Goal: Task Accomplishment & Management: Use online tool/utility

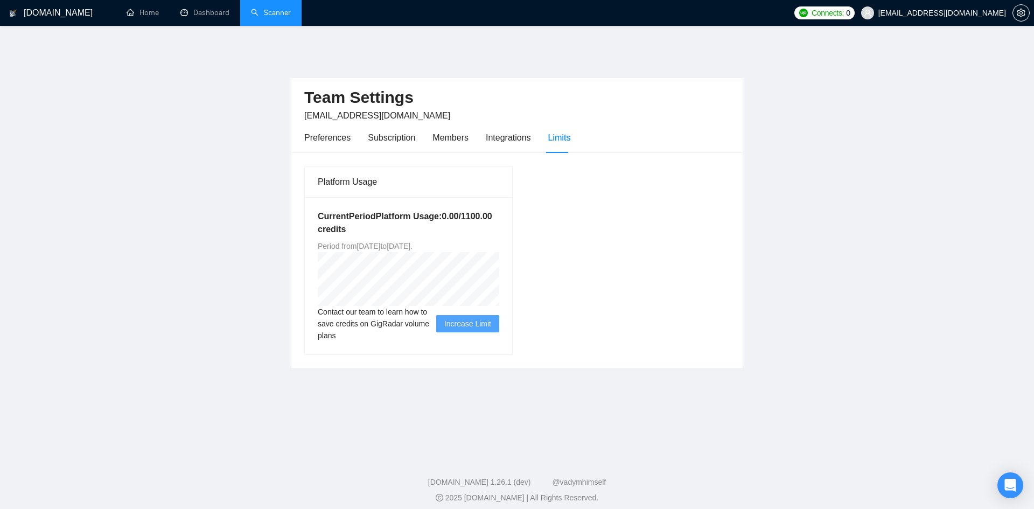
click at [266, 12] on link "Scanner" at bounding box center [271, 12] width 40 height 9
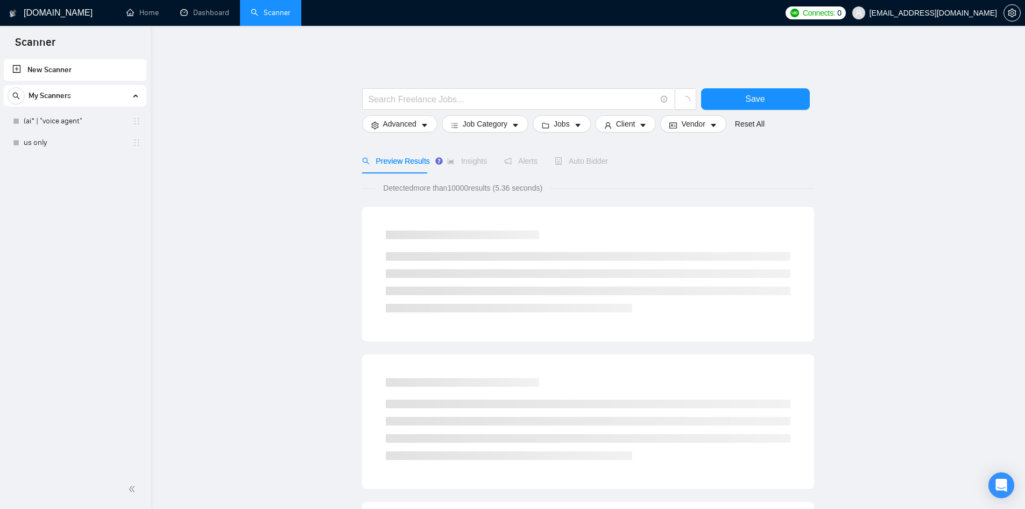
click at [110, 73] on link "New Scanner" at bounding box center [74, 70] width 125 height 22
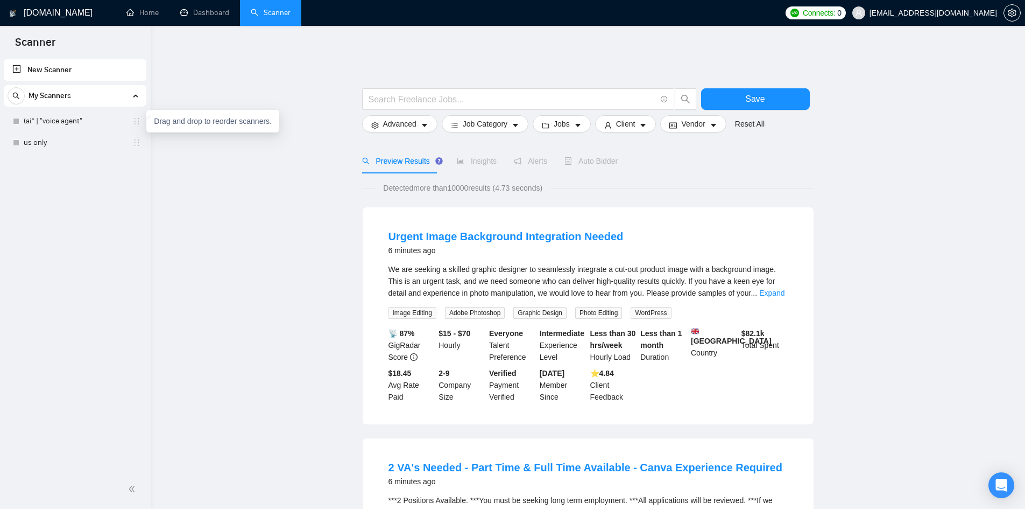
drag, startPoint x: 136, startPoint y: 117, endPoint x: 180, endPoint y: 83, distance: 54.9
click at [118, 72] on link "New Scanner" at bounding box center [74, 70] width 125 height 22
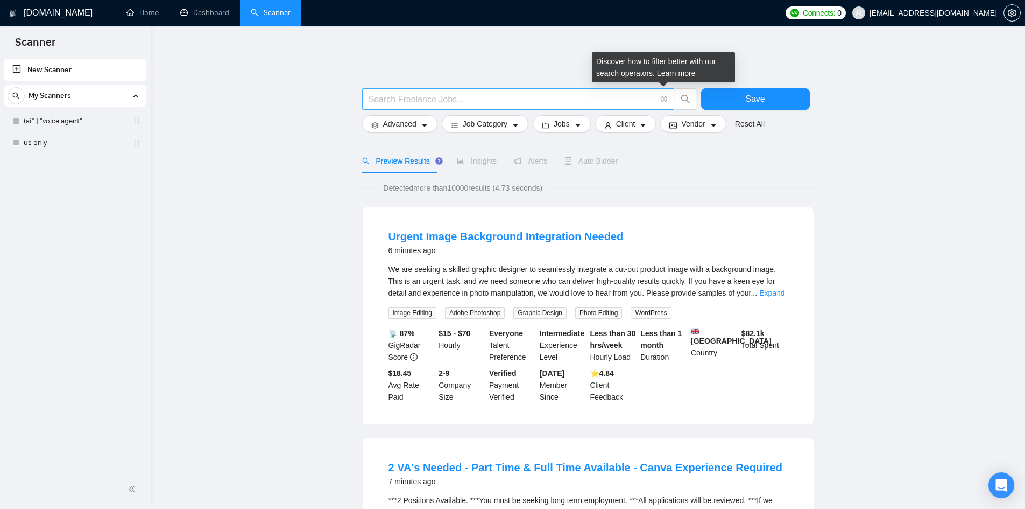
click at [666, 96] on icon "info-circle" at bounding box center [664, 99] width 7 height 7
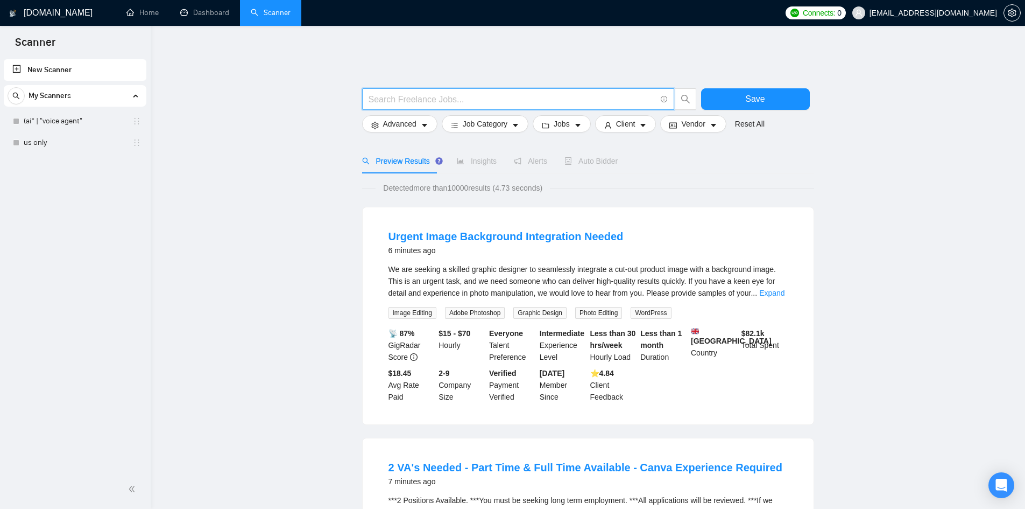
click at [91, 72] on link "New Scanner" at bounding box center [74, 70] width 125 height 22
click at [409, 93] on input "text" at bounding box center [512, 99] width 287 height 13
paste input "automation, automate, automated, workflow, workflows, business process, process…"
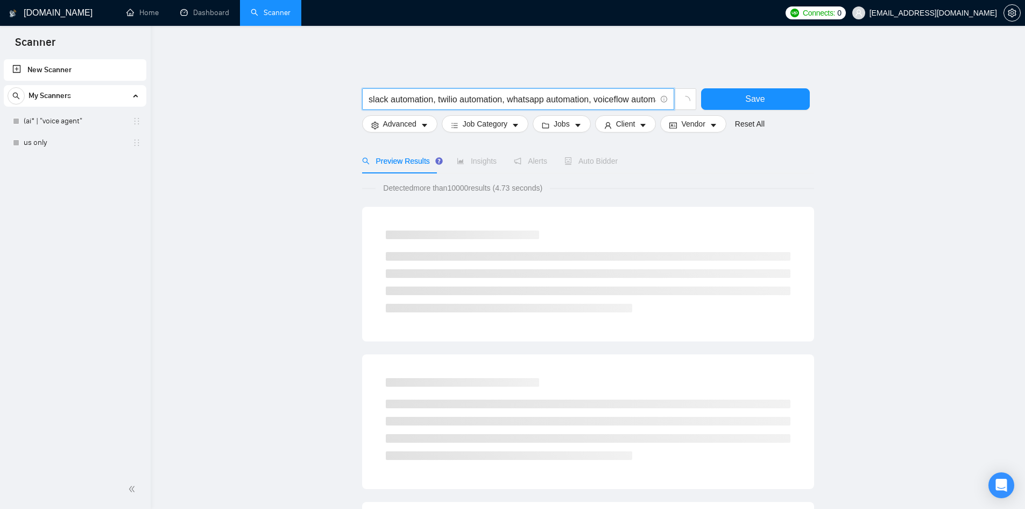
type input "automation, automate, automated, workflow, workflows, business process, process…"
click at [535, 59] on div "automation, automate, automated, workflow, workflows, business process, process…" at bounding box center [588, 504] width 452 height 906
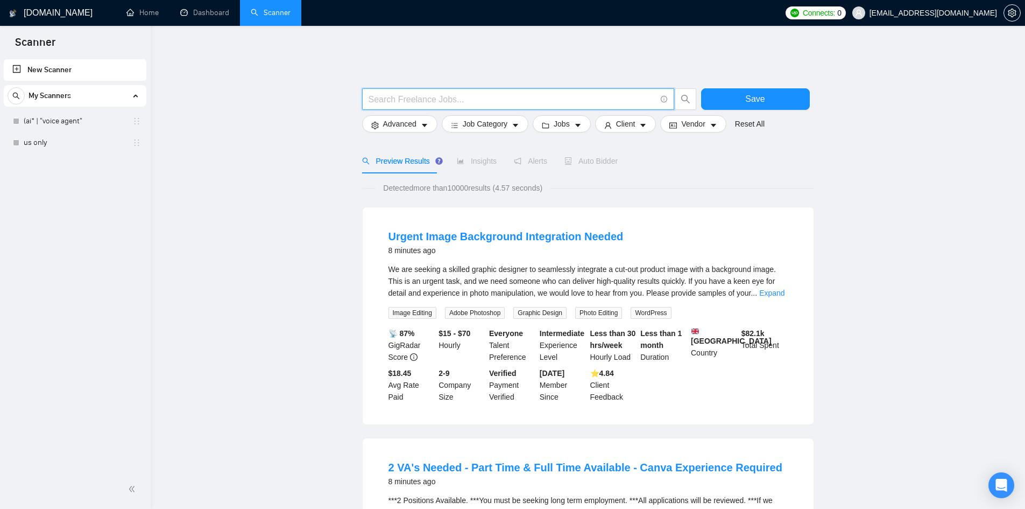
click at [442, 93] on input "text" at bounding box center [512, 99] width 287 height 13
paste input "automation, automate, automated, workflow, workflows, business process, process…"
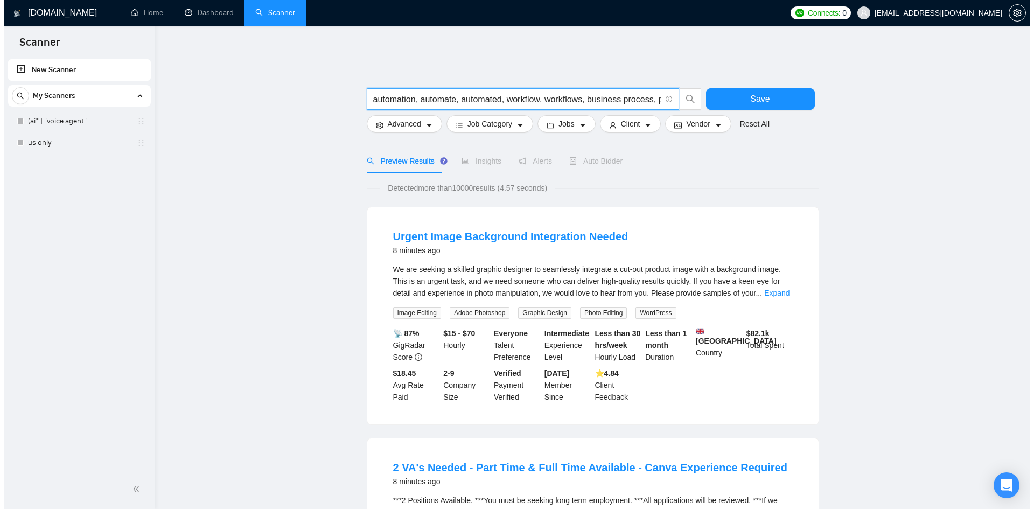
scroll to position [0, 2137]
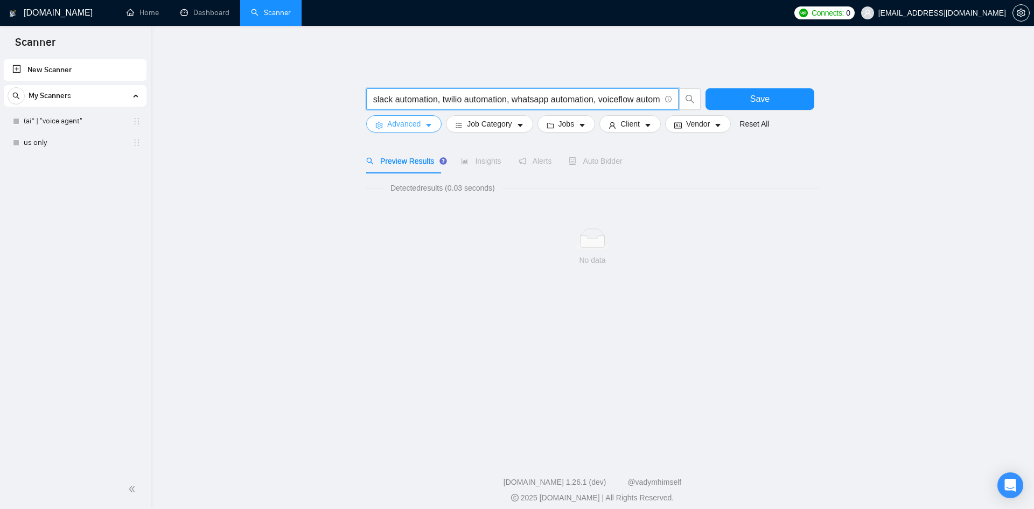
type input "automation, automate, automated, workflow, workflows, business process, process…"
click at [430, 122] on icon "caret-down" at bounding box center [429, 126] width 8 height 8
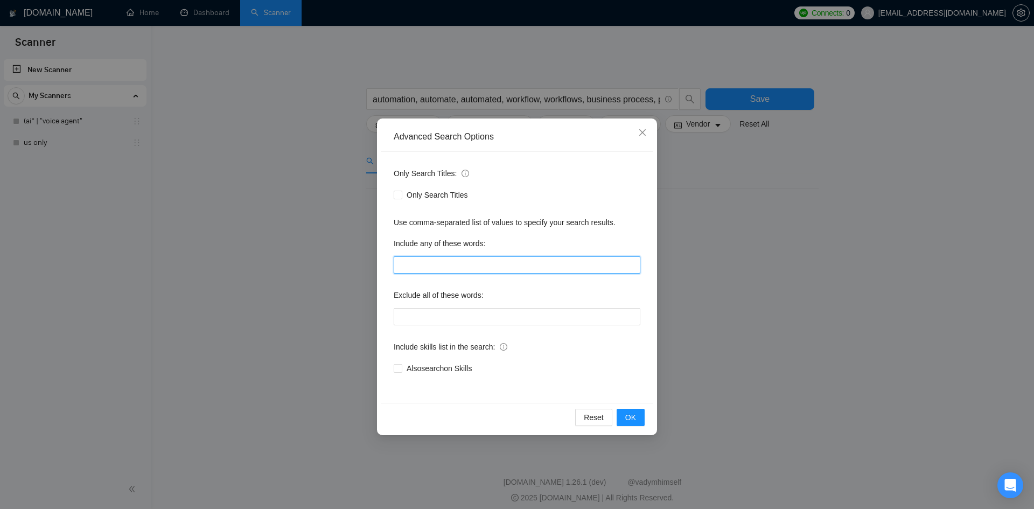
click at [507, 266] on input "text" at bounding box center [516, 264] width 247 height 17
paste input "automation, automate, automated, workflow, workflows, business process, process…"
type input "automation, automate, automated, workflow, workflows, business process, process…"
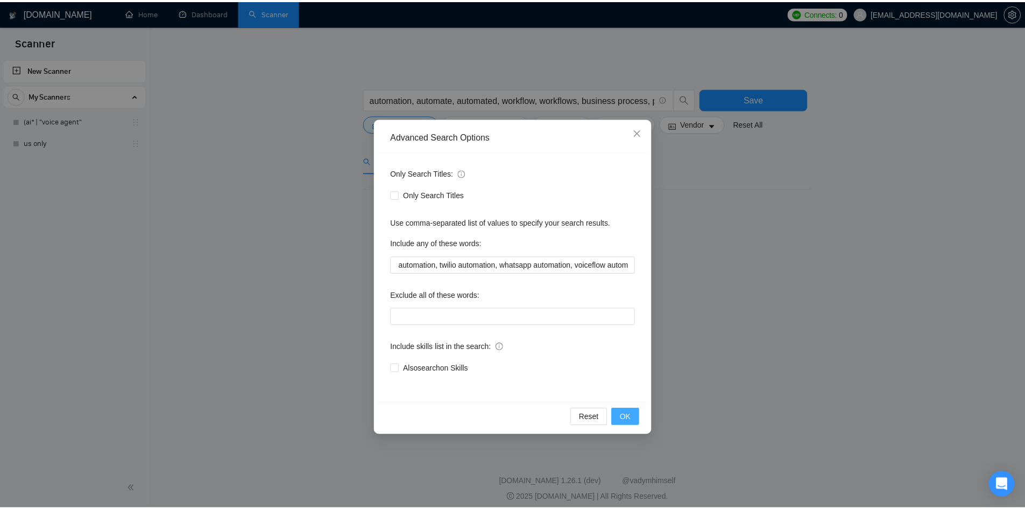
scroll to position [0, 0]
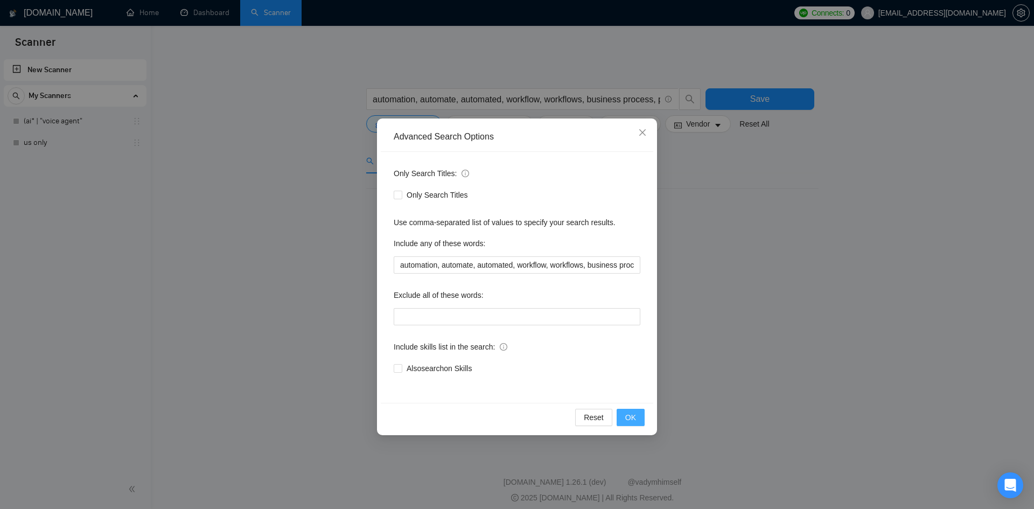
click at [623, 416] on button "OK" at bounding box center [630, 417] width 28 height 17
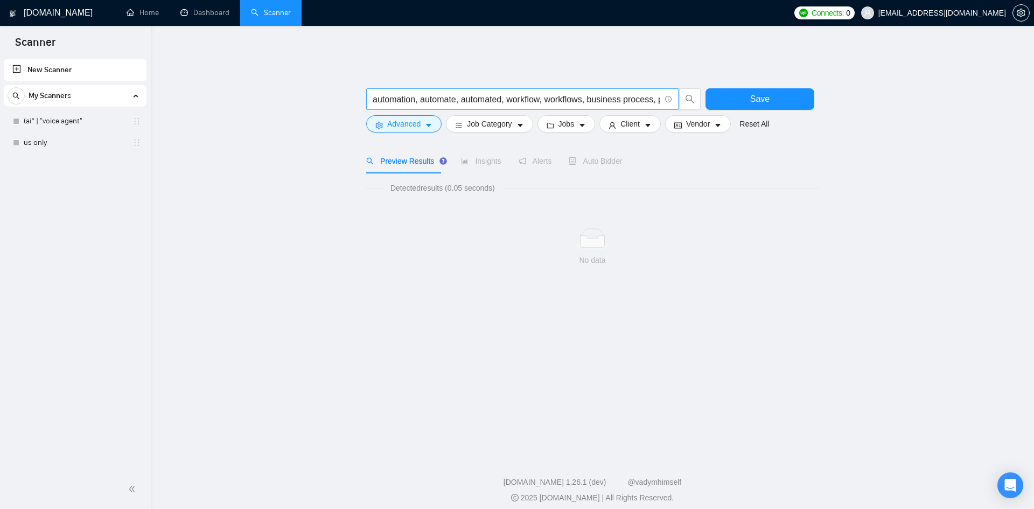
click at [627, 93] on input "automation, automate, automated, workflow, workflows, business process, process…" at bounding box center [515, 99] width 287 height 13
click at [317, 208] on main "Save Advanced Job Category Jobs Client Vendor Reset All Preview Results Insight…" at bounding box center [592, 242] width 848 height 383
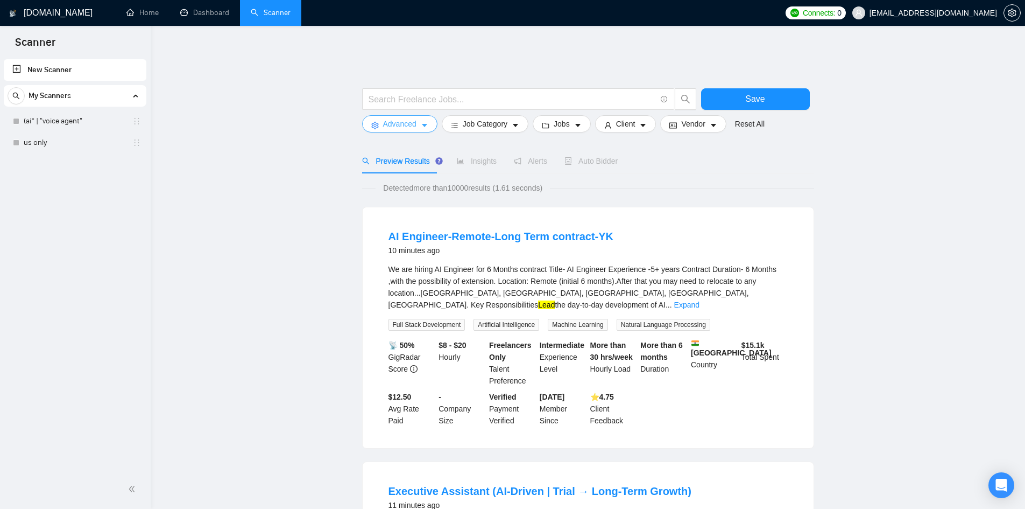
click at [399, 118] on span "Advanced" at bounding box center [399, 124] width 33 height 12
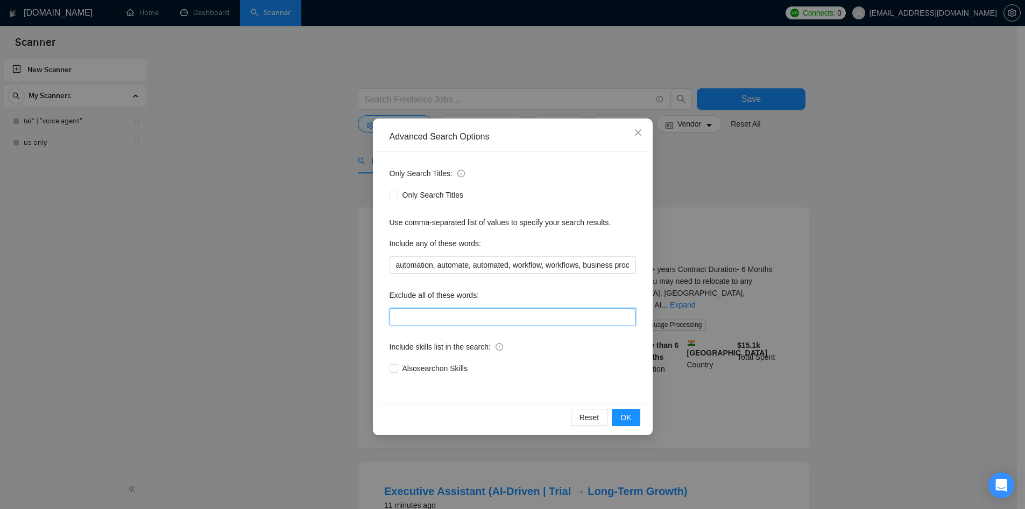
click at [412, 323] on input "text" at bounding box center [513, 316] width 247 height 17
paste input "volunteer, unpaid, intern, gambling, adult, onlyfans, slot*, porn*, dating, [GE…"
click at [412, 323] on input "volunteer, unpaid, intern, gambling, adult, onlyfans, slot*, porn*, dating, [GE…" at bounding box center [513, 316] width 247 height 17
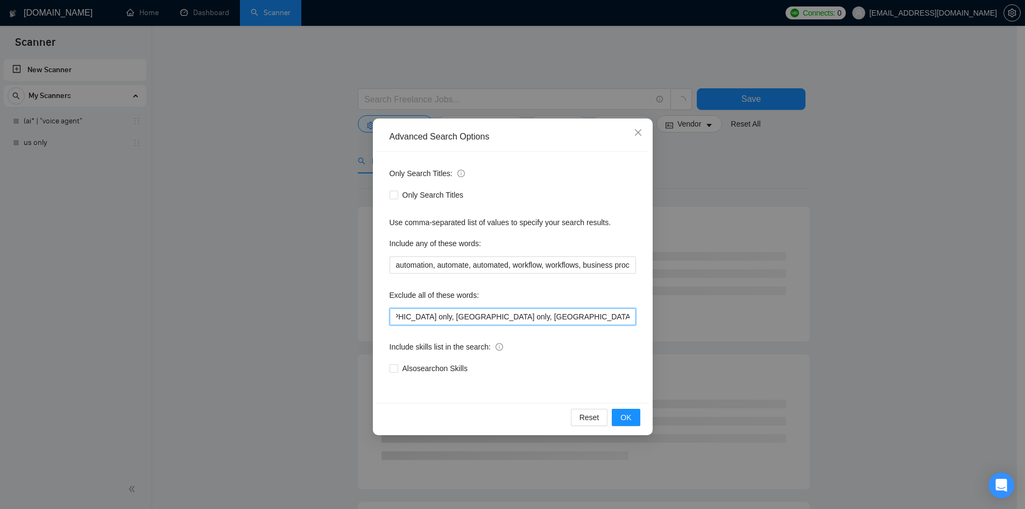
type input "volunteer, unpaid, intern, gambling, adult, onlyfans, slot*, porn*, dating, [GE…"
click at [573, 367] on div "Also search on Skills" at bounding box center [513, 368] width 247 height 12
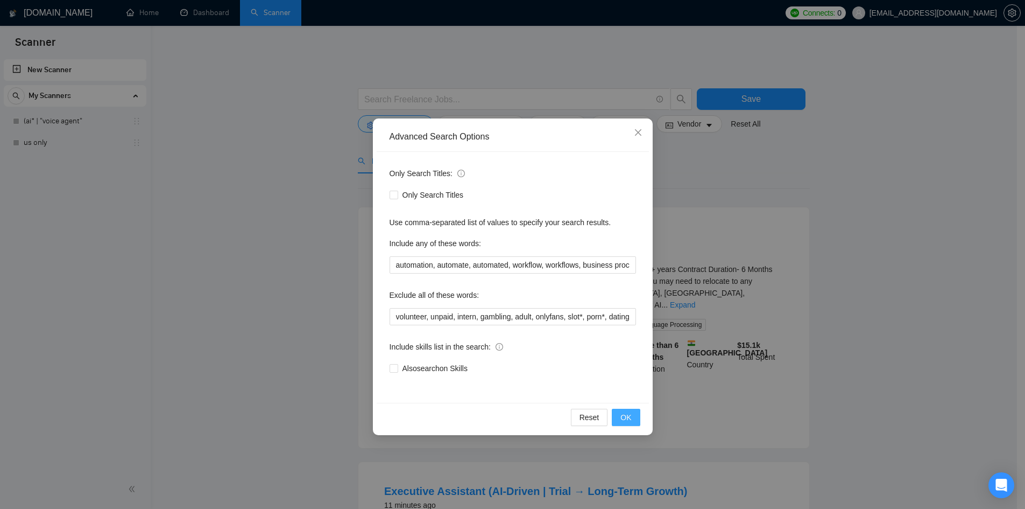
click at [625, 416] on span "OK" at bounding box center [626, 417] width 11 height 12
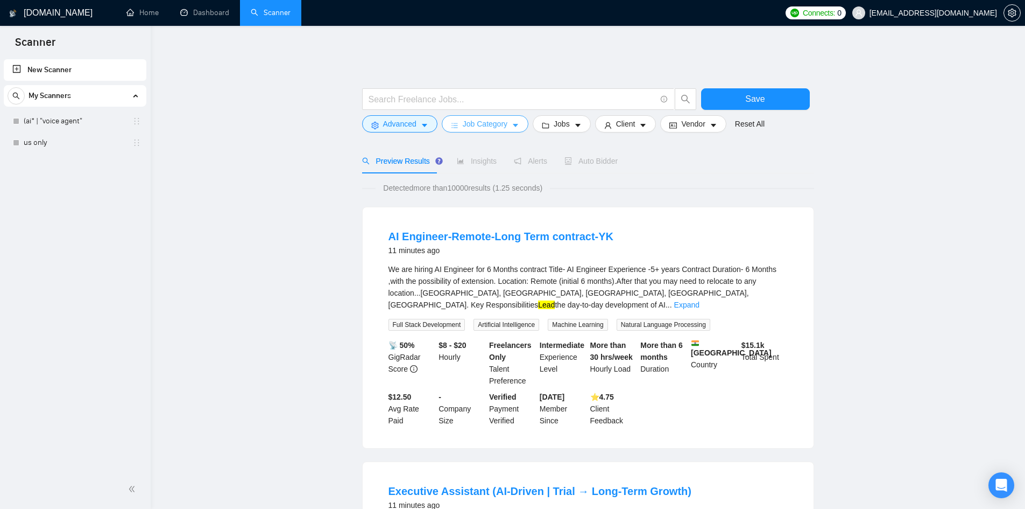
click at [476, 122] on span "Job Category" at bounding box center [485, 124] width 45 height 12
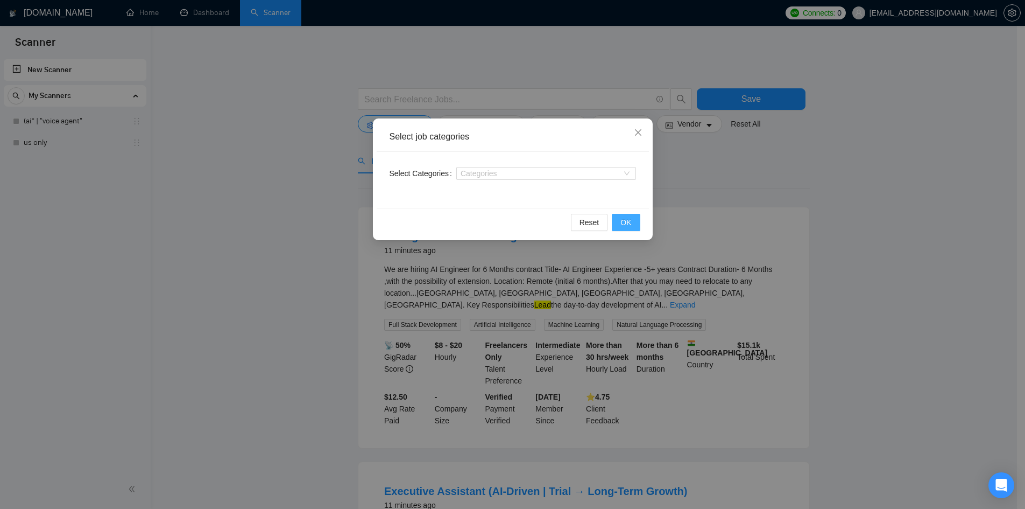
click at [614, 220] on button "OK" at bounding box center [626, 222] width 28 height 17
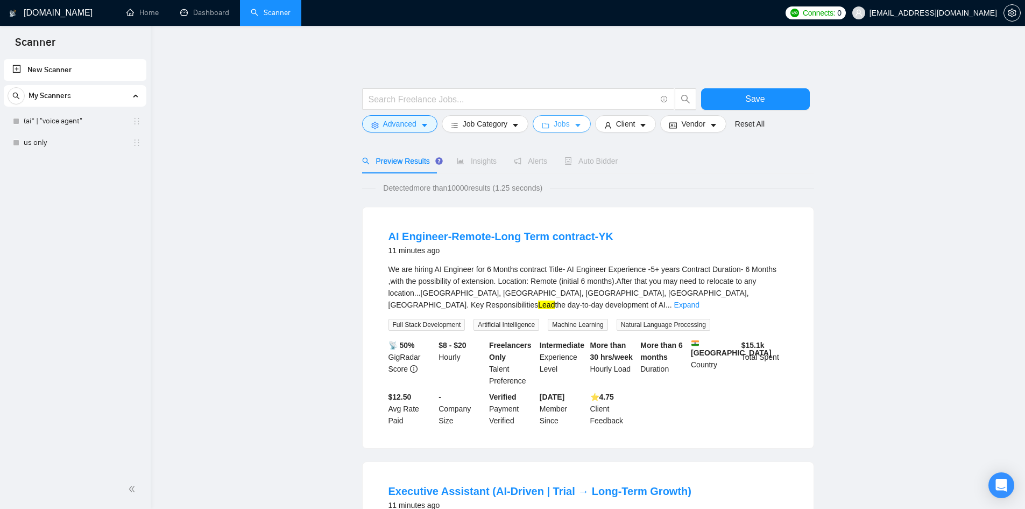
click at [551, 117] on button "Jobs" at bounding box center [562, 123] width 58 height 17
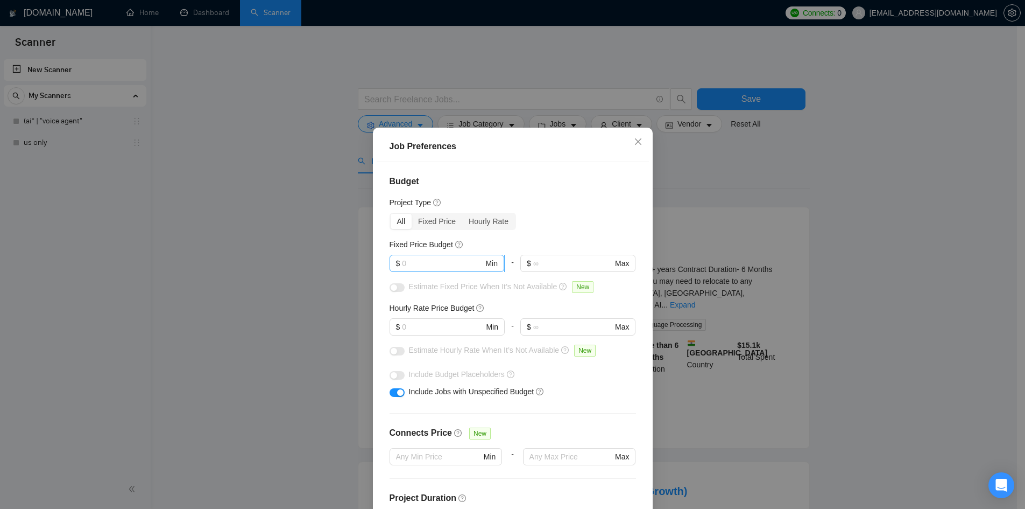
click at [438, 262] on input "text" at bounding box center [442, 263] width 81 height 12
type input "750"
click at [467, 328] on input "text" at bounding box center [442, 327] width 81 height 12
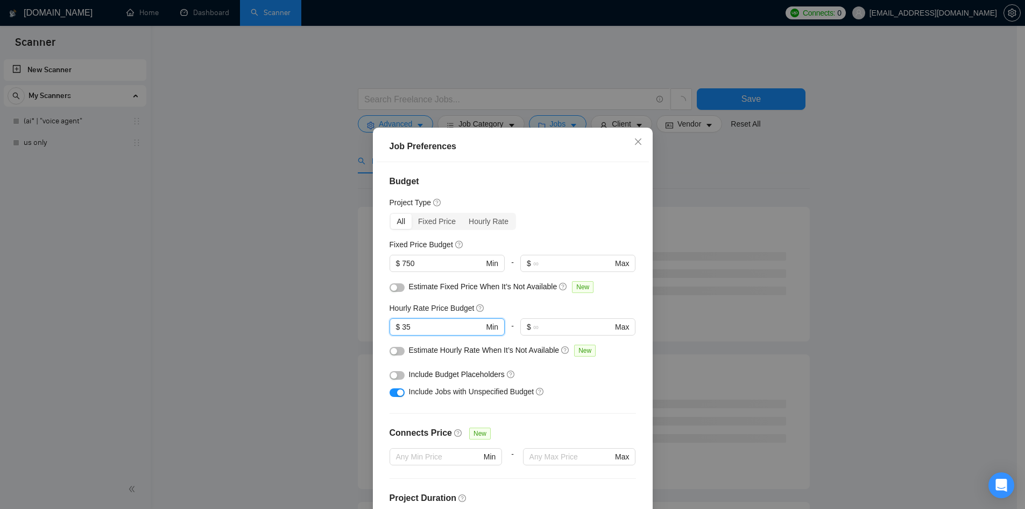
type input "35"
click at [398, 348] on button "button" at bounding box center [397, 351] width 15 height 9
click at [397, 282] on div at bounding box center [397, 286] width 15 height 12
click at [391, 375] on div "button" at bounding box center [394, 375] width 6 height 6
click at [391, 289] on div "button" at bounding box center [394, 287] width 6 height 6
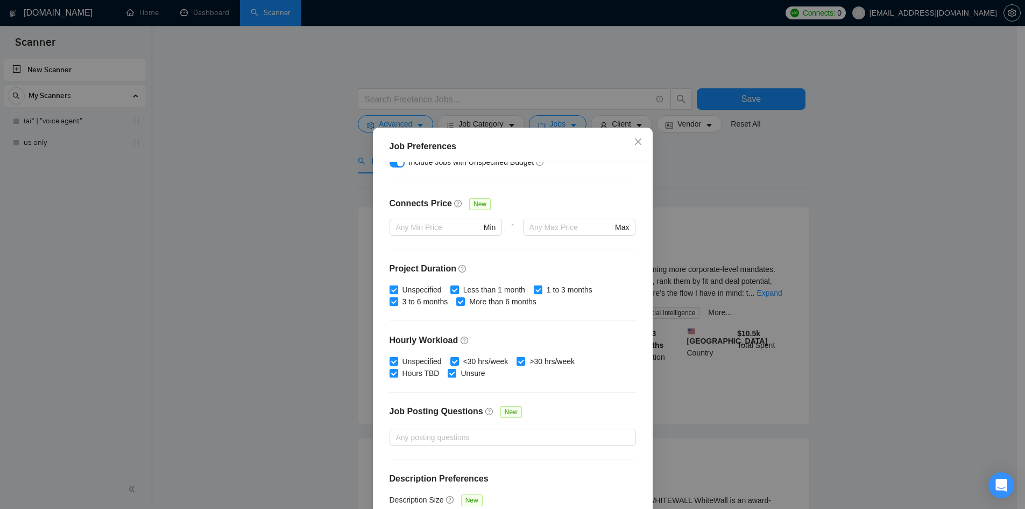
scroll to position [221, 0]
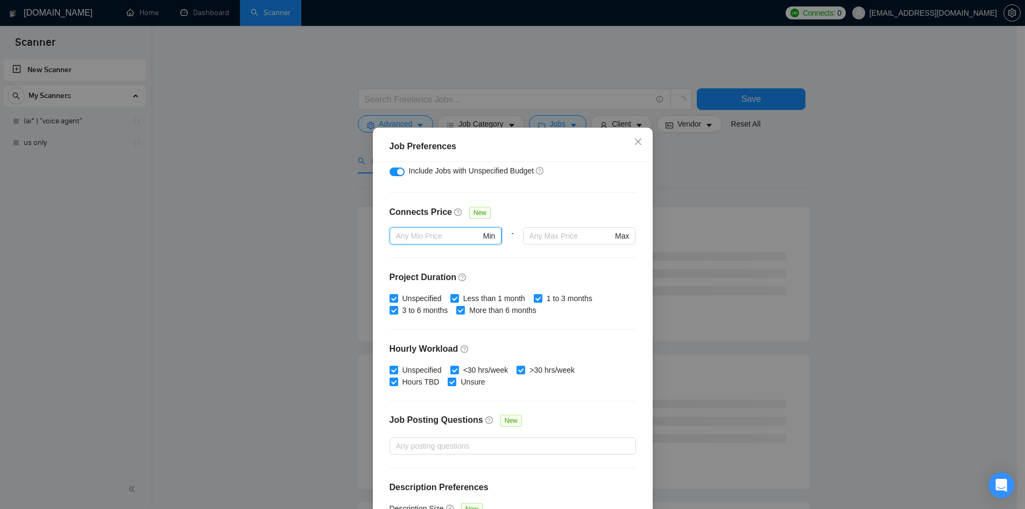
click at [449, 236] on input "text" at bounding box center [438, 236] width 85 height 12
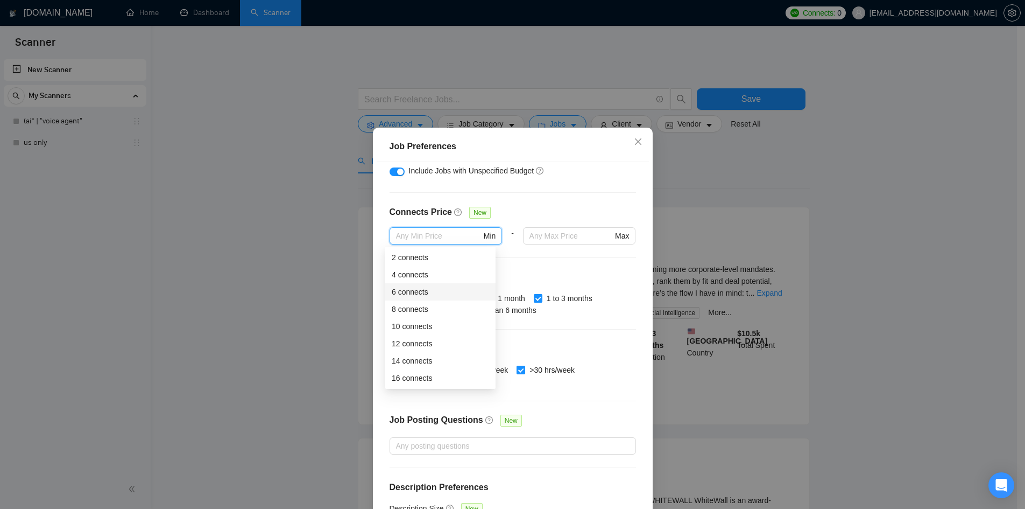
click at [428, 289] on div "6 connects" at bounding box center [440, 292] width 97 height 12
type input "6"
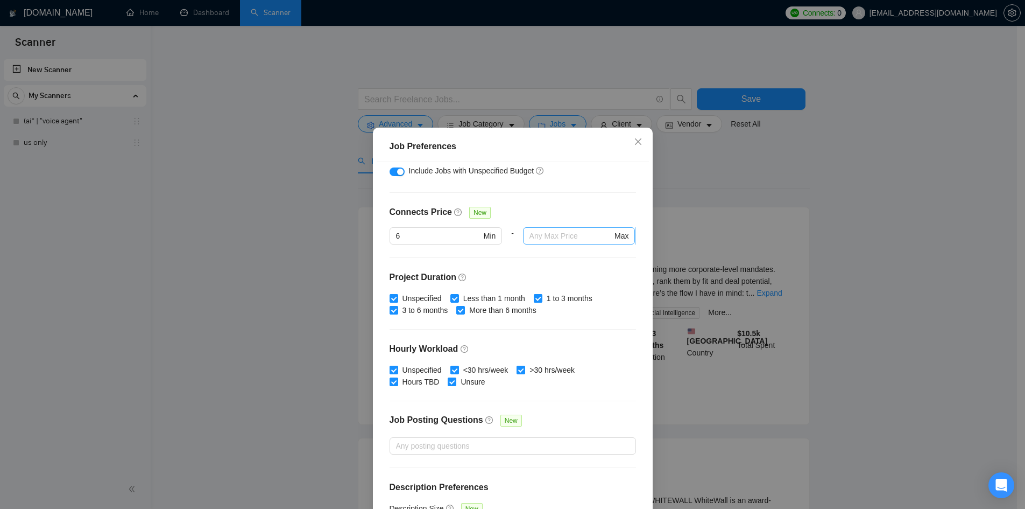
click at [585, 229] on span "Max" at bounding box center [579, 235] width 113 height 17
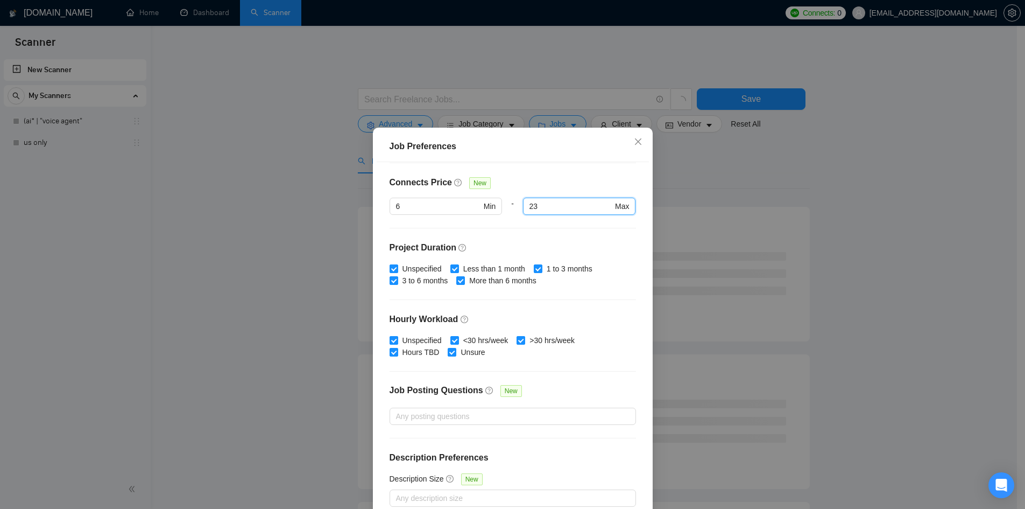
type input "23"
click at [563, 377] on div "Budget Project Type All Fixed Price Hourly Rate Fixed Price Budget $ 750 Min - …" at bounding box center [513, 340] width 272 height 356
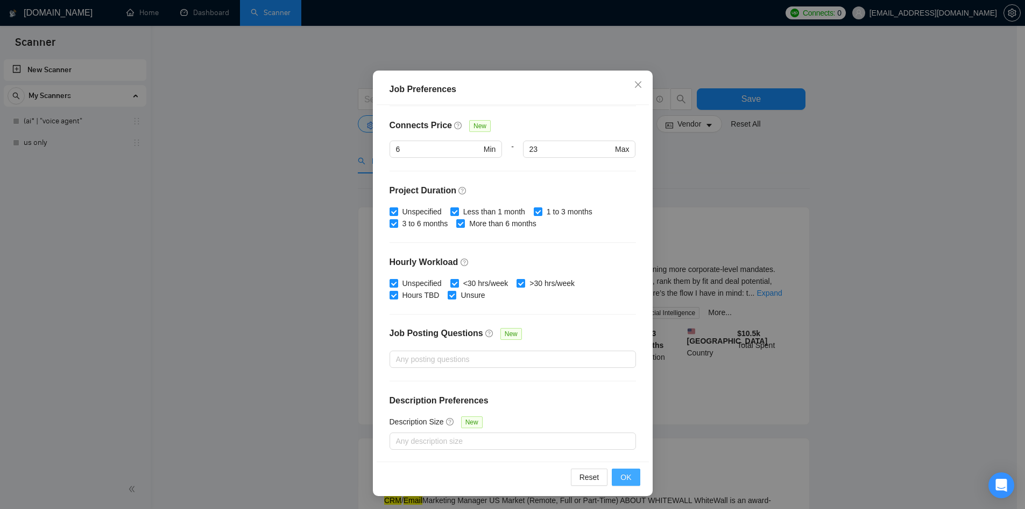
click at [624, 476] on span "OK" at bounding box center [626, 477] width 11 height 12
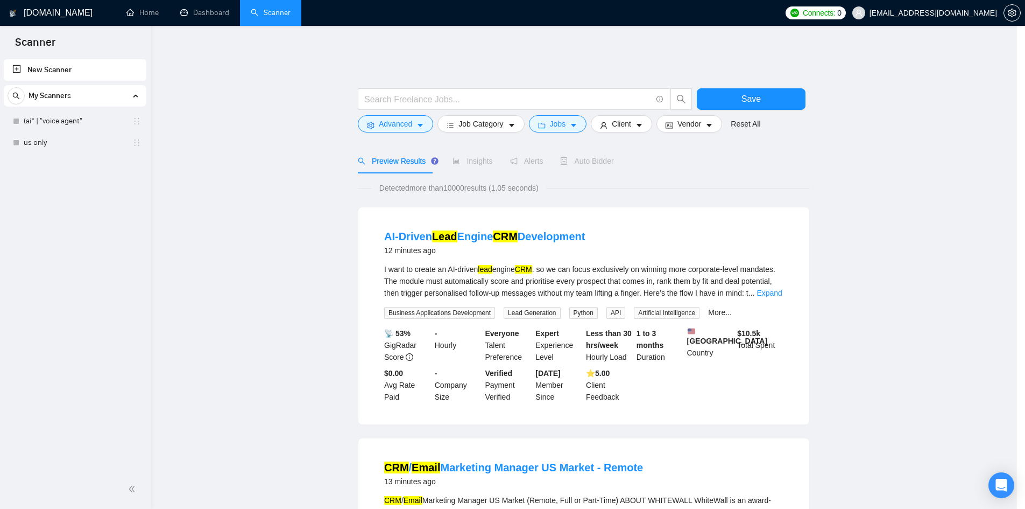
scroll to position [0, 0]
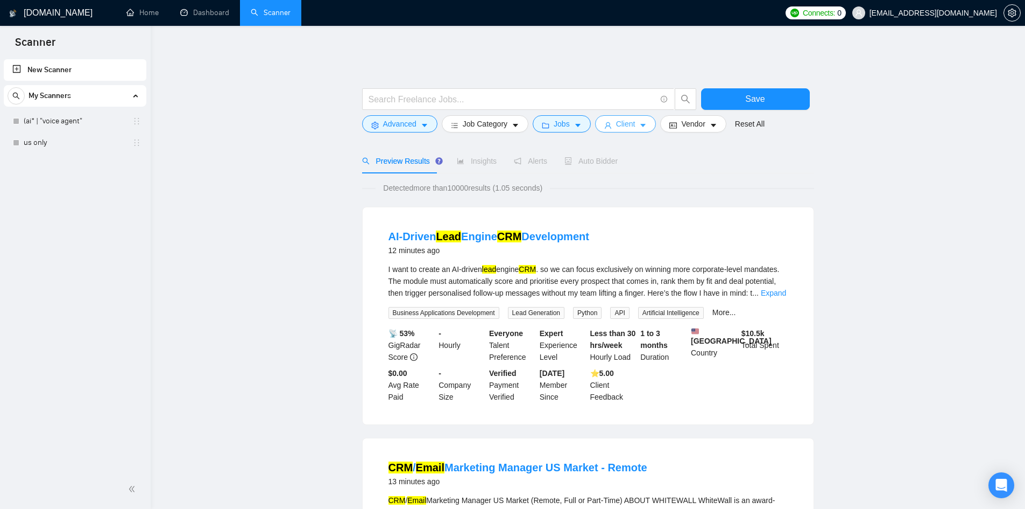
click at [622, 123] on button "Client" at bounding box center [625, 123] width 61 height 17
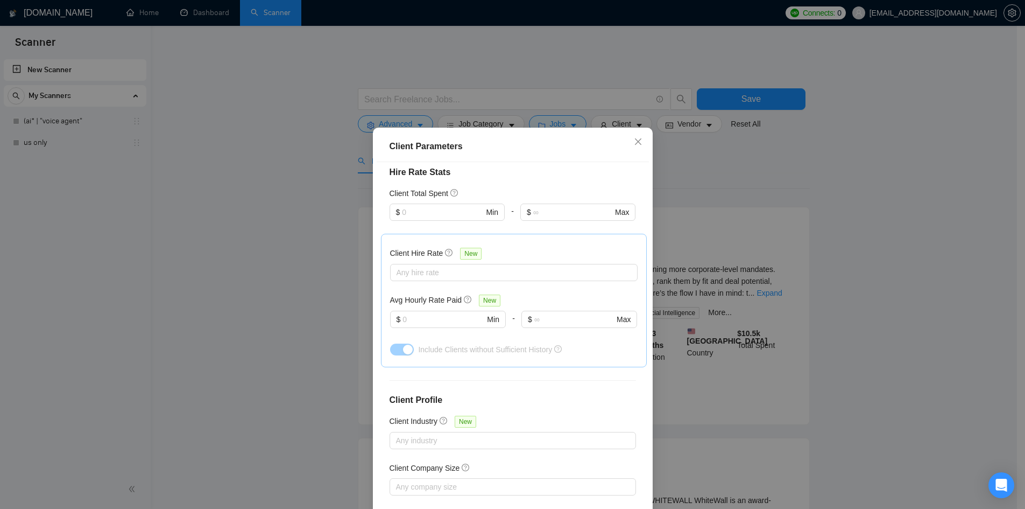
scroll to position [313, 0]
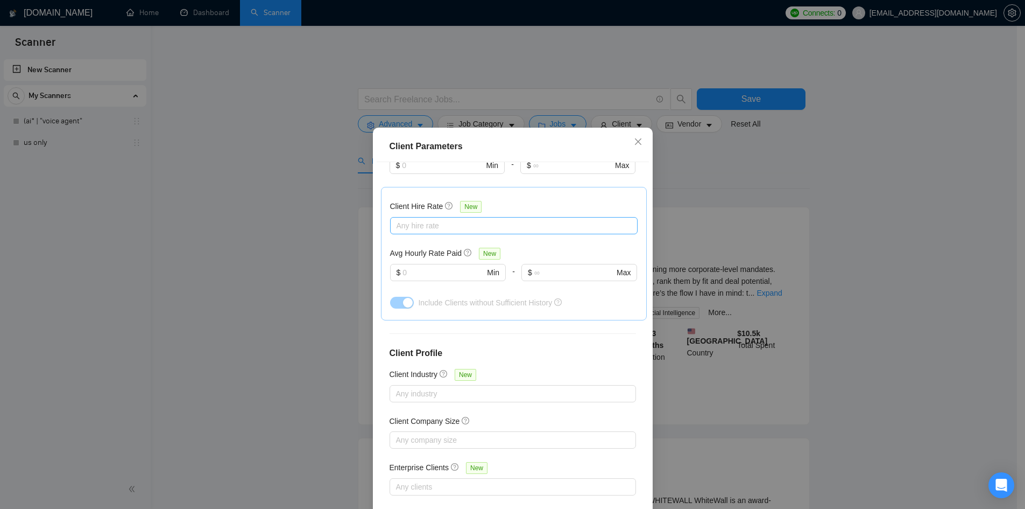
click at [498, 224] on div at bounding box center [508, 225] width 231 height 13
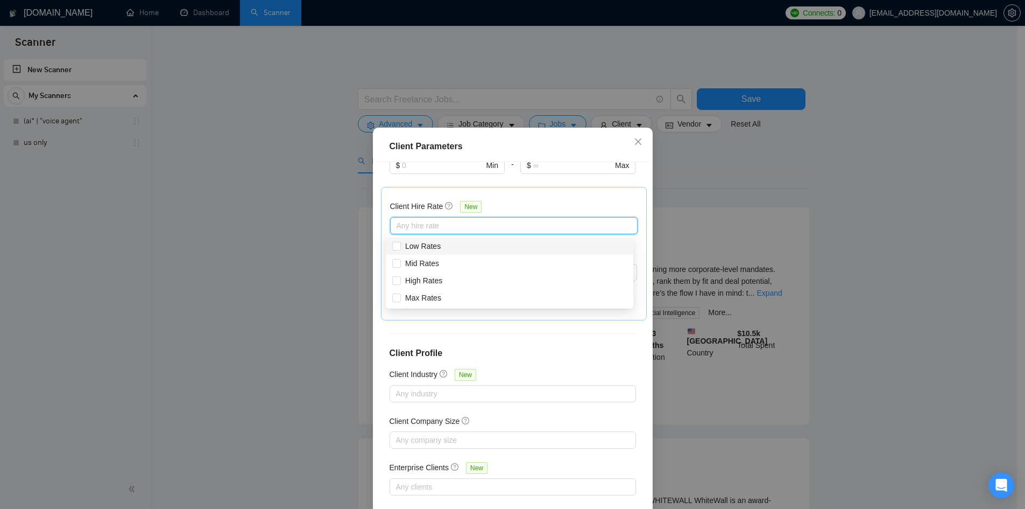
click at [525, 184] on div at bounding box center [578, 180] width 115 height 13
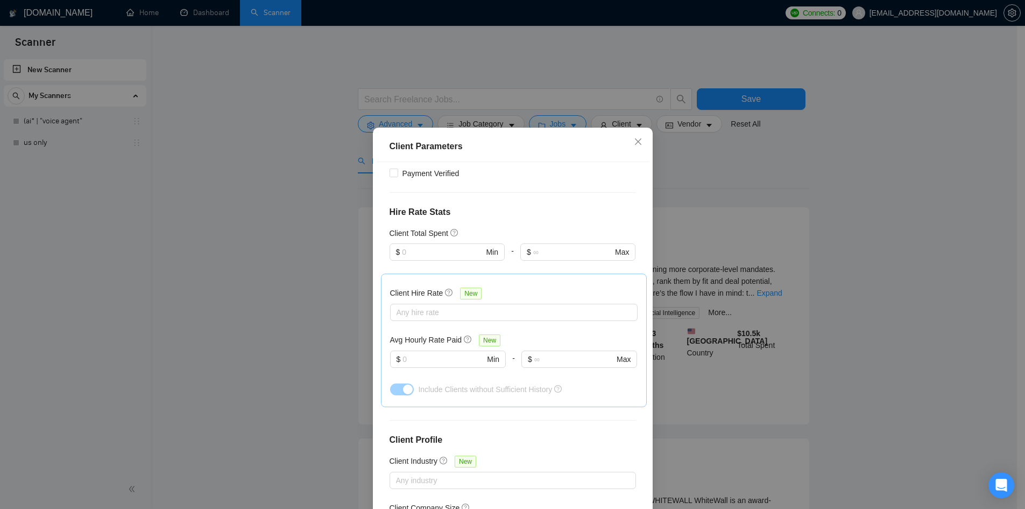
scroll to position [226, 0]
click at [445, 259] on span "$ Min" at bounding box center [447, 252] width 115 height 17
click at [434, 307] on div "$1,000" at bounding box center [442, 309] width 100 height 12
type input "1000"
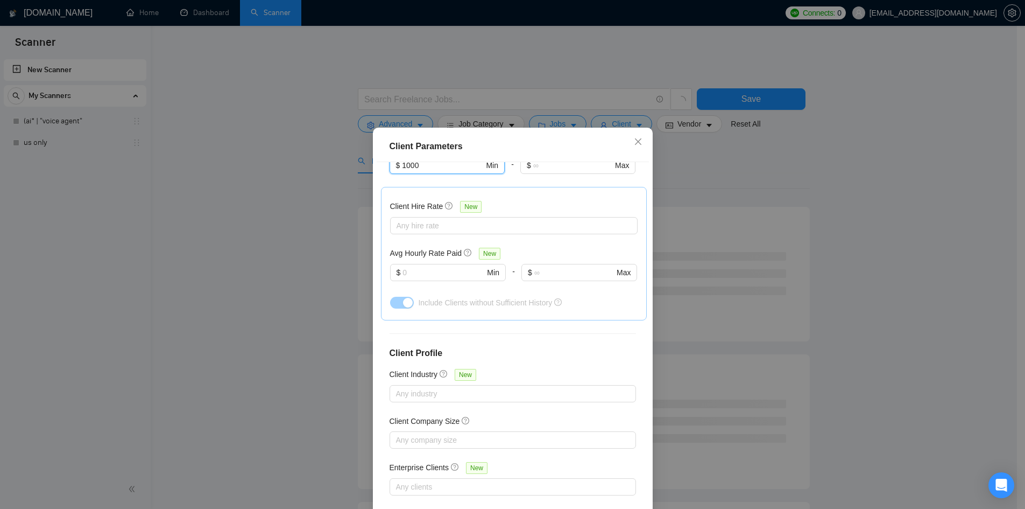
scroll to position [57, 0]
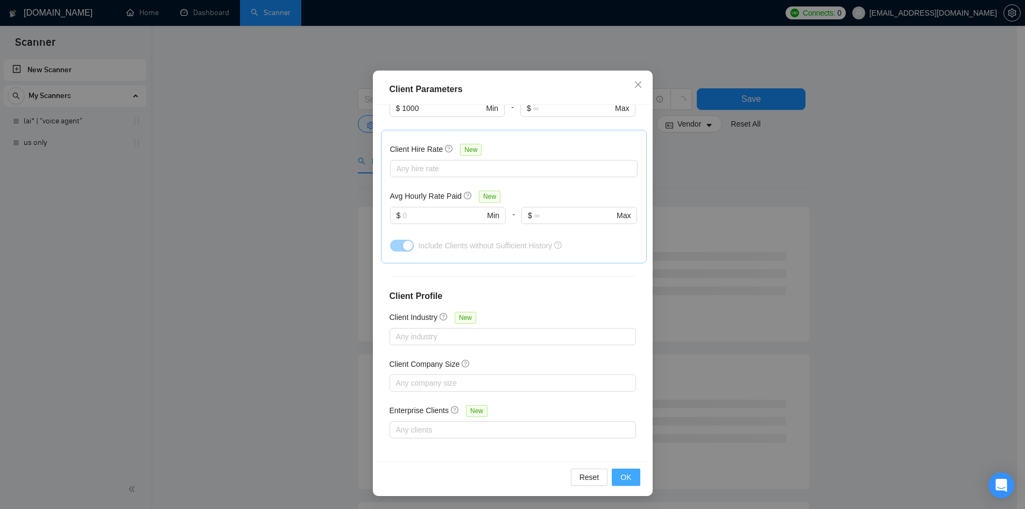
click at [621, 478] on span "OK" at bounding box center [626, 477] width 11 height 12
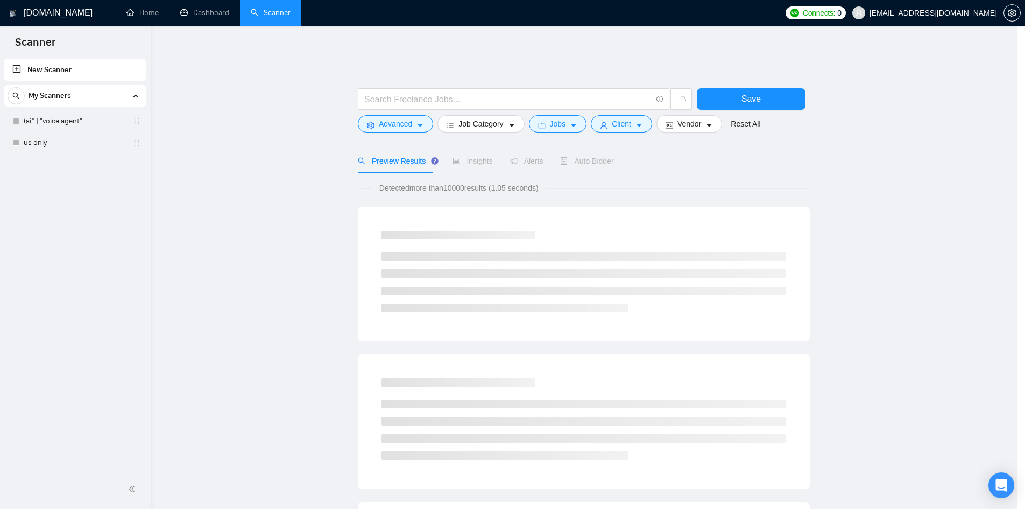
scroll to position [0, 0]
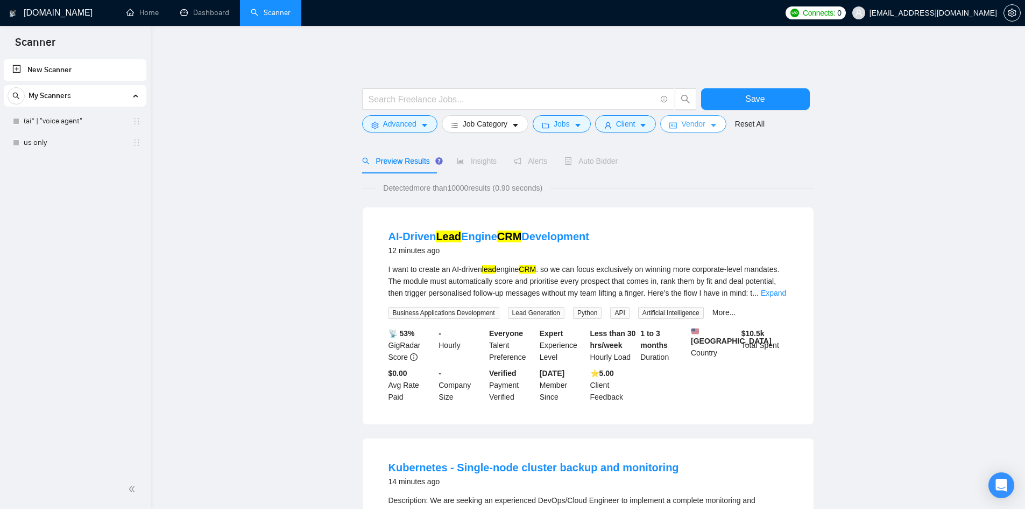
click at [701, 118] on span "Vendor" at bounding box center [693, 124] width 24 height 12
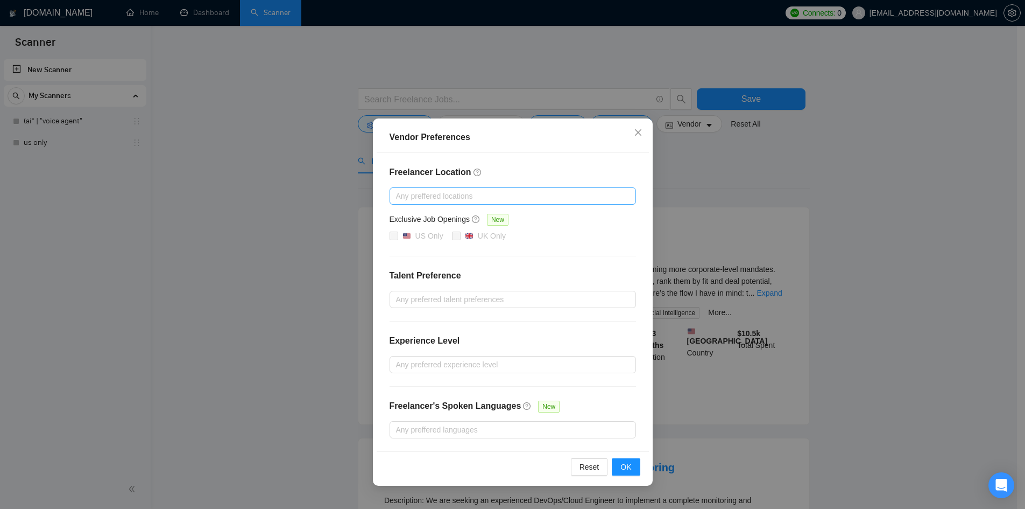
click at [536, 200] on div at bounding box center [507, 195] width 230 height 13
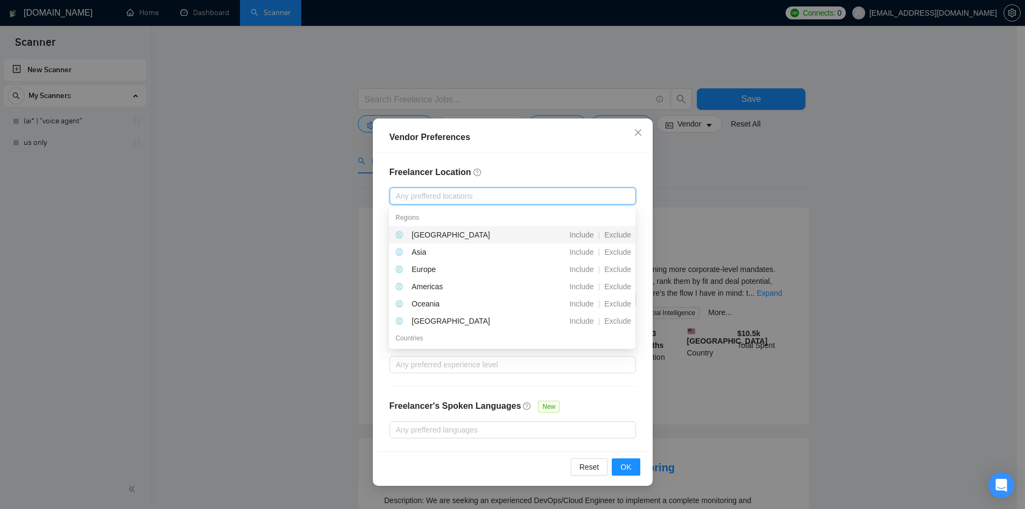
click at [536, 161] on div "Freelancer Location Any preffered locations Exclusive Job Openings New US Only …" at bounding box center [513, 302] width 272 height 298
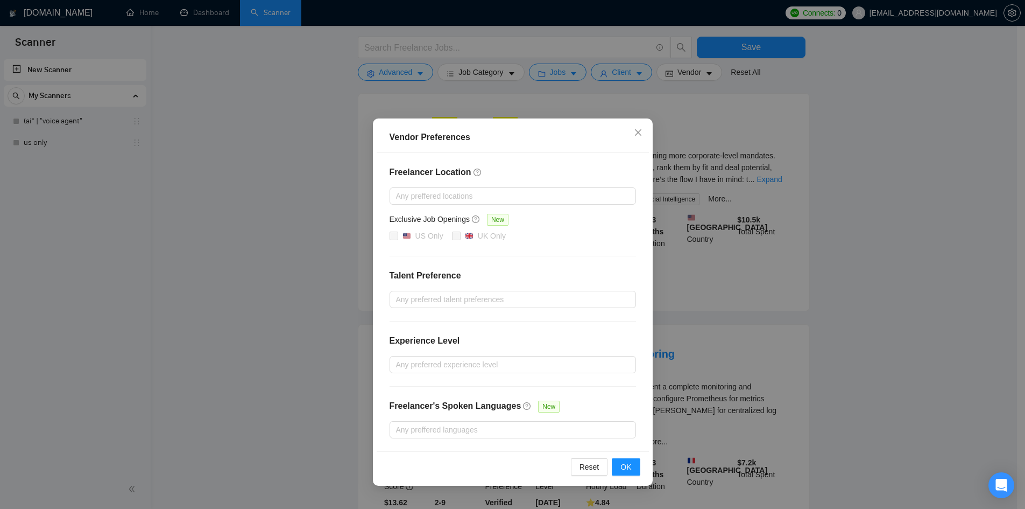
scroll to position [115, 0]
click at [625, 470] on span "OK" at bounding box center [626, 467] width 11 height 12
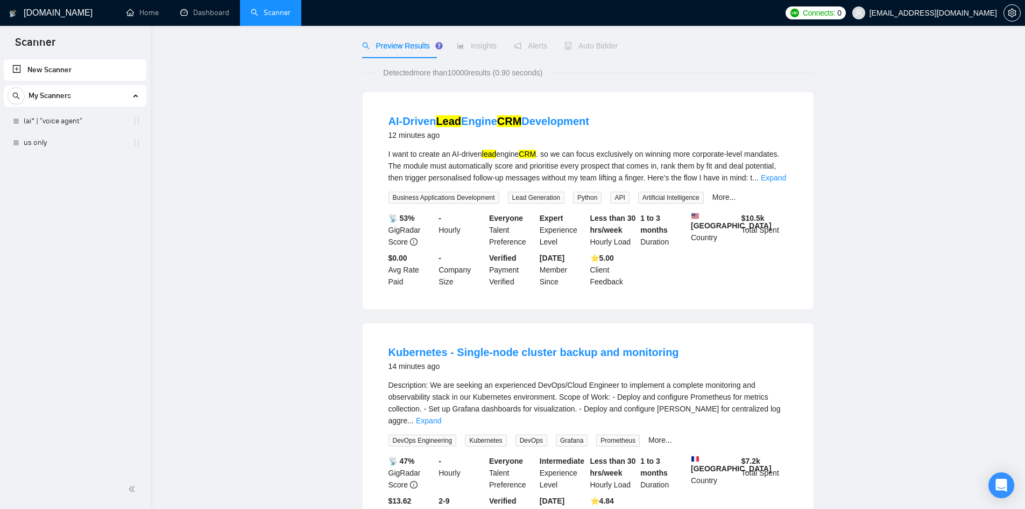
scroll to position [0, 0]
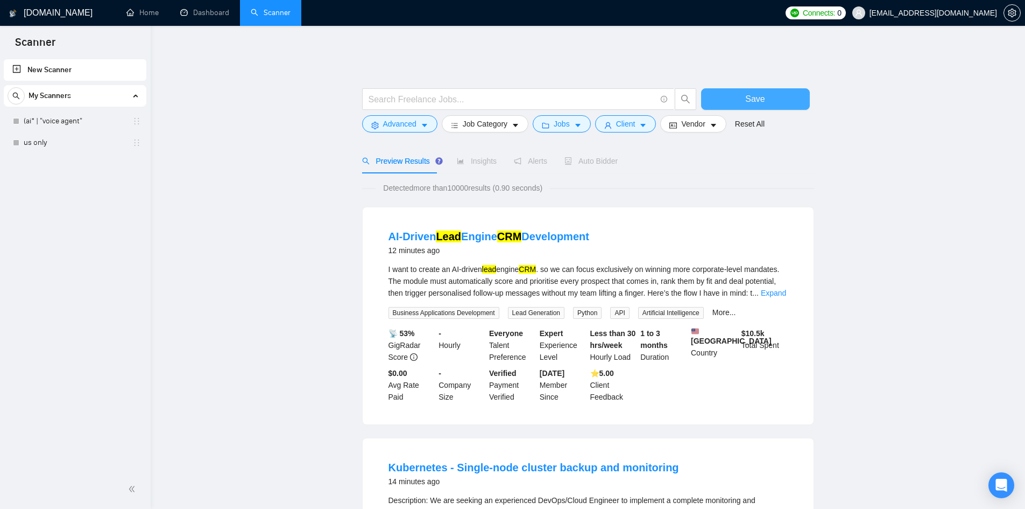
click at [726, 90] on button "Save" at bounding box center [755, 99] width 109 height 22
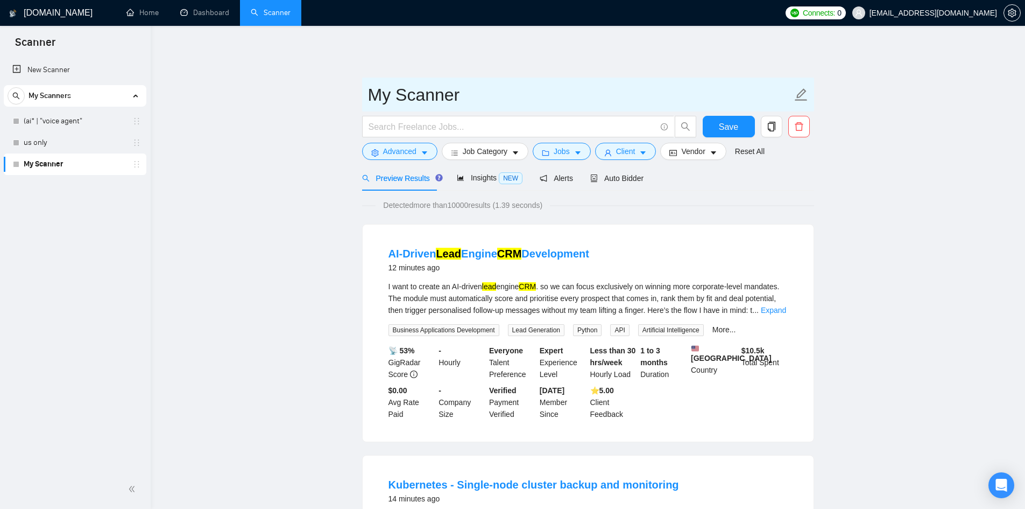
click at [802, 88] on icon "edit" at bounding box center [802, 95] width 14 height 14
click at [653, 86] on input "My Scanner" at bounding box center [580, 94] width 424 height 27
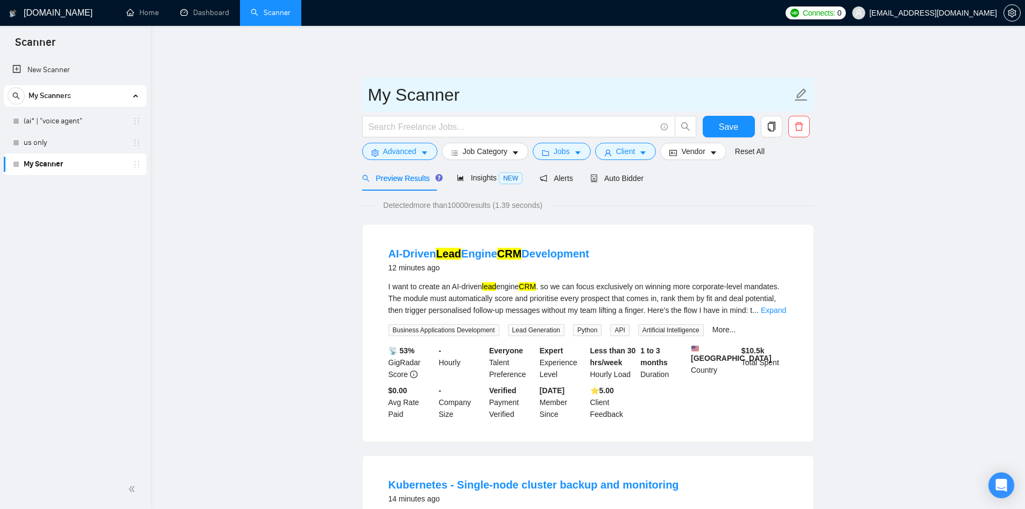
click at [653, 86] on input "My Scanner" at bounding box center [580, 94] width 424 height 27
type input "Automation"
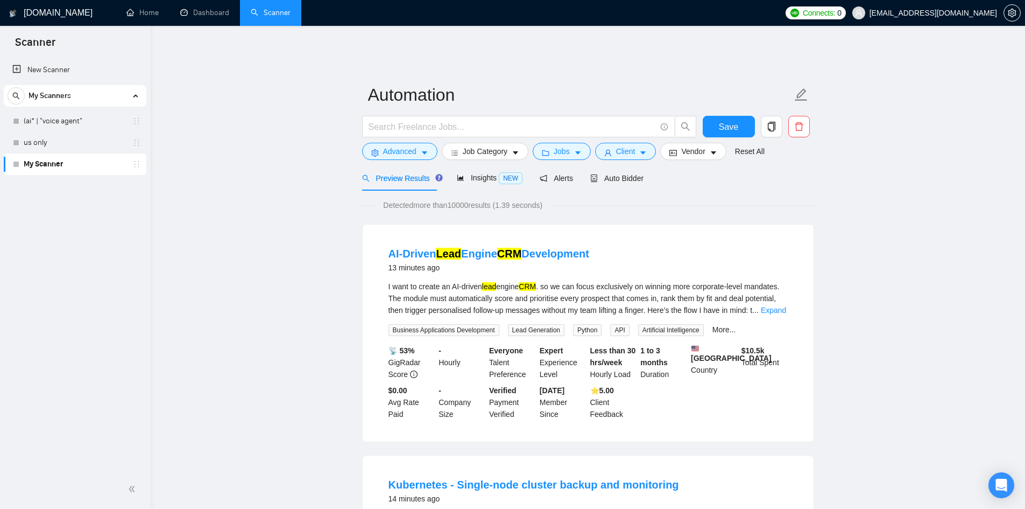
click at [109, 122] on link "(ai* | "voice agent"" at bounding box center [75, 121] width 102 height 22
click at [734, 123] on span "Save" at bounding box center [728, 126] width 19 height 13
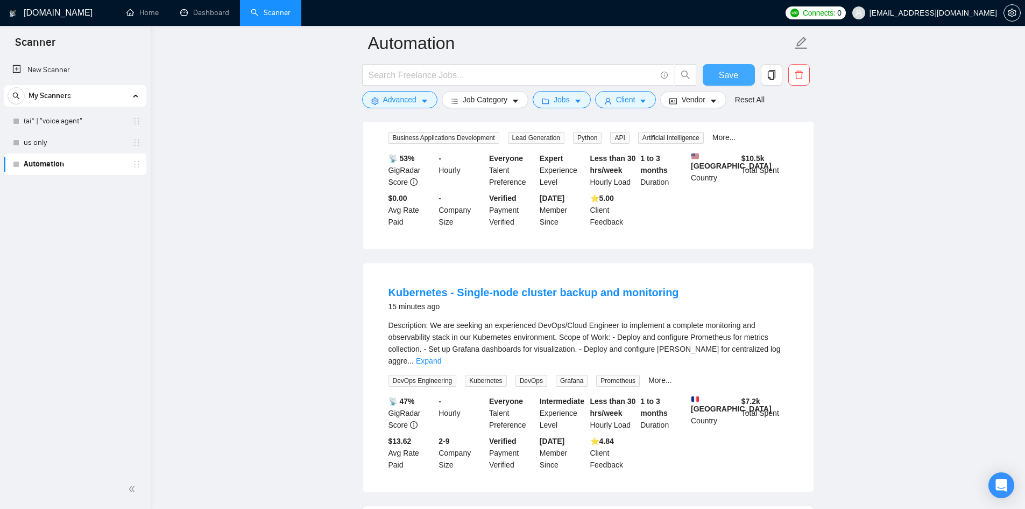
scroll to position [154, 0]
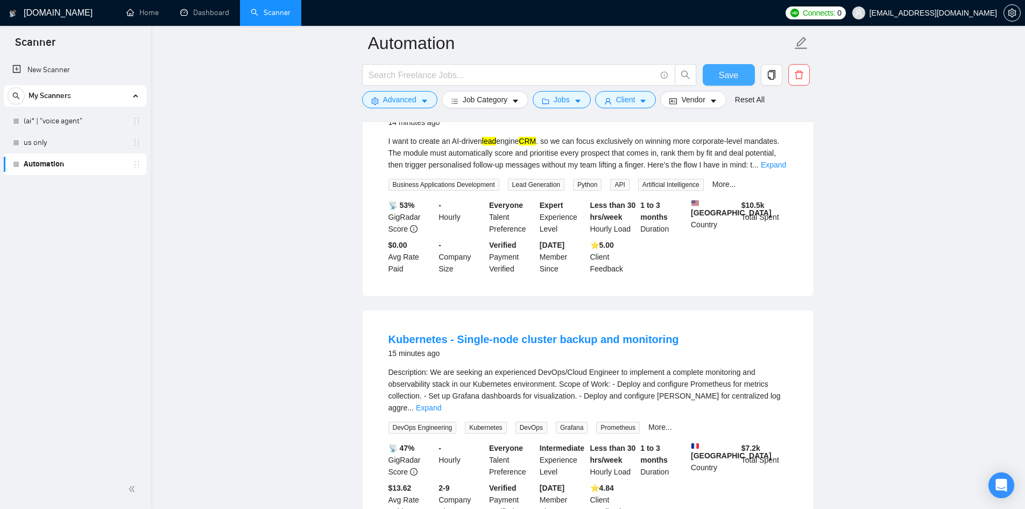
click at [728, 78] on span "Save" at bounding box center [728, 74] width 19 height 13
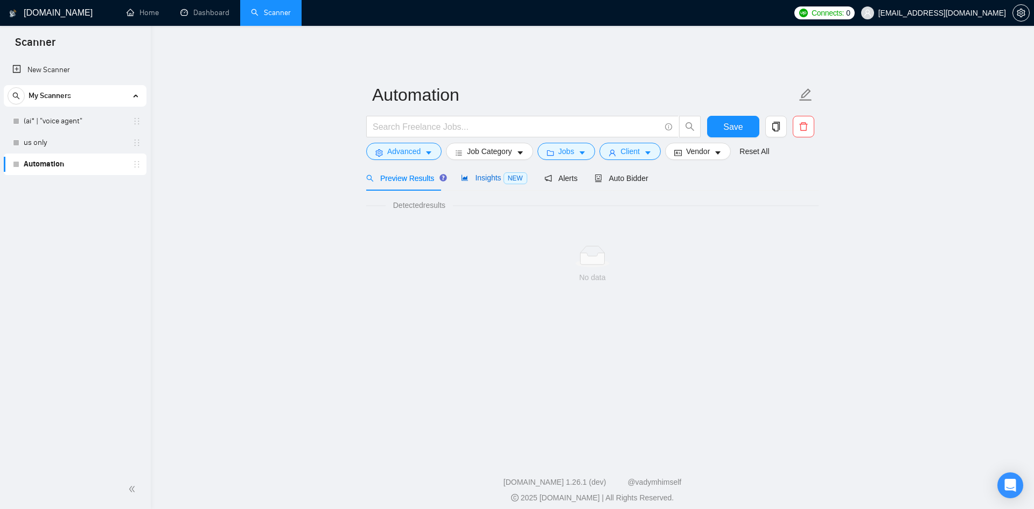
click at [489, 173] on span "Insights NEW" at bounding box center [494, 177] width 66 height 9
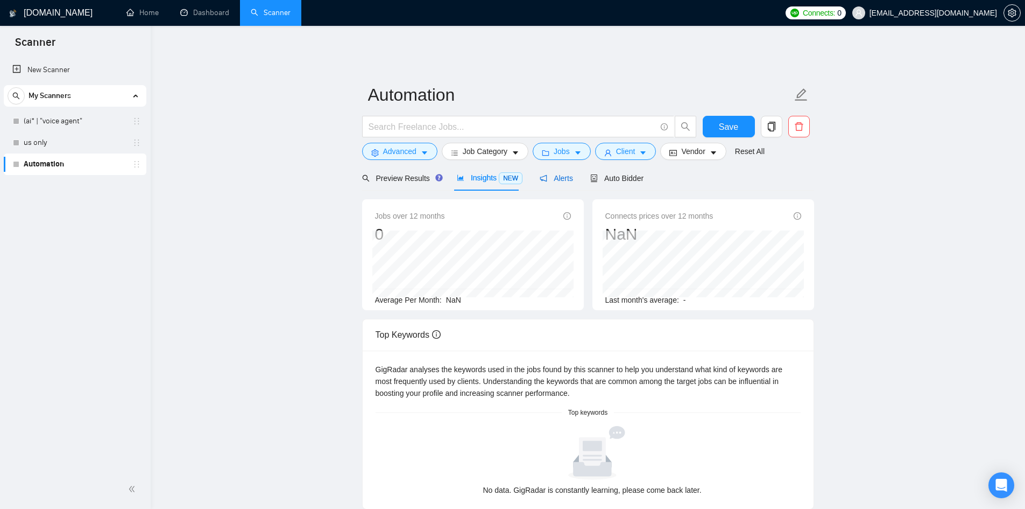
click at [540, 174] on icon "notification" at bounding box center [543, 177] width 7 height 7
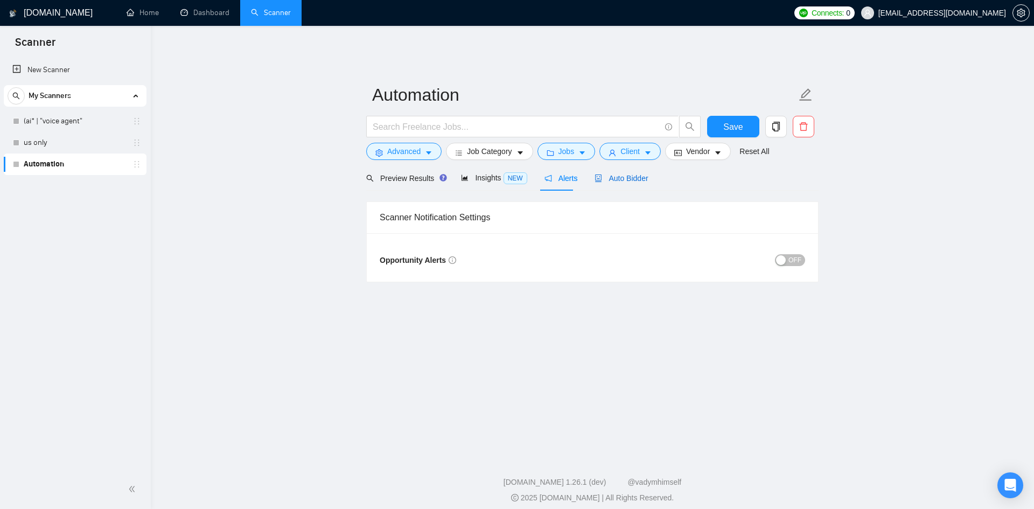
click at [602, 174] on span "Auto Bidder" at bounding box center [620, 178] width 53 height 9
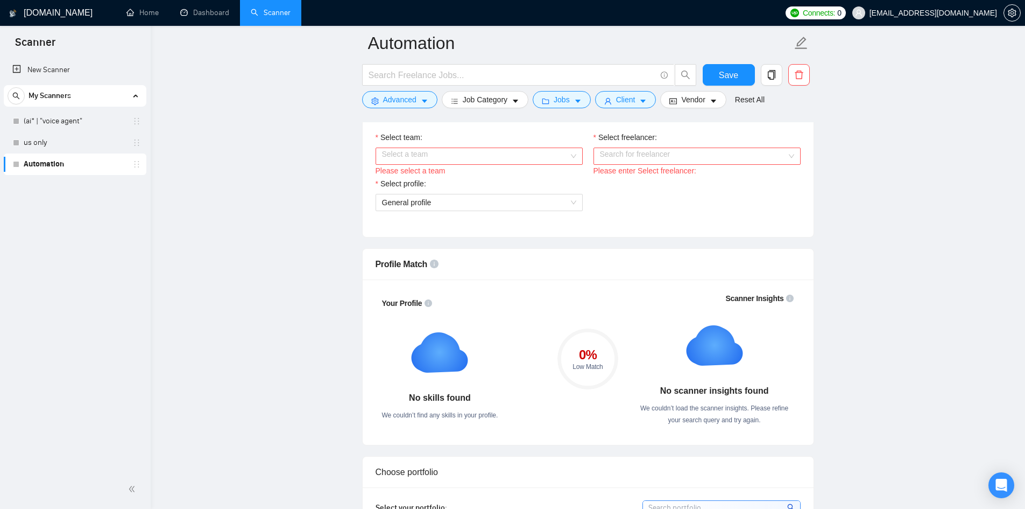
scroll to position [581, 0]
click at [426, 152] on input "Select team:" at bounding box center [475, 157] width 187 height 16
click at [443, 173] on div "Aimub solutions Agency" at bounding box center [479, 170] width 194 height 12
click at [606, 151] on input "Select freelancer:" at bounding box center [693, 157] width 187 height 16
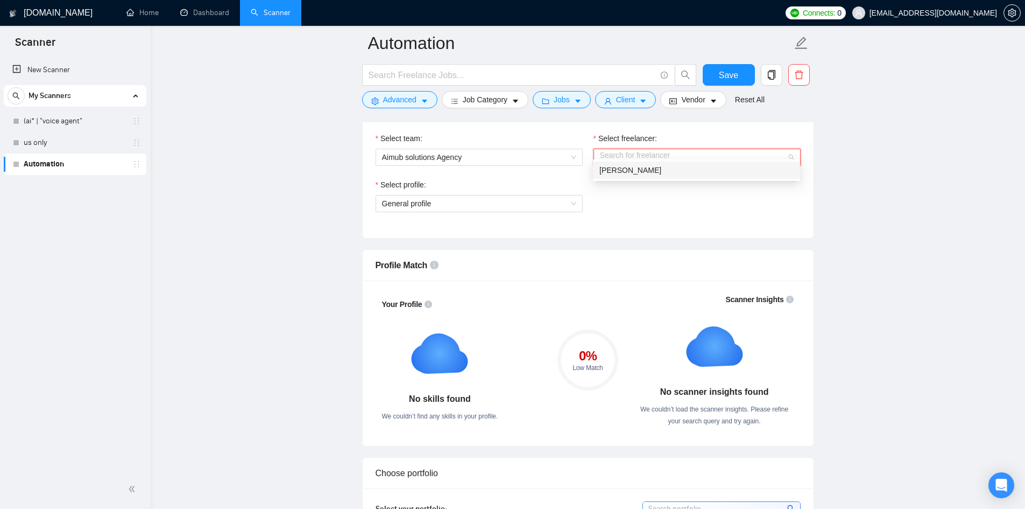
click at [617, 170] on span "[PERSON_NAME]" at bounding box center [631, 170] width 62 height 9
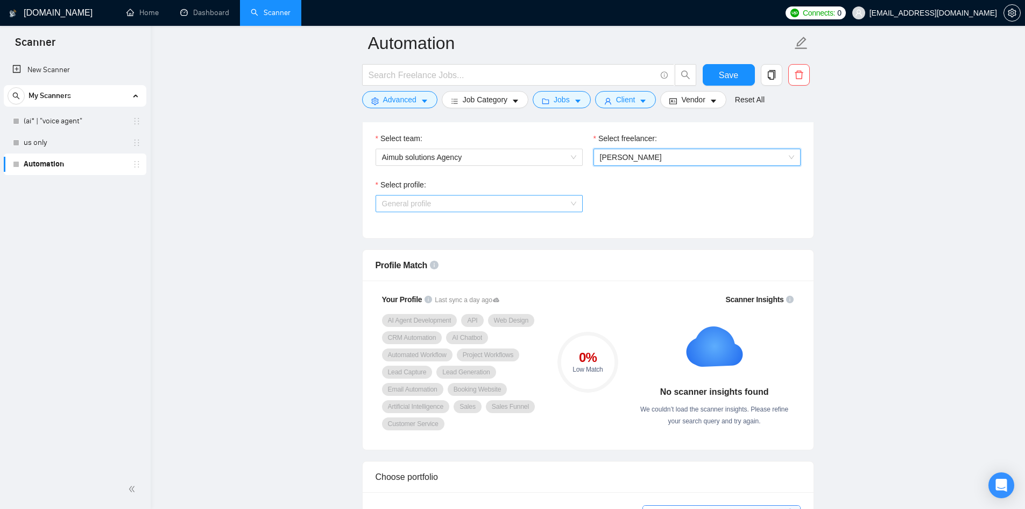
click at [537, 196] on span "General profile" at bounding box center [479, 203] width 194 height 16
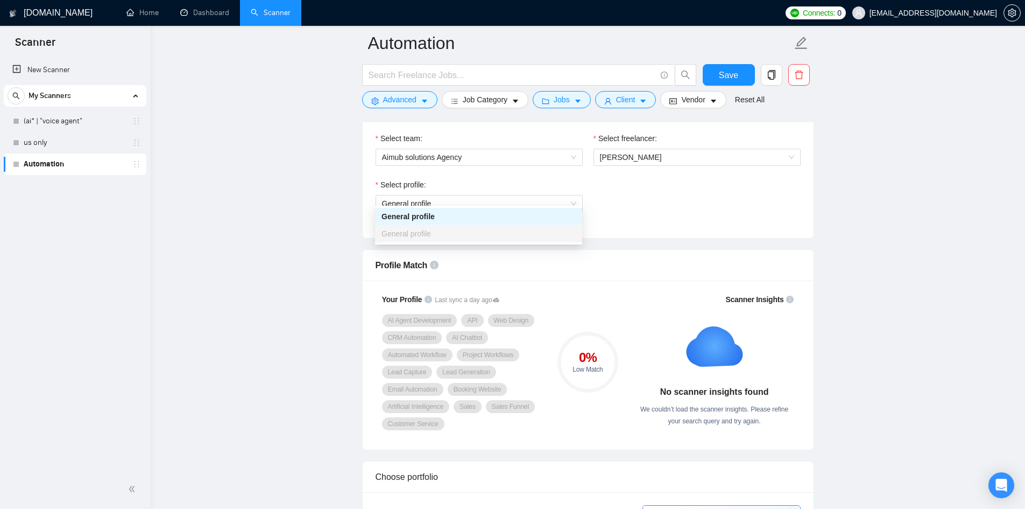
click at [618, 198] on div "Select profile: General profile" at bounding box center [588, 202] width 436 height 46
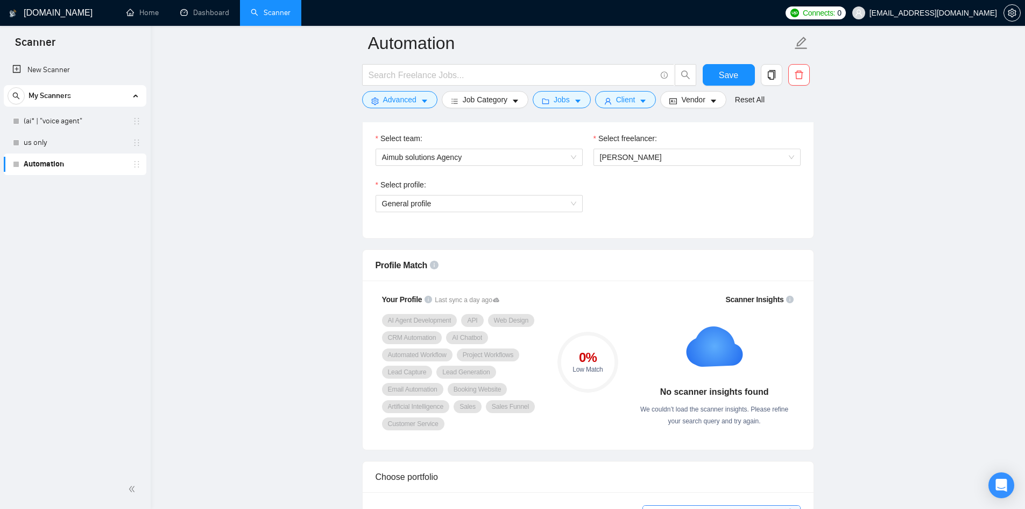
scroll to position [644, 0]
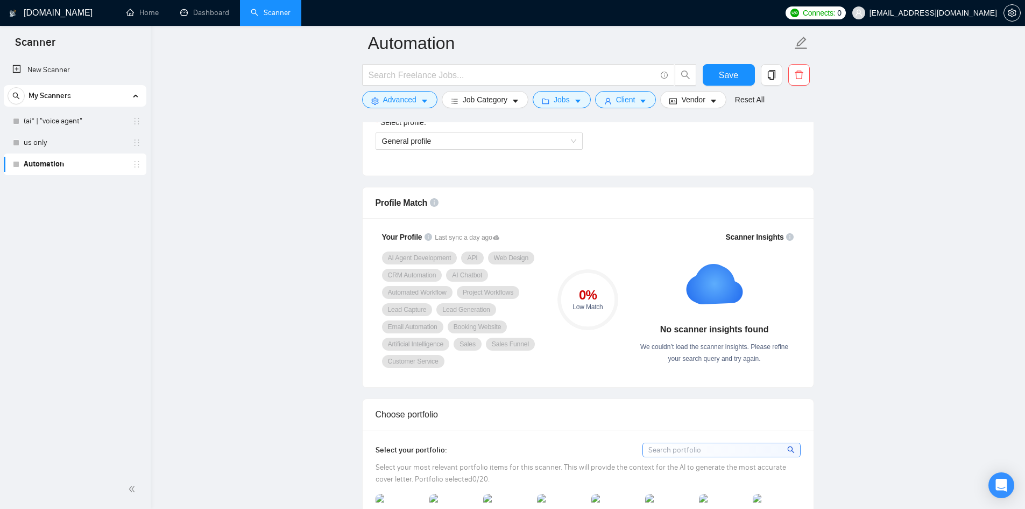
click at [414, 254] on span "AI Agent Development" at bounding box center [420, 258] width 64 height 9
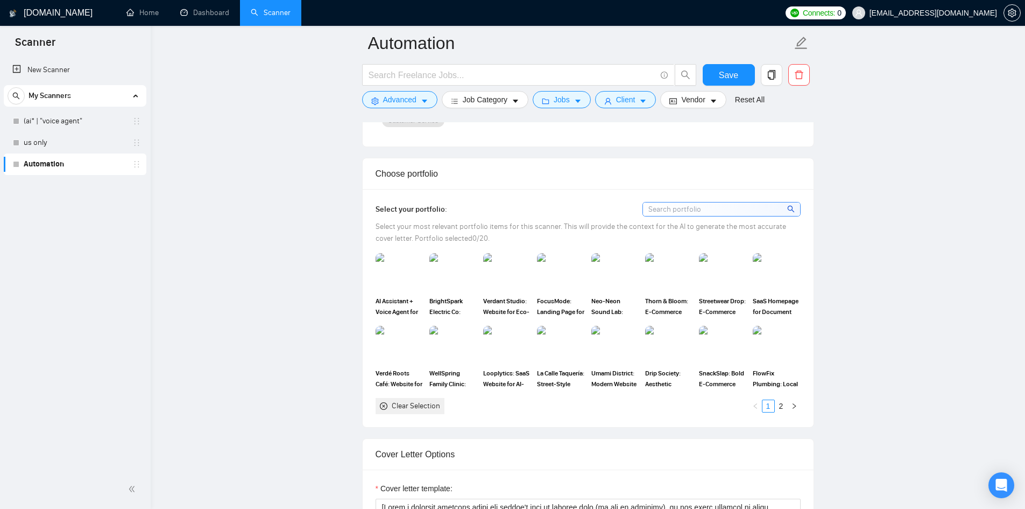
scroll to position [877, 0]
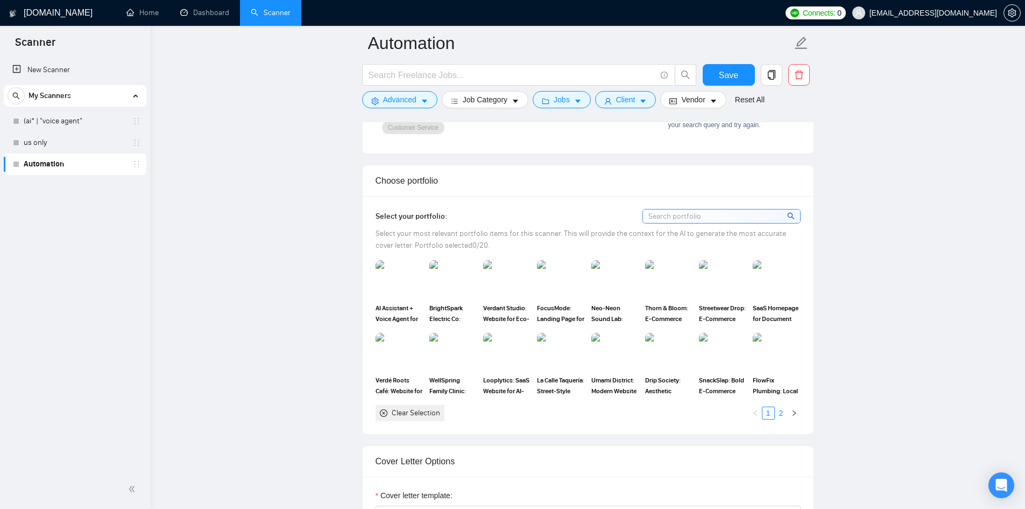
click at [783, 407] on link "2" at bounding box center [782, 413] width 12 height 12
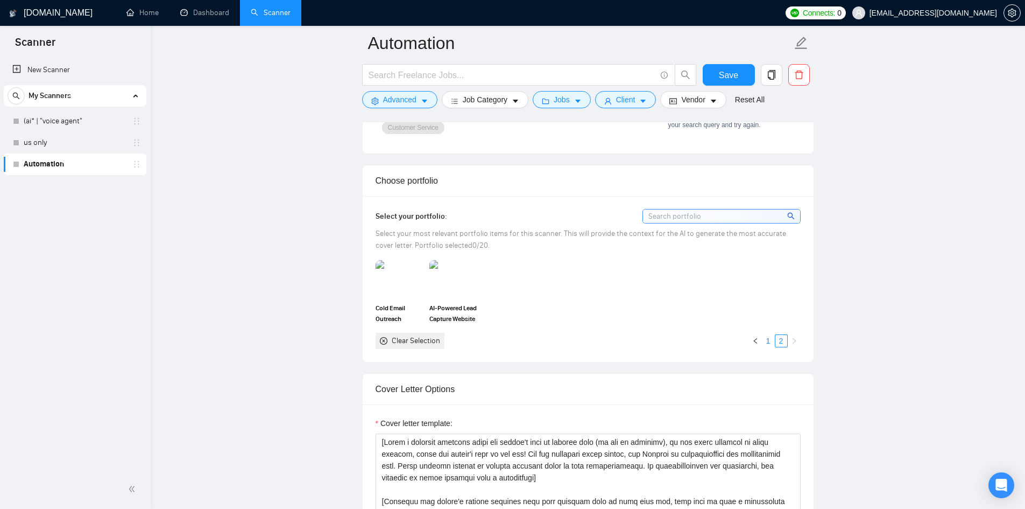
click at [764, 336] on link "1" at bounding box center [769, 341] width 12 height 12
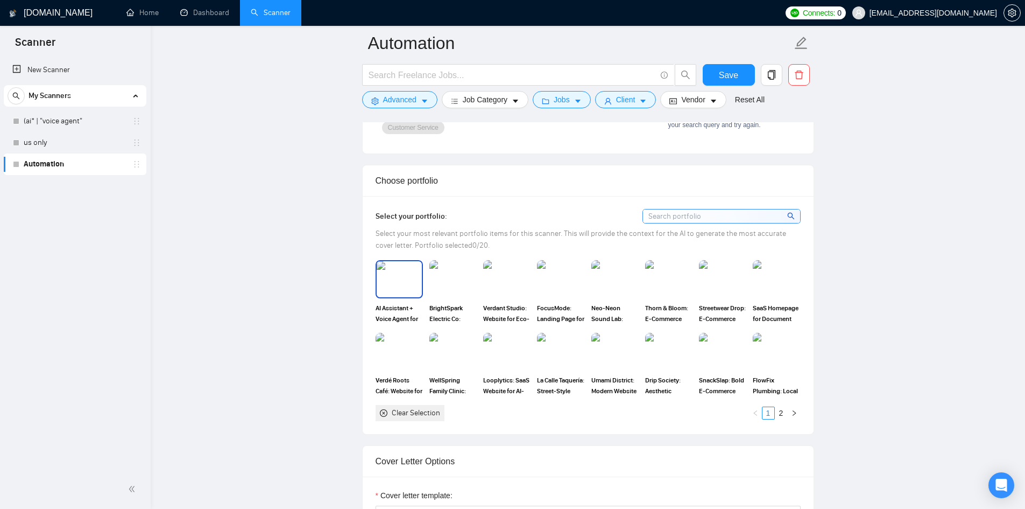
click at [396, 279] on img at bounding box center [399, 279] width 45 height 36
click at [553, 349] on img at bounding box center [560, 352] width 45 height 36
click at [718, 337] on img at bounding box center [722, 352] width 45 height 36
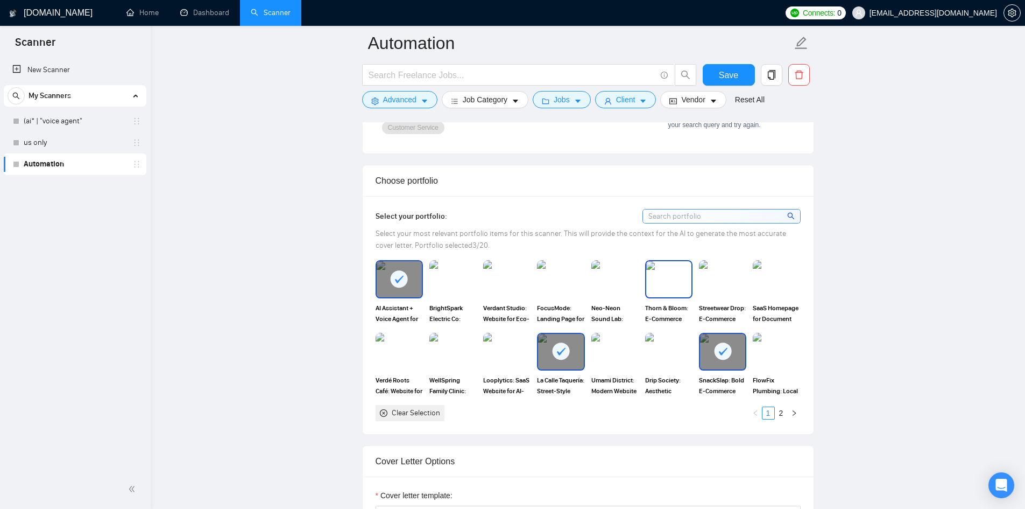
click at [657, 267] on img at bounding box center [668, 279] width 45 height 36
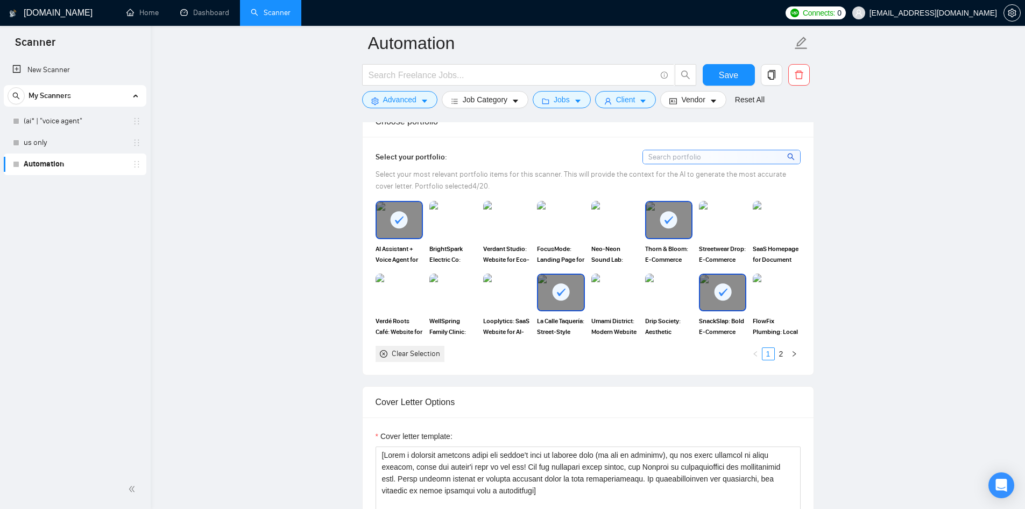
scroll to position [927, 0]
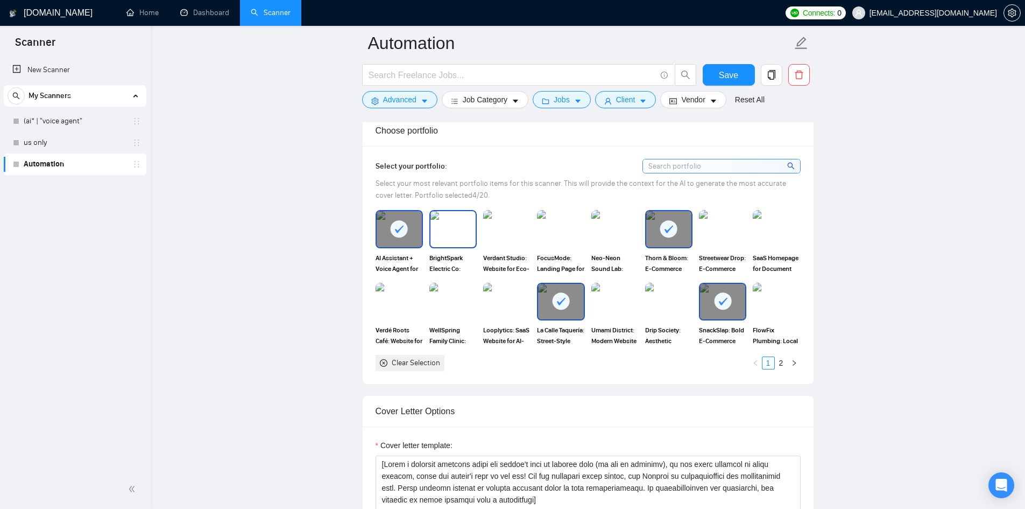
click at [455, 231] on img at bounding box center [453, 229] width 45 height 36
click at [461, 234] on div at bounding box center [453, 229] width 45 height 36
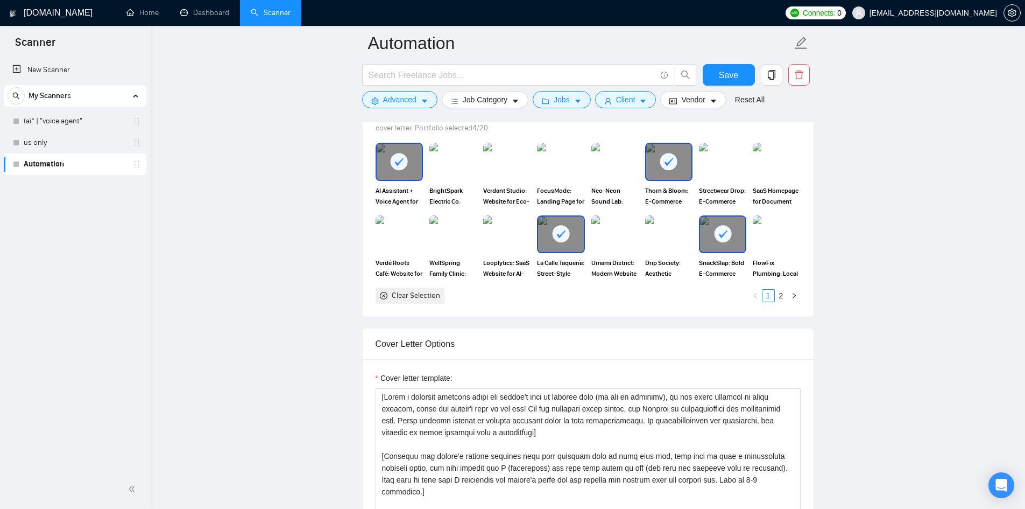
scroll to position [968, 0]
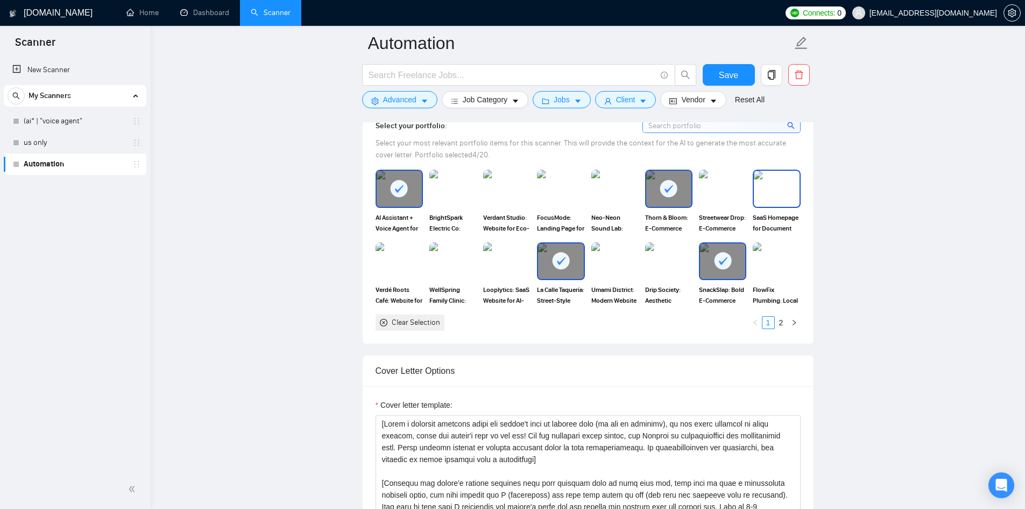
click at [776, 173] on img at bounding box center [776, 189] width 45 height 36
click at [554, 182] on img at bounding box center [560, 189] width 45 height 36
click at [445, 185] on img at bounding box center [453, 189] width 45 height 36
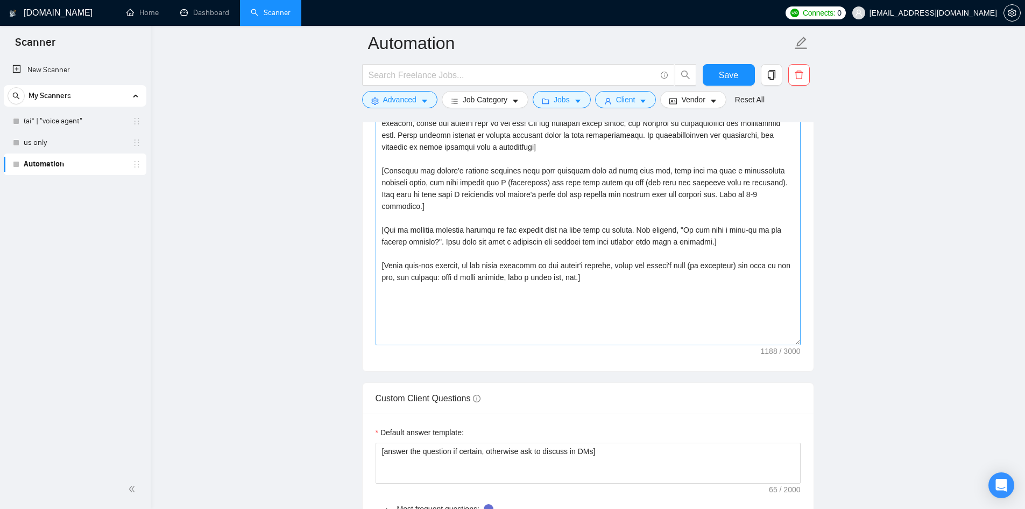
scroll to position [1219, 0]
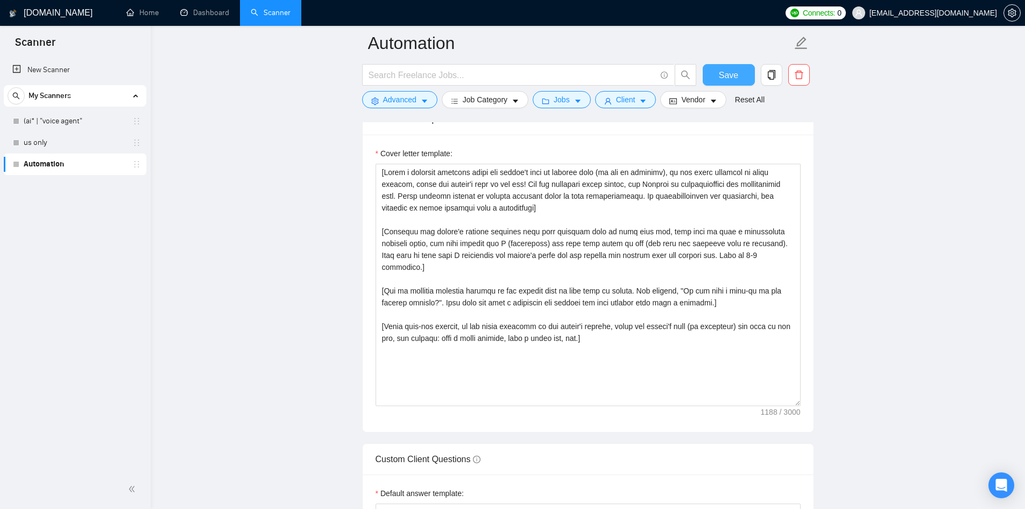
click at [716, 82] on button "Save" at bounding box center [729, 75] width 52 height 22
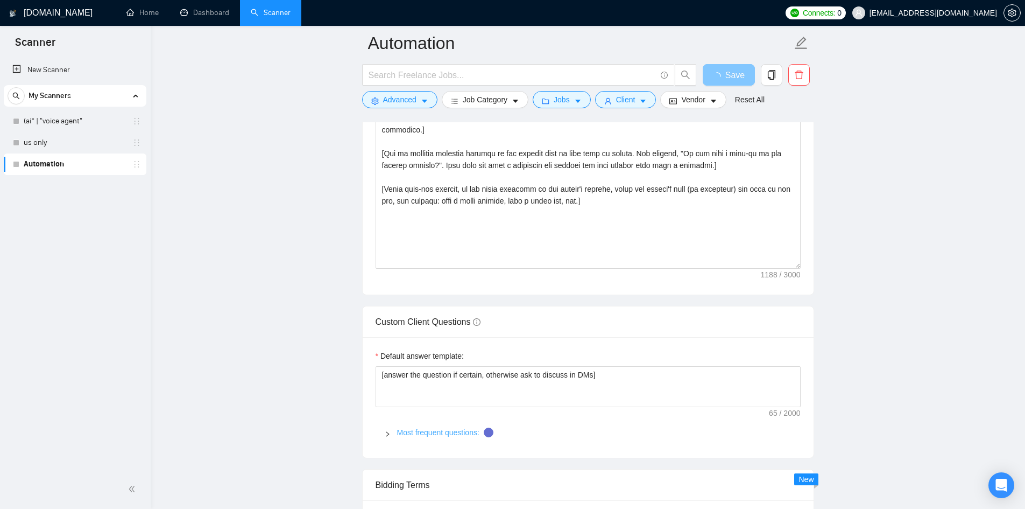
scroll to position [1395, 0]
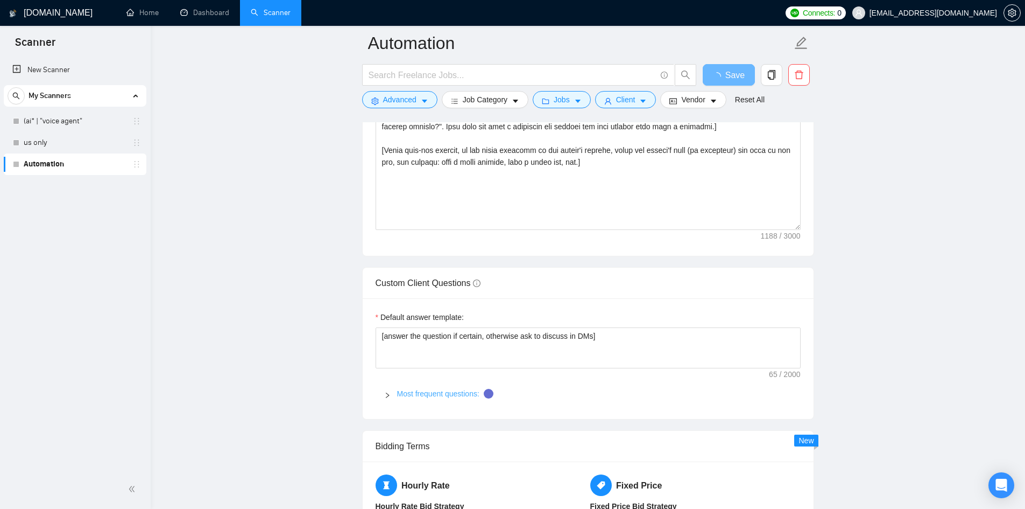
click at [435, 390] on link "Most frequent questions:" at bounding box center [438, 393] width 82 height 9
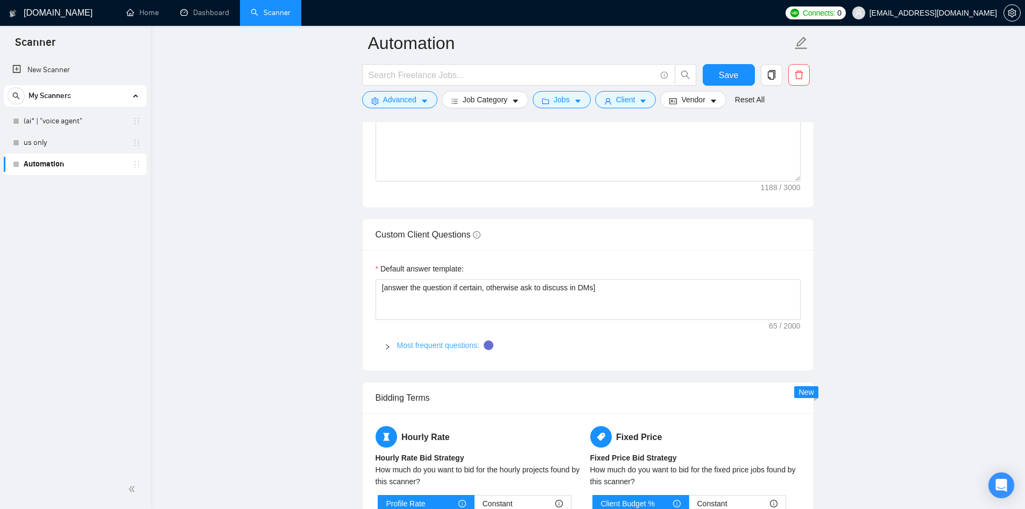
click at [443, 341] on link "Most frequent questions:" at bounding box center [438, 345] width 82 height 9
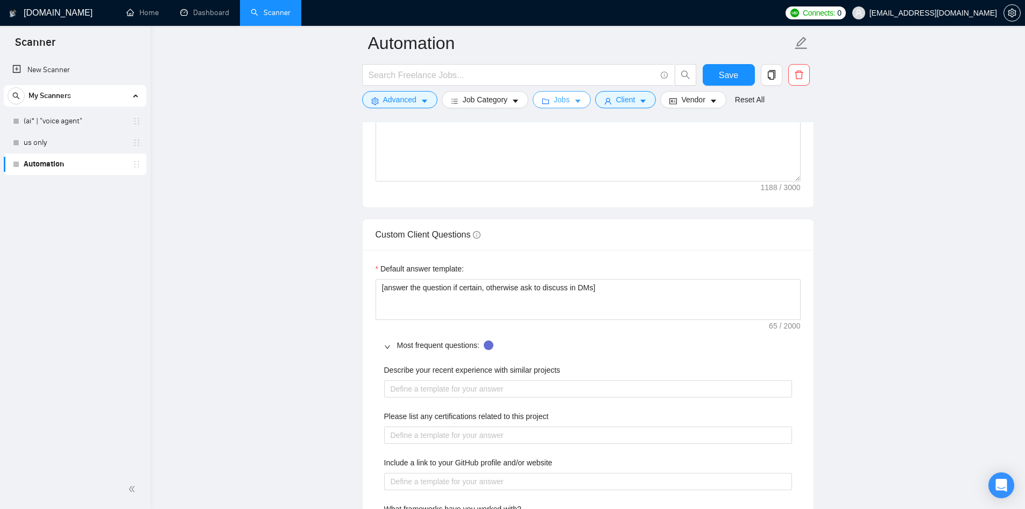
click at [560, 107] on button "Jobs" at bounding box center [562, 99] width 58 height 17
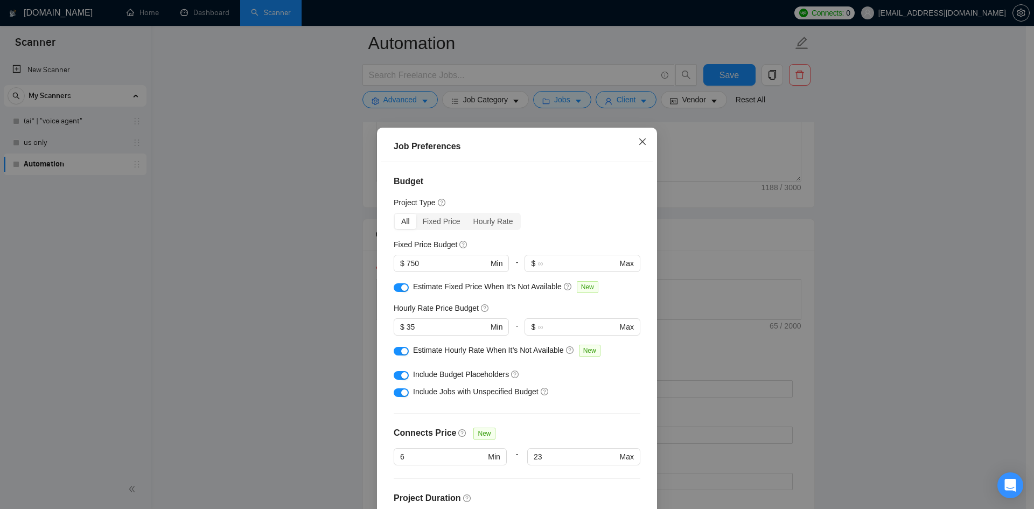
click at [639, 141] on icon "close" at bounding box center [642, 141] width 6 height 6
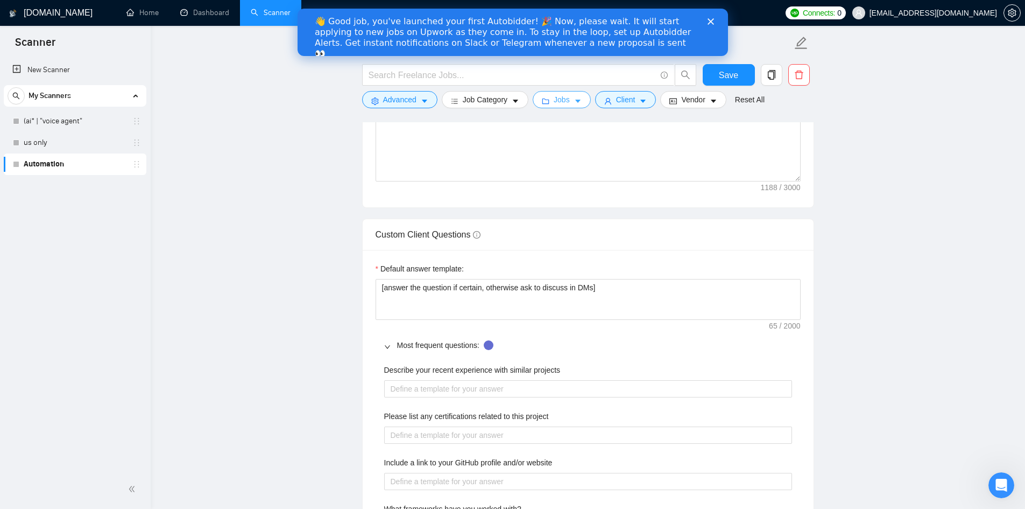
scroll to position [0, 0]
click at [31, 13] on h1 "[DOMAIN_NAME]" at bounding box center [58, 13] width 69 height 26
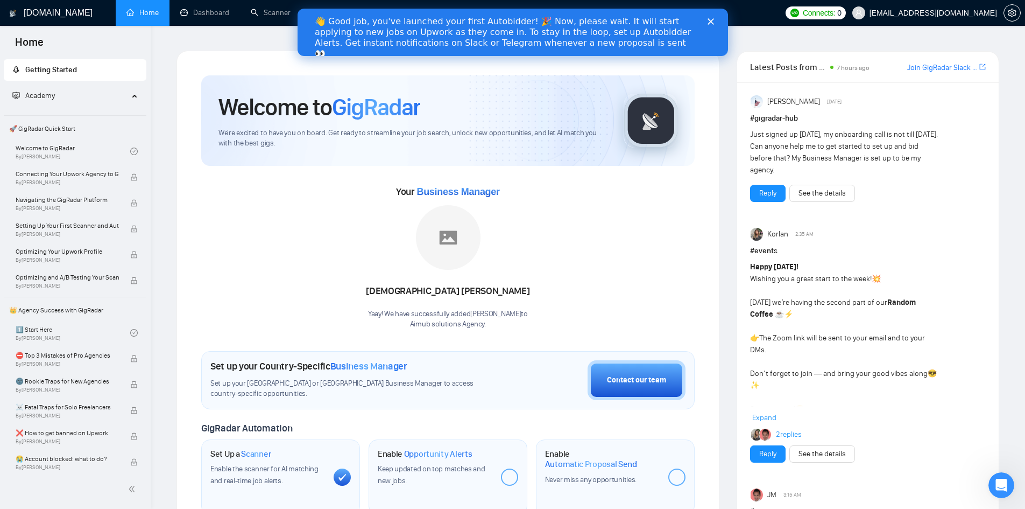
scroll to position [108, 0]
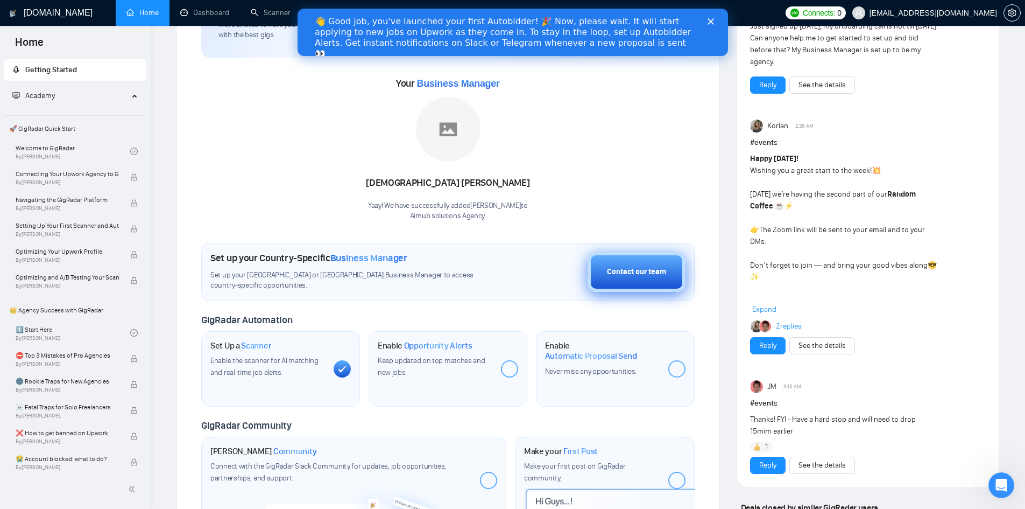
click at [625, 266] on div "Contact our team" at bounding box center [636, 272] width 59 height 12
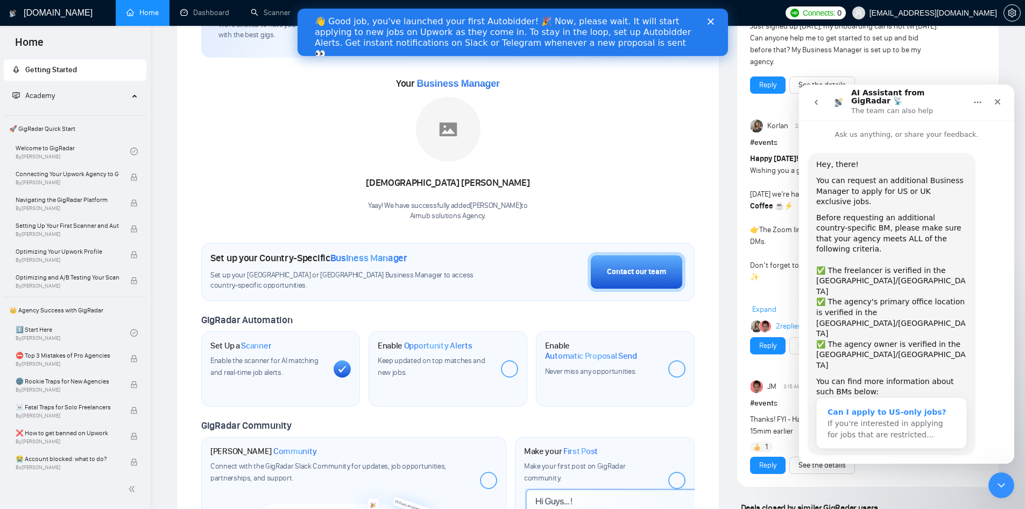
scroll to position [8, 0]
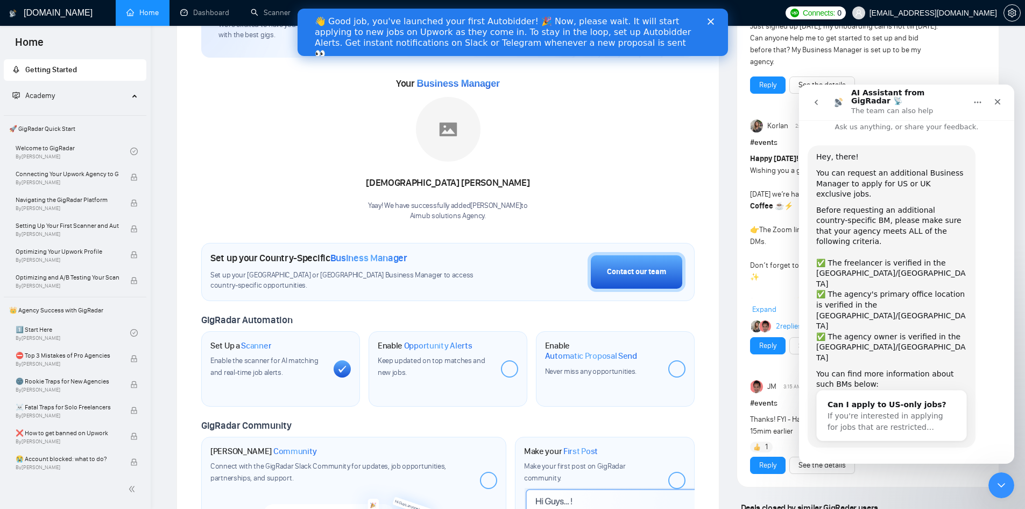
click at [897, 467] on button "Yes, I meet all of the criteria - request a new BM" at bounding box center [909, 482] width 183 height 31
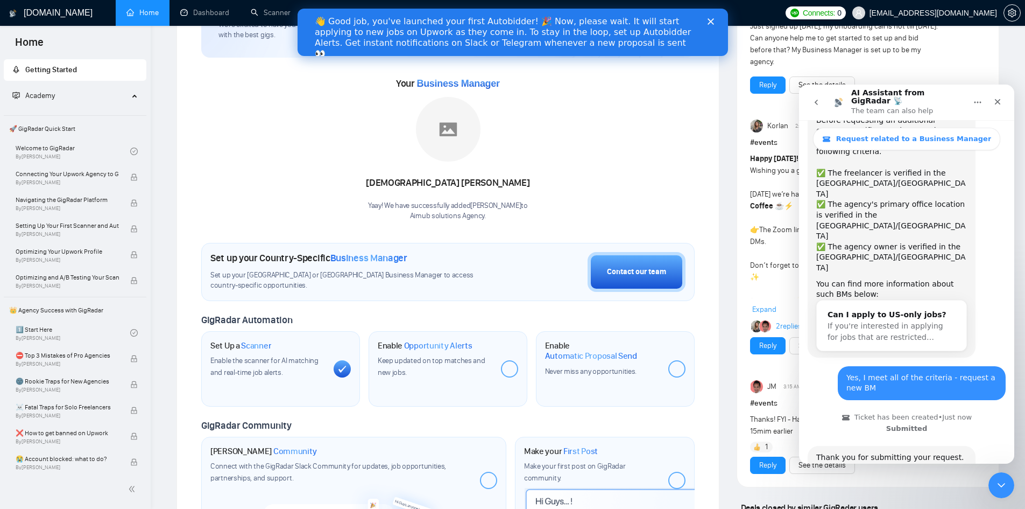
scroll to position [181, 0]
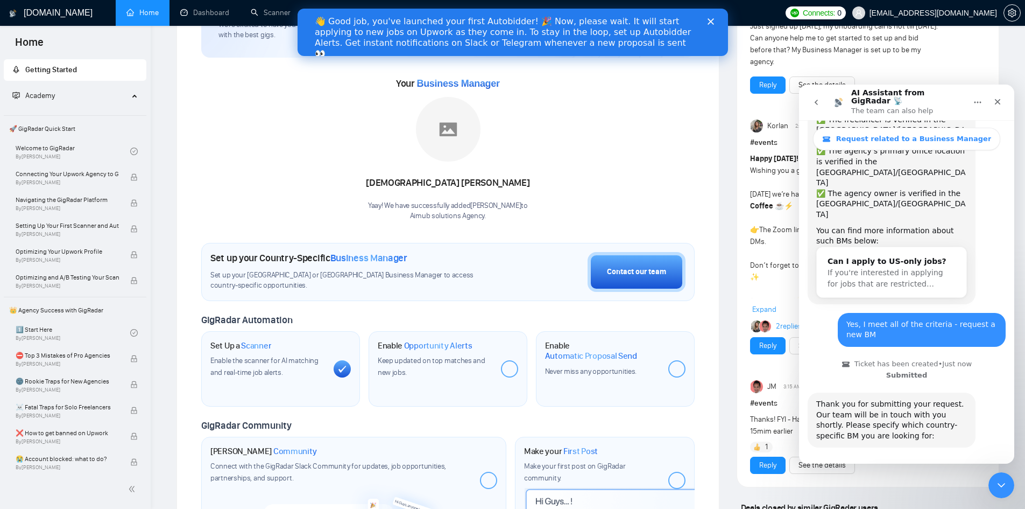
click at [933, 467] on button "🇺🇸 US-based business manager" at bounding box center [933, 478] width 135 height 22
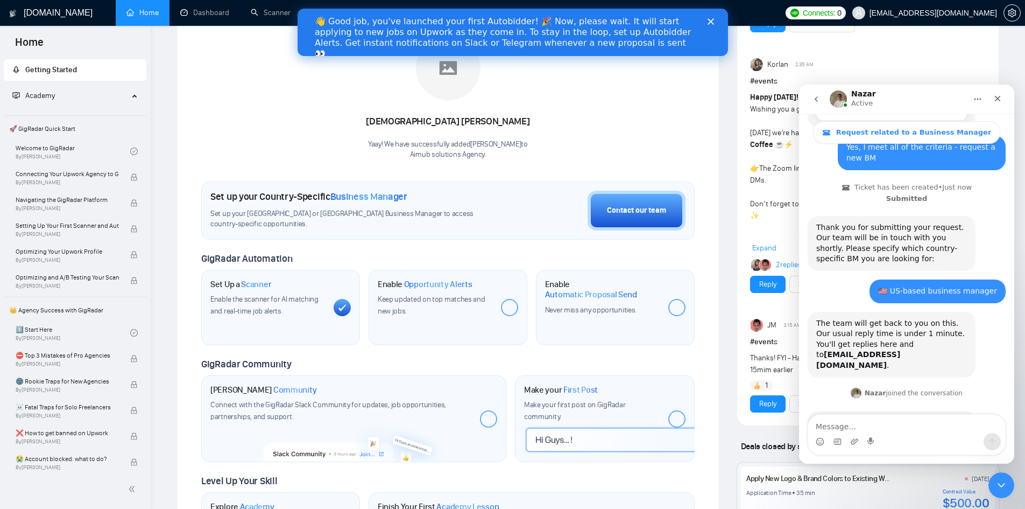
scroll to position [0, 0]
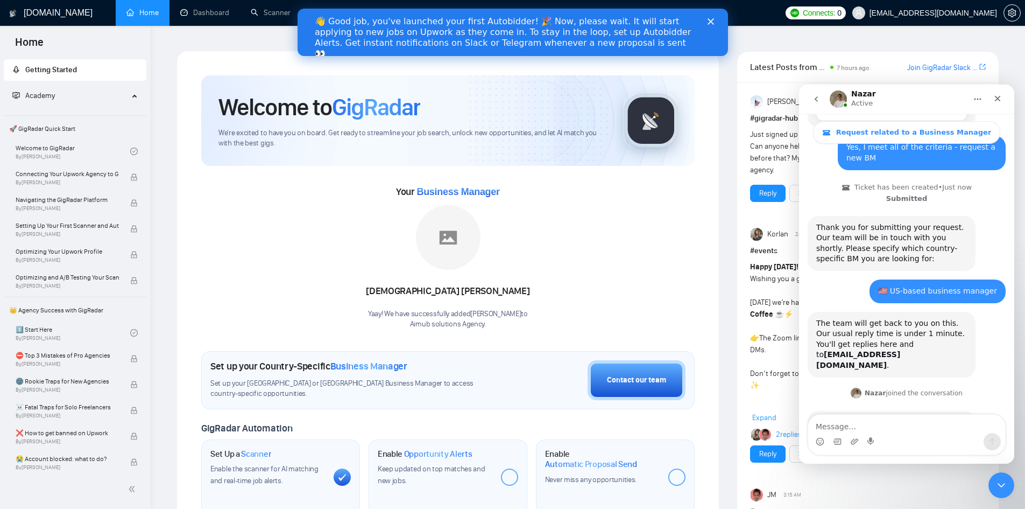
click at [708, 23] on icon "Close" at bounding box center [710, 21] width 6 height 6
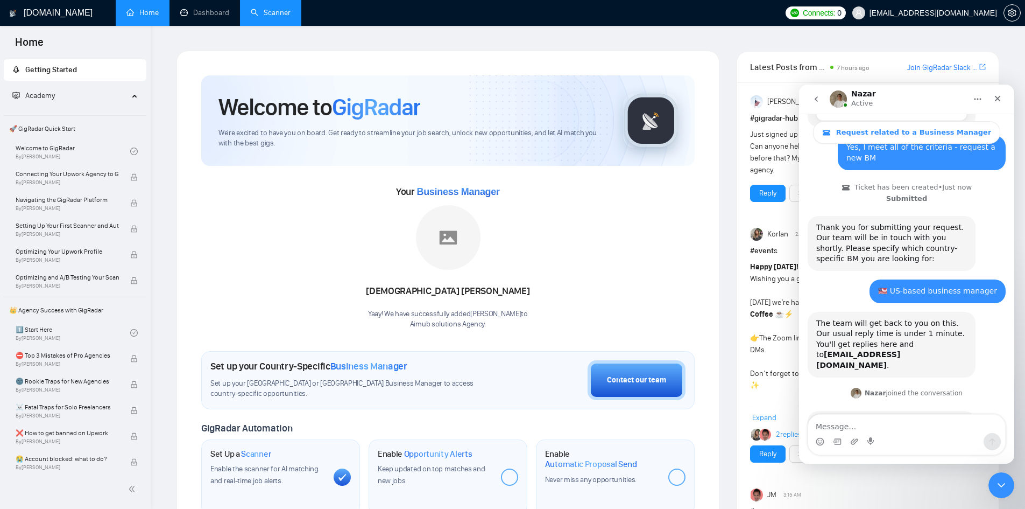
click at [265, 13] on link "Scanner" at bounding box center [271, 12] width 40 height 9
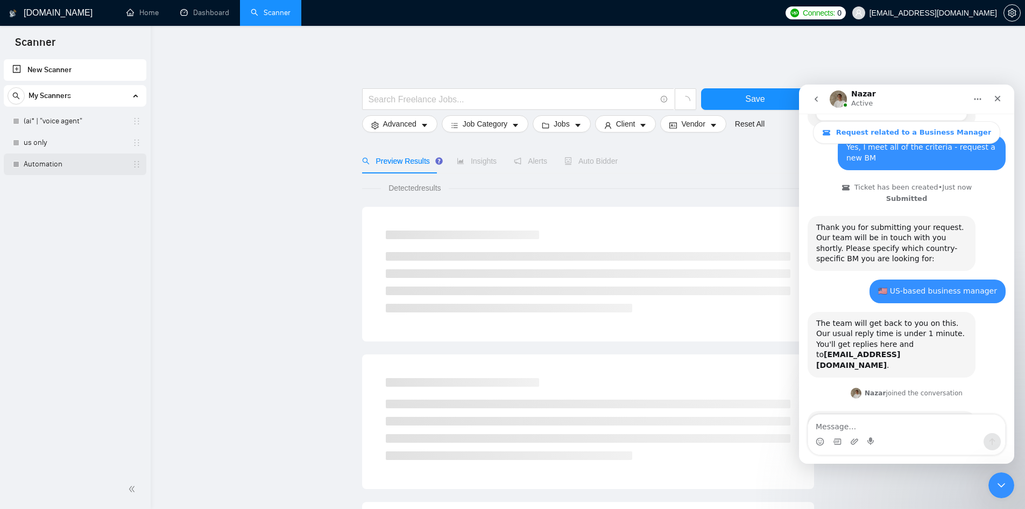
click at [78, 159] on link "Automation" at bounding box center [75, 164] width 102 height 22
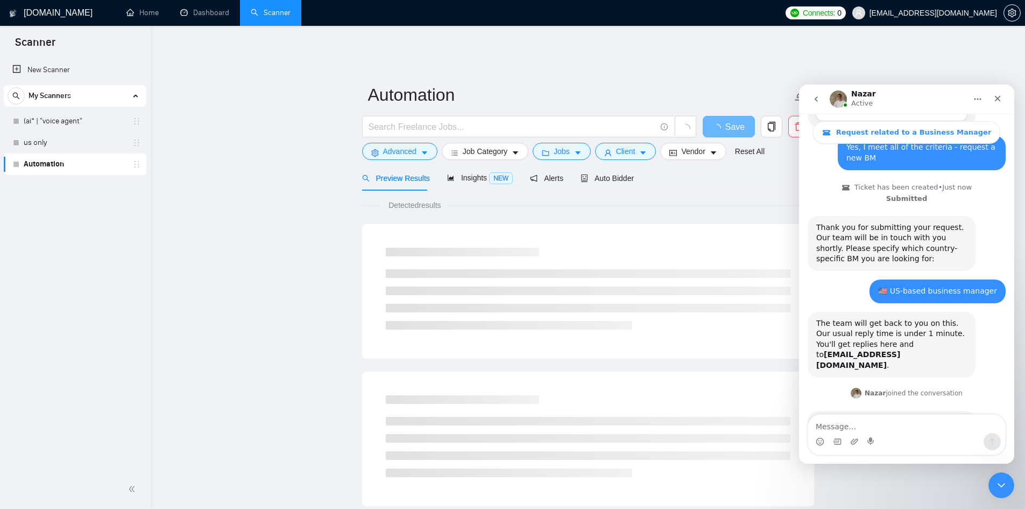
drag, startPoint x: 25, startPoint y: 161, endPoint x: 175, endPoint y: 155, distance: 150.3
click at [175, 155] on main "Automation Save Advanced Job Category Jobs Client Vendor Reset All Preview Resu…" at bounding box center [588, 500] width 840 height 898
click at [137, 166] on icon "holder" at bounding box center [136, 164] width 9 height 9
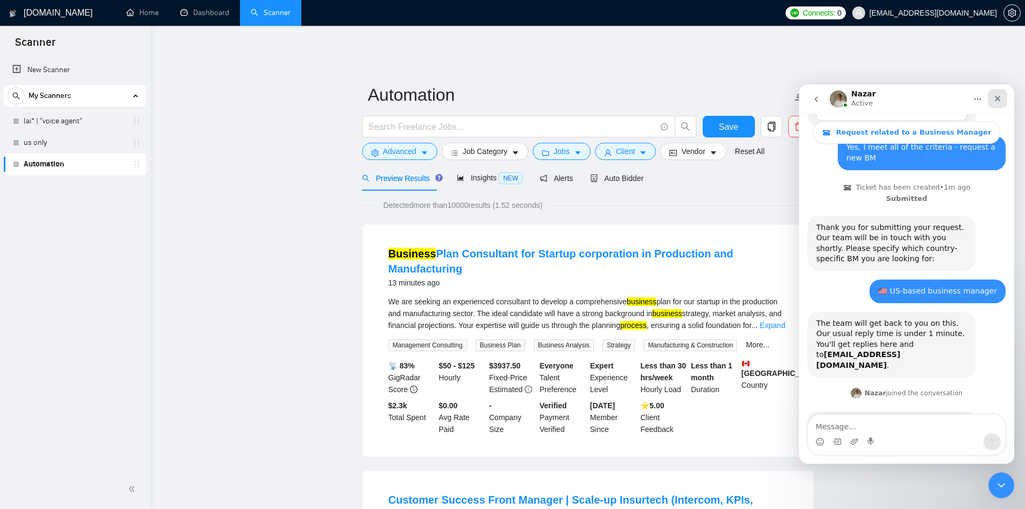
click at [1000, 96] on icon "Close" at bounding box center [998, 99] width 6 height 6
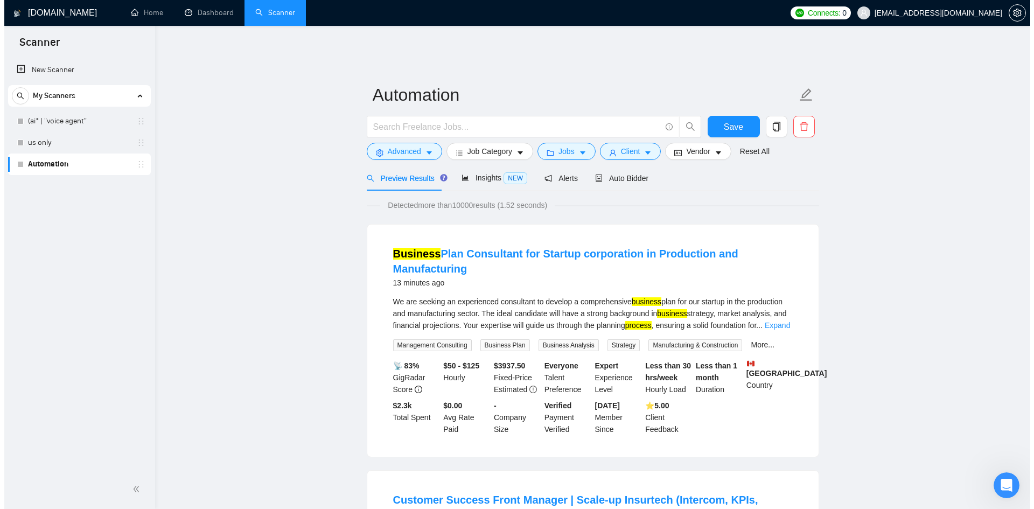
scroll to position [351, 0]
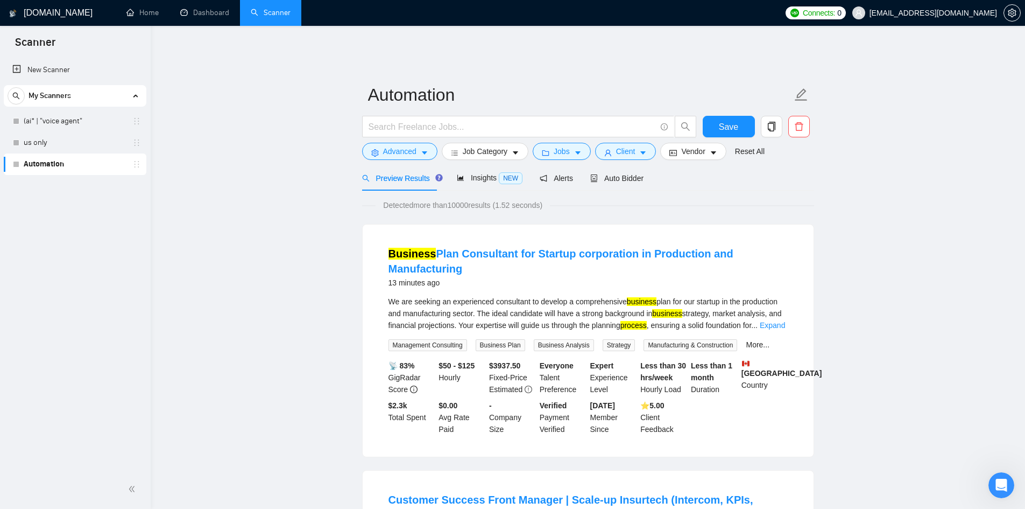
click at [55, 168] on link "Automation" at bounding box center [75, 164] width 102 height 22
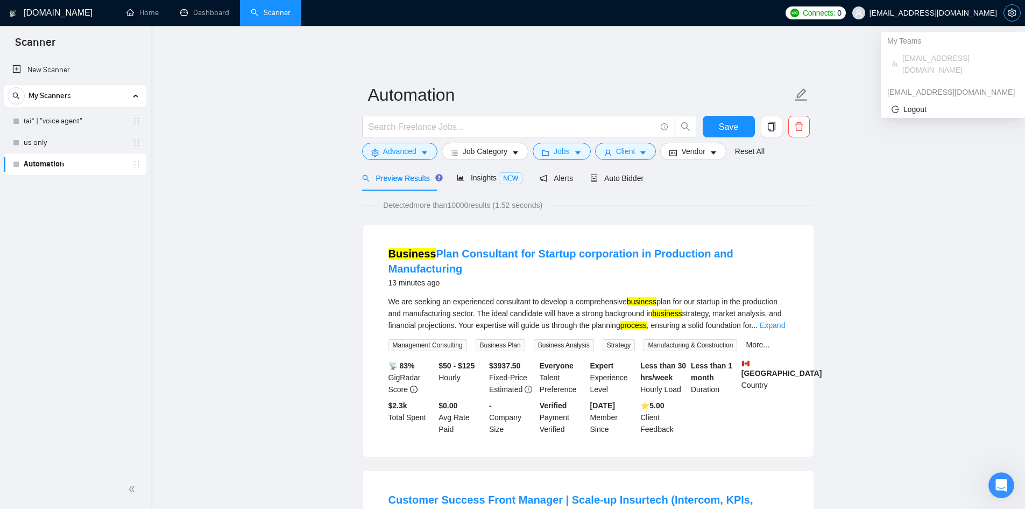
click at [1008, 8] on button "button" at bounding box center [1012, 12] width 17 height 17
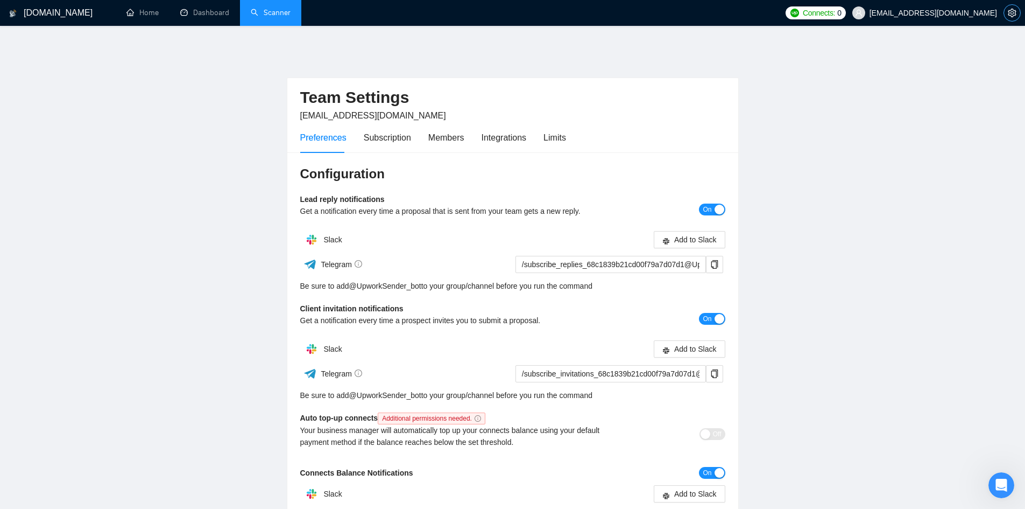
click at [1012, 16] on icon "setting" at bounding box center [1012, 13] width 8 height 9
click at [922, 103] on span "Logout" at bounding box center [953, 109] width 123 height 12
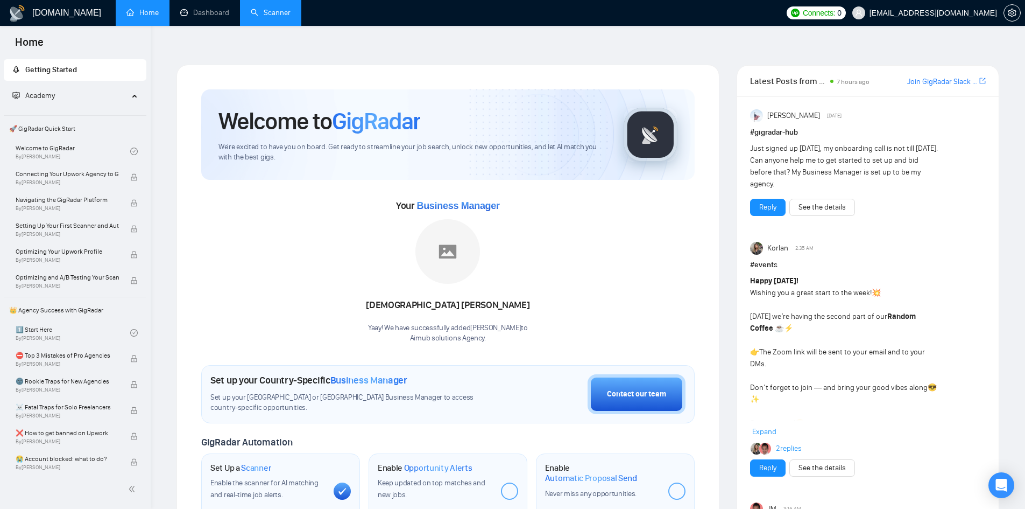
click at [275, 10] on link "Scanner" at bounding box center [271, 12] width 40 height 9
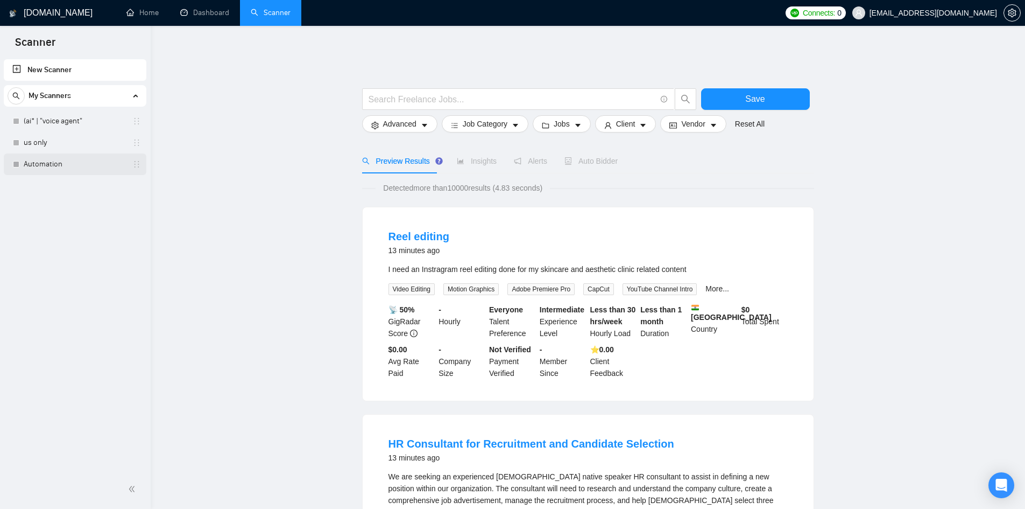
click at [68, 160] on link "Automation" at bounding box center [75, 164] width 102 height 22
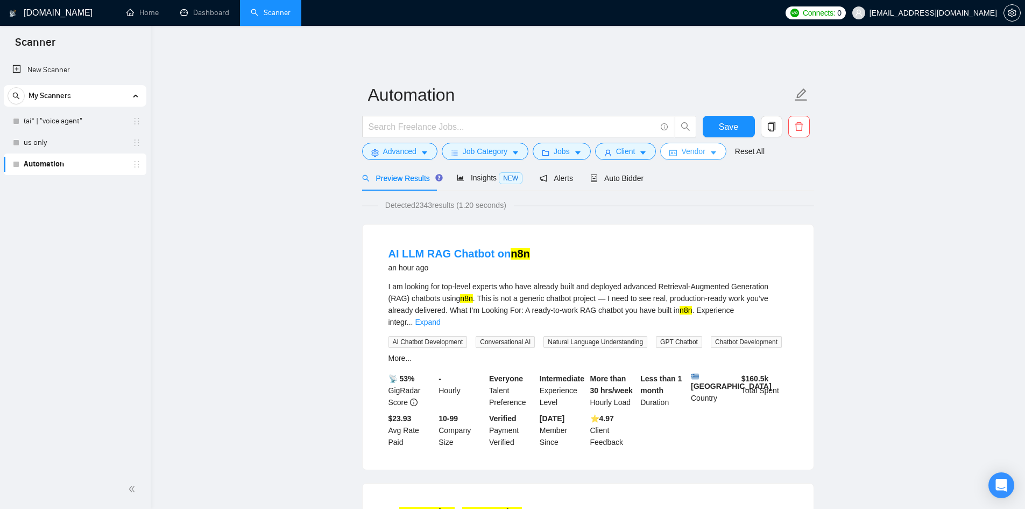
click at [700, 145] on span "Vendor" at bounding box center [693, 151] width 24 height 12
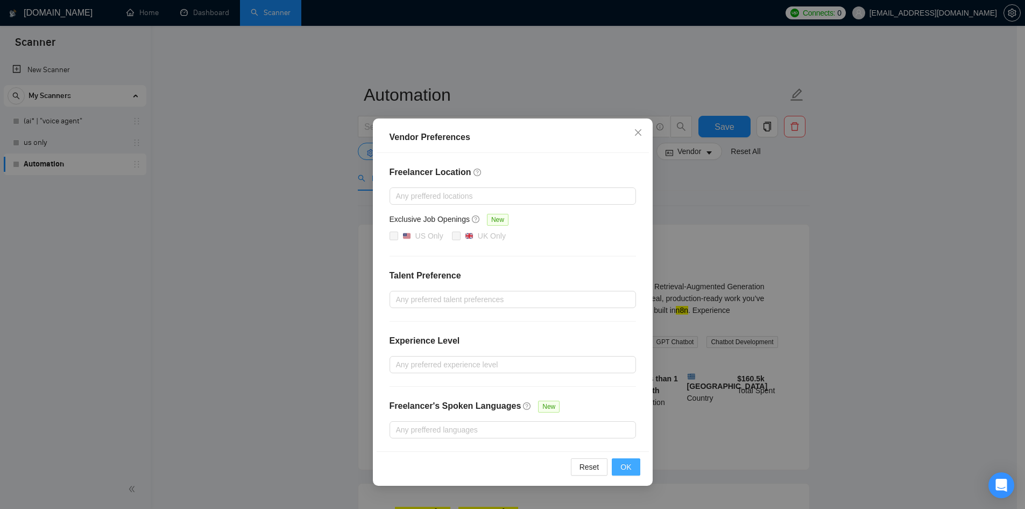
click at [622, 467] on span "OK" at bounding box center [626, 467] width 11 height 12
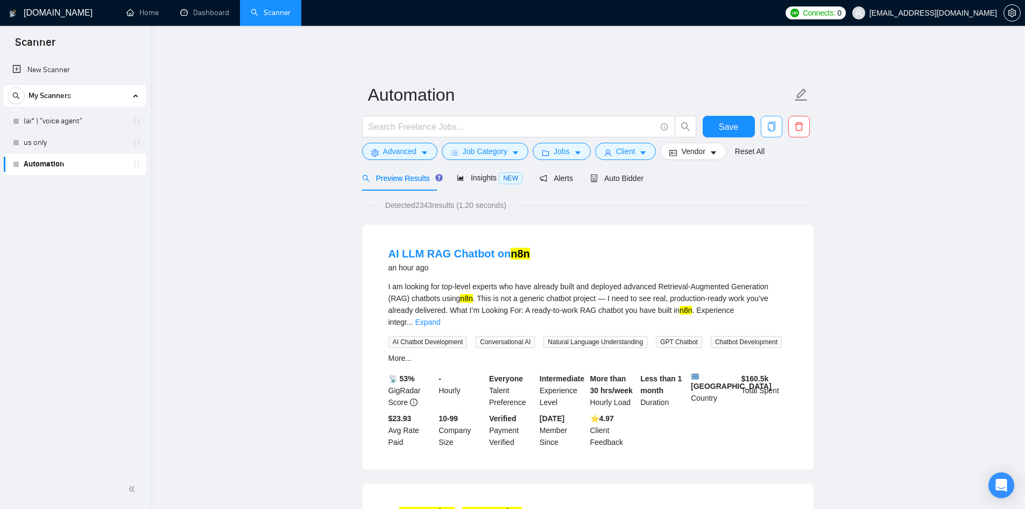
click at [773, 122] on icon "copy" at bounding box center [772, 127] width 10 height 10
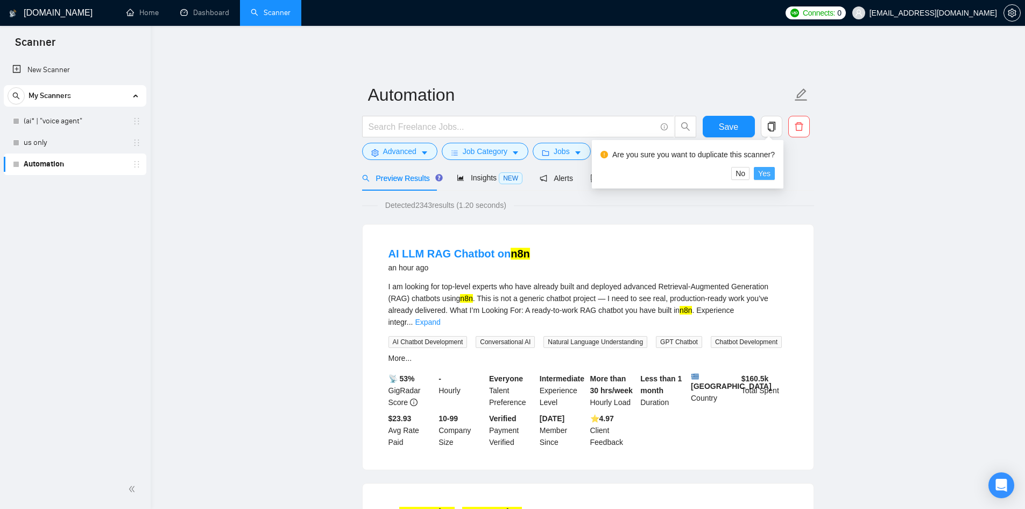
click at [764, 170] on span "Yes" at bounding box center [764, 173] width 12 height 12
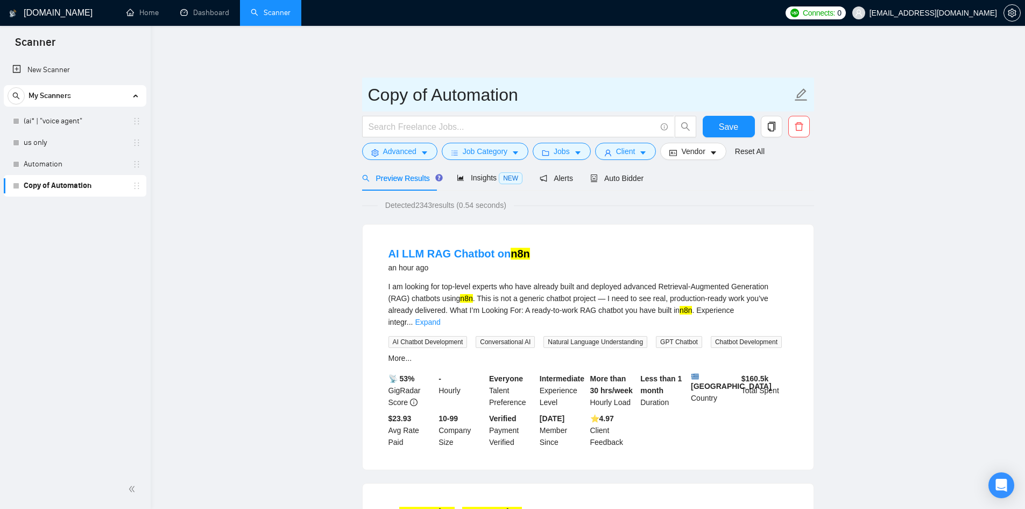
click at [500, 95] on input "Copy of Automation" at bounding box center [580, 94] width 424 height 27
drag, startPoint x: 431, startPoint y: 89, endPoint x: 314, endPoint y: 95, distance: 116.4
type input "US Automation"
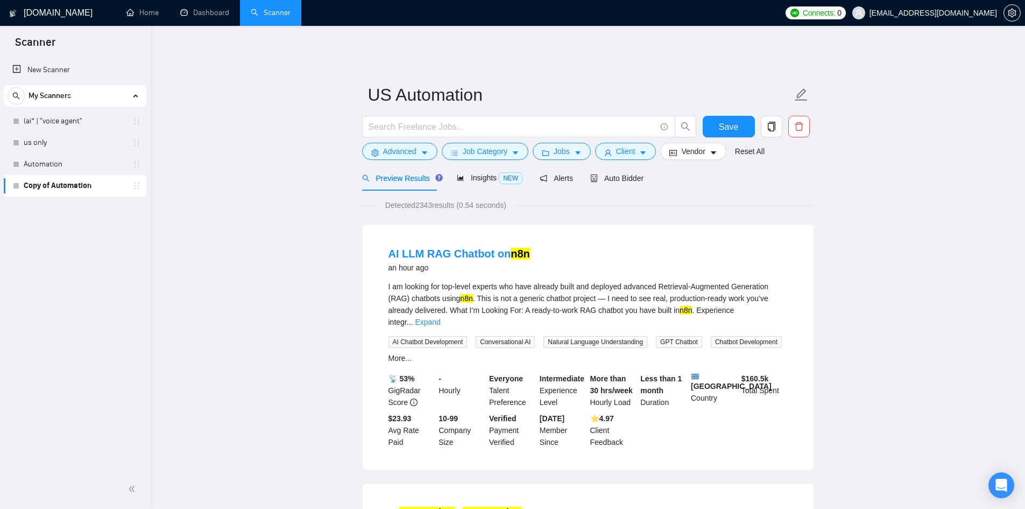
click at [727, 120] on span "Save" at bounding box center [728, 126] width 19 height 13
click at [622, 174] on span "Auto Bidder" at bounding box center [617, 178] width 53 height 9
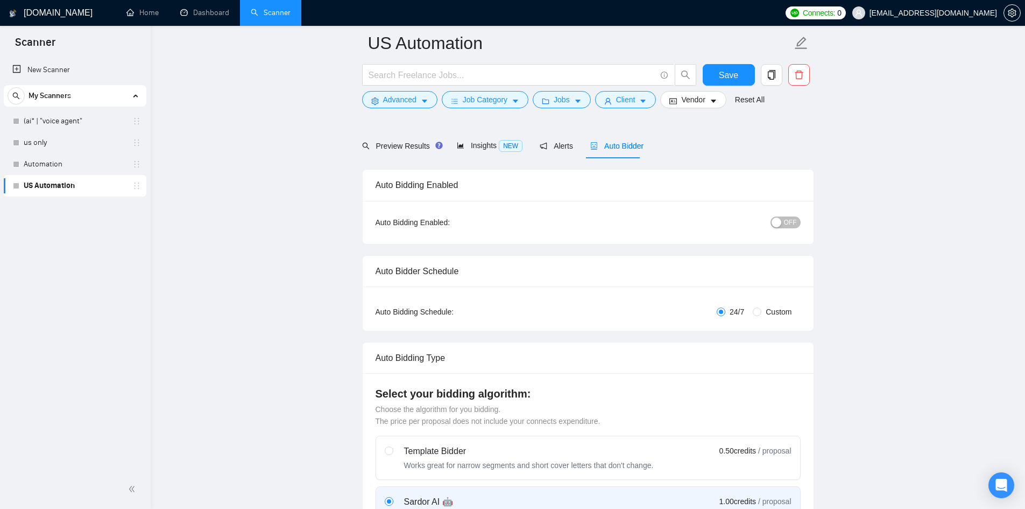
scroll to position [113, 0]
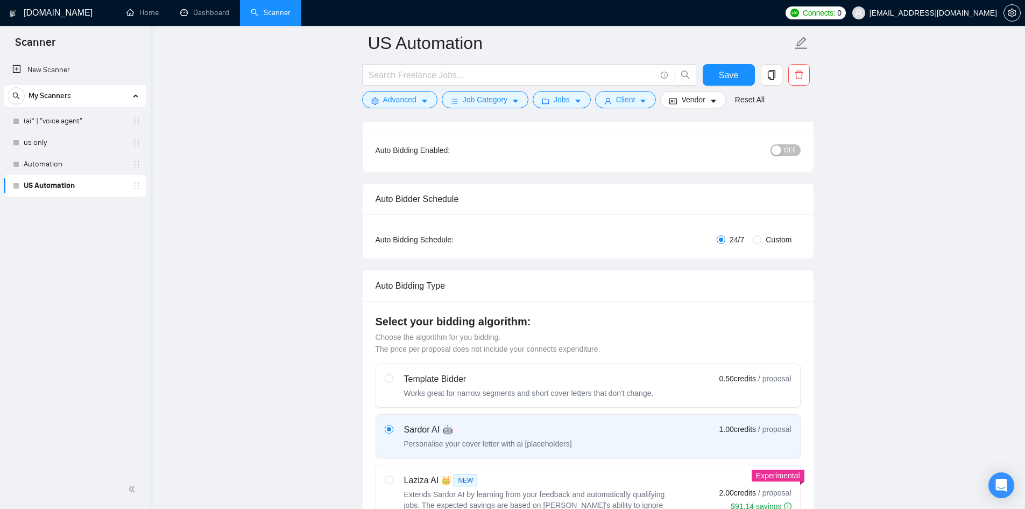
click at [782, 145] on div "button" at bounding box center [777, 150] width 10 height 10
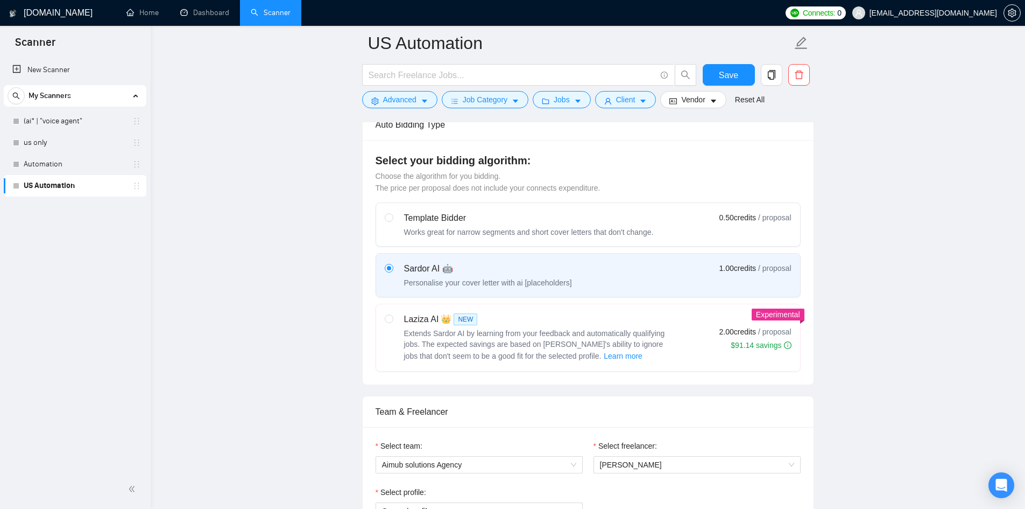
scroll to position [267, 0]
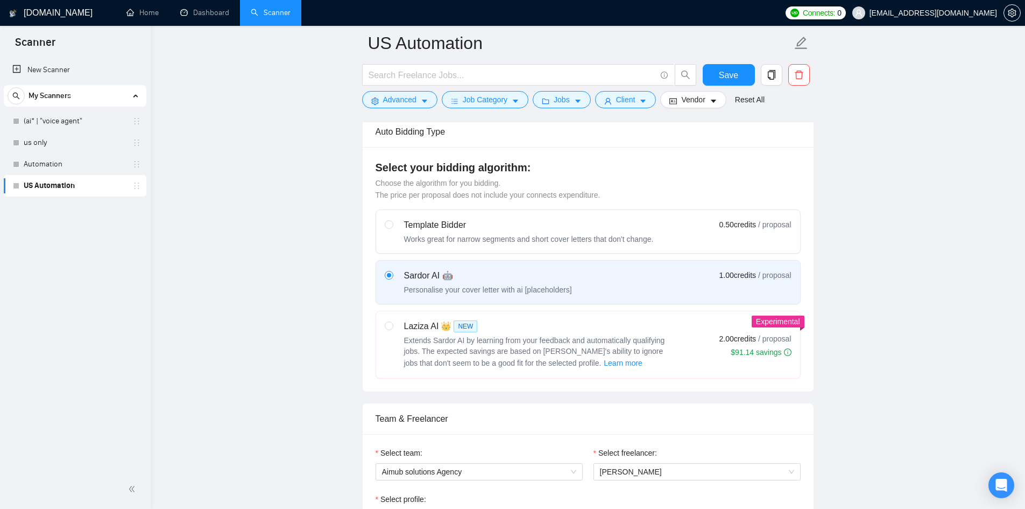
click at [595, 320] on div "Laziza AI 👑 NEW" at bounding box center [538, 326] width 269 height 13
click at [392, 321] on input "radio" at bounding box center [389, 325] width 8 height 8
radio input "true"
radio input "false"
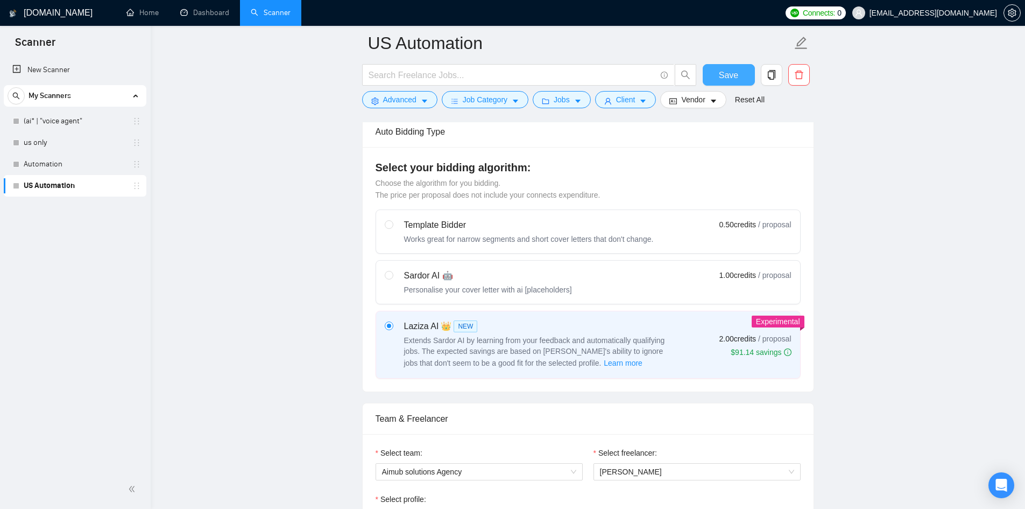
click at [732, 77] on span "Save" at bounding box center [728, 74] width 19 height 13
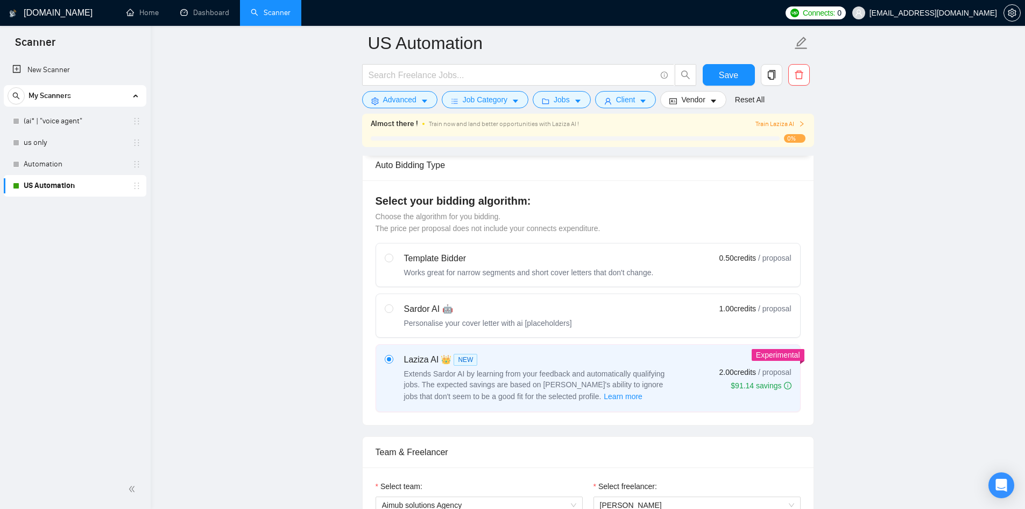
click at [780, 124] on span "Train Laziza AI" at bounding box center [781, 124] width 50 height 10
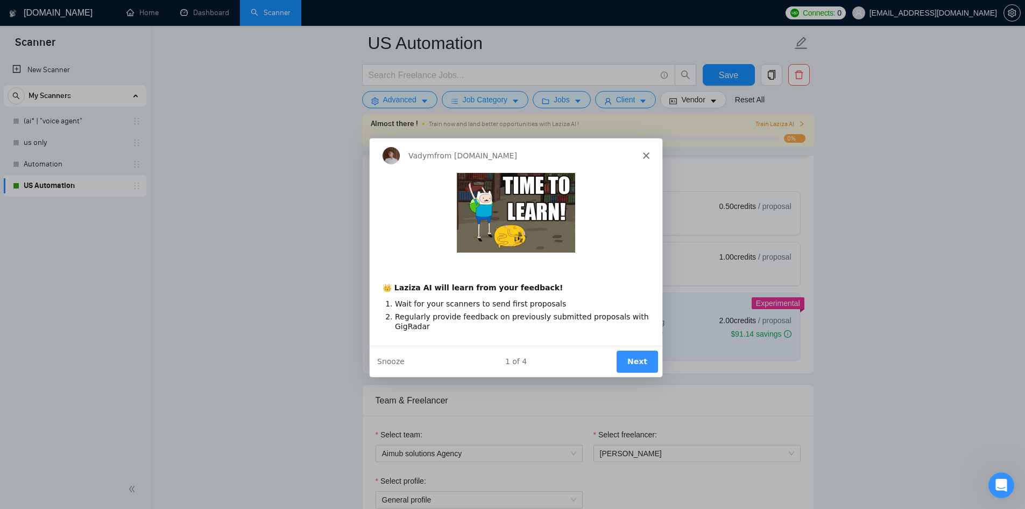
scroll to position [327, 0]
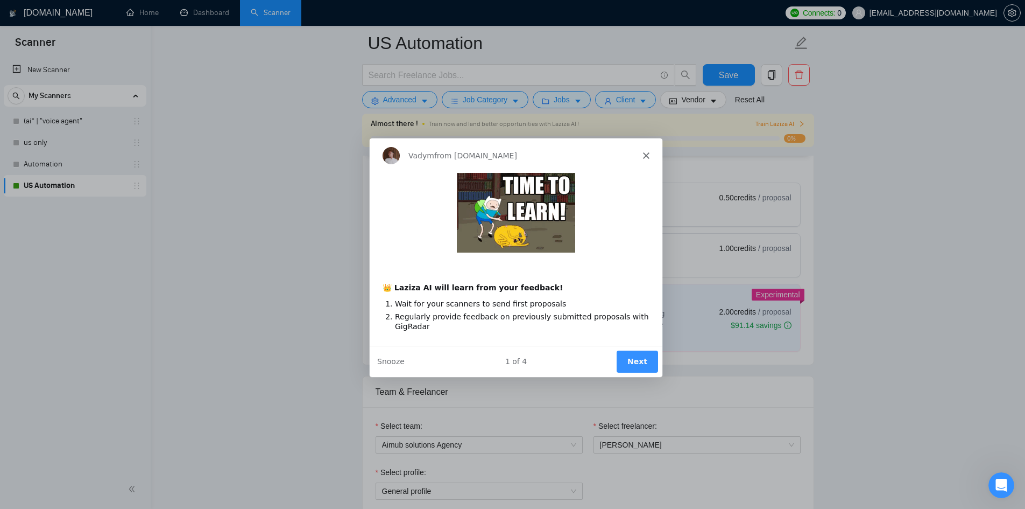
click at [629, 355] on button "Next" at bounding box center [636, 361] width 41 height 22
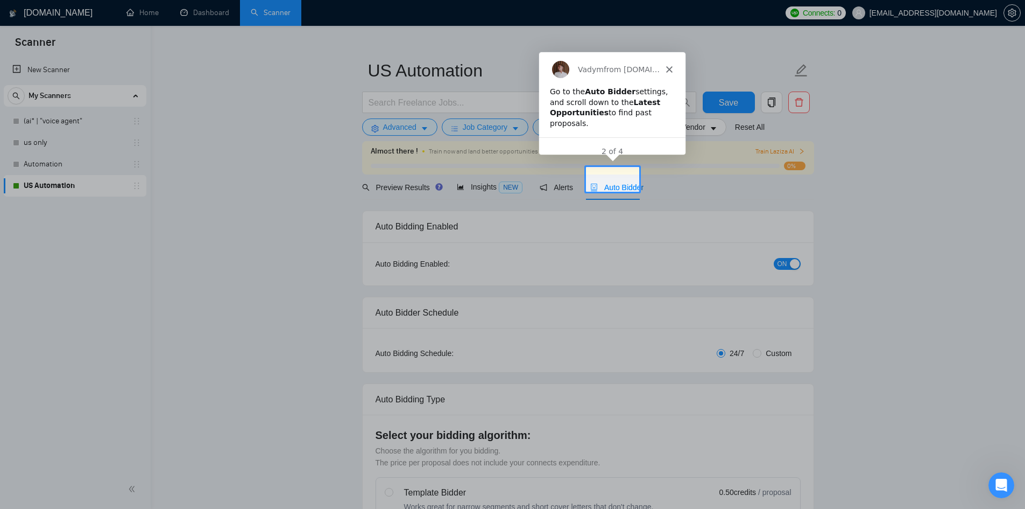
scroll to position [0, 0]
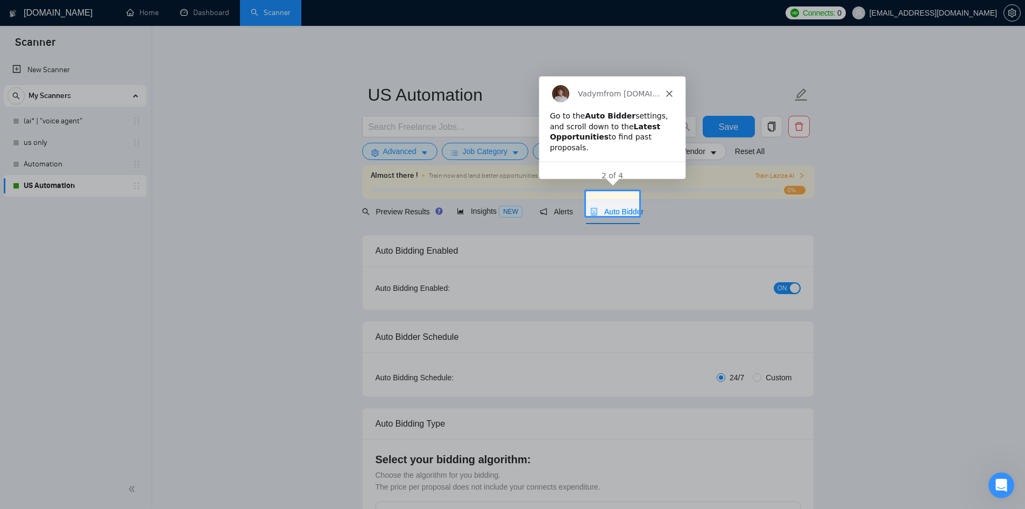
click at [621, 209] on div "Auto Bidder" at bounding box center [617, 212] width 53 height 12
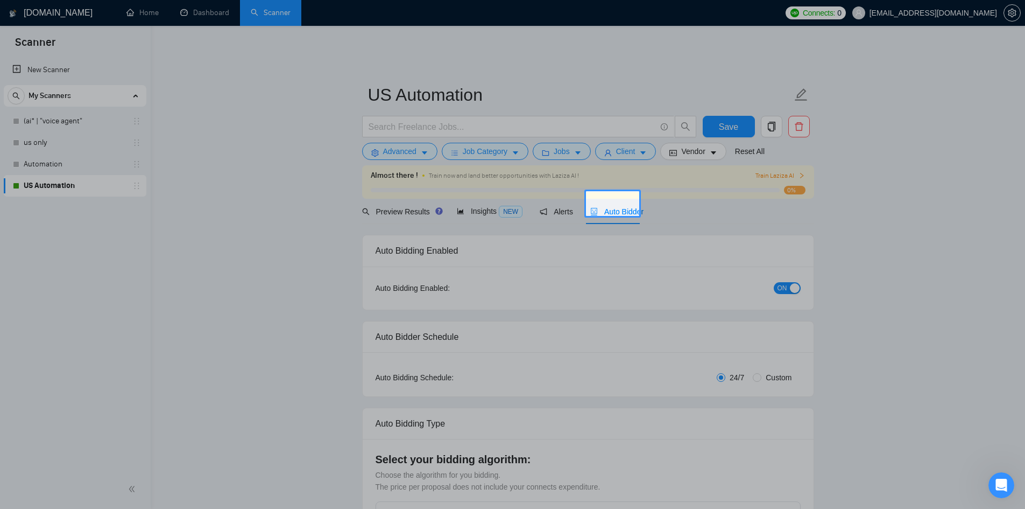
click at [659, 200] on div at bounding box center [832, 203] width 386 height 25
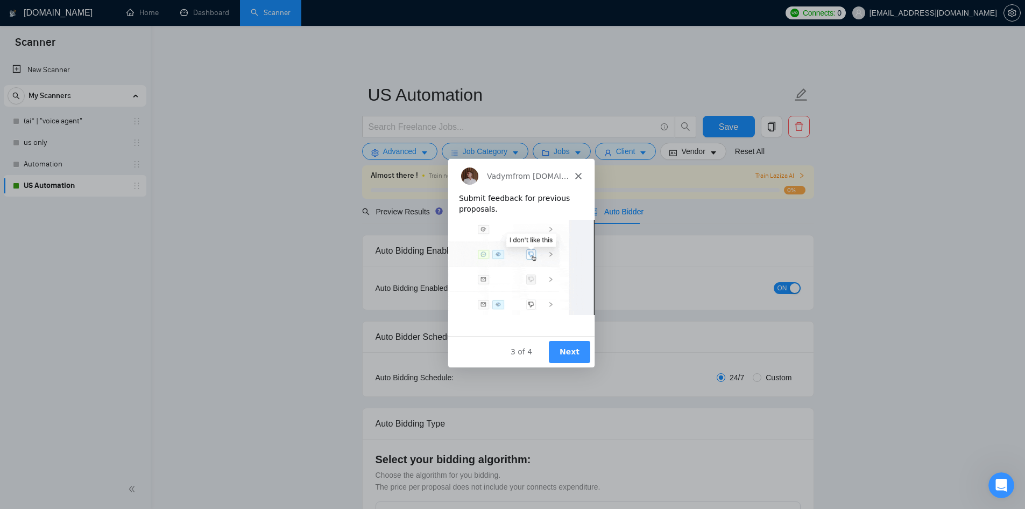
click at [573, 346] on button "Next" at bounding box center [568, 351] width 41 height 22
click at [568, 342] on button "Next" at bounding box center [568, 351] width 41 height 22
click at [579, 360] on button "Next" at bounding box center [568, 351] width 41 height 22
click at [578, 179] on div "Vadym from GigRadar.io" at bounding box center [520, 175] width 146 height 34
click at [577, 175] on polygon "Close" at bounding box center [577, 175] width 6 height 6
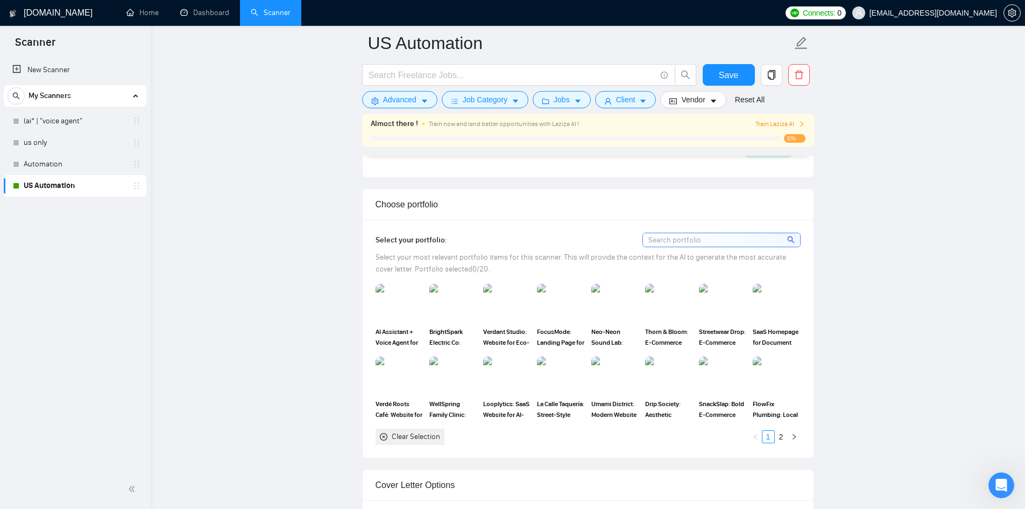
scroll to position [933, 0]
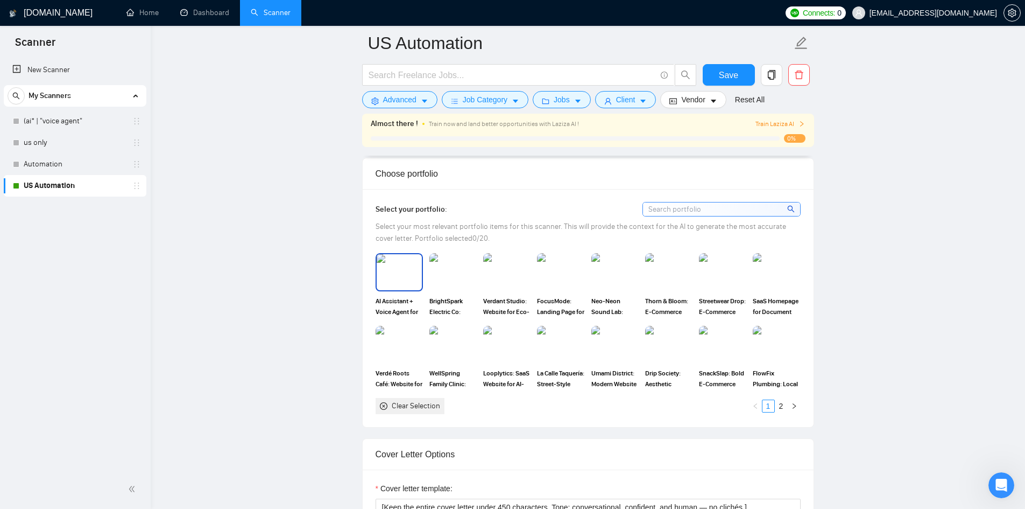
click at [386, 268] on img at bounding box center [399, 272] width 45 height 36
click at [444, 259] on img at bounding box center [453, 272] width 45 height 36
click at [671, 263] on img at bounding box center [668, 272] width 45 height 36
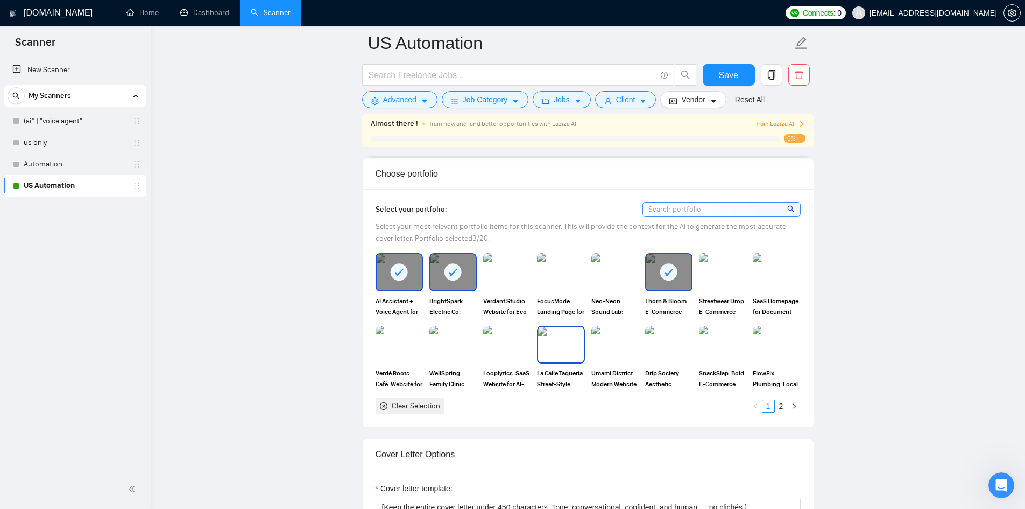
click at [559, 336] on img at bounding box center [560, 345] width 45 height 36
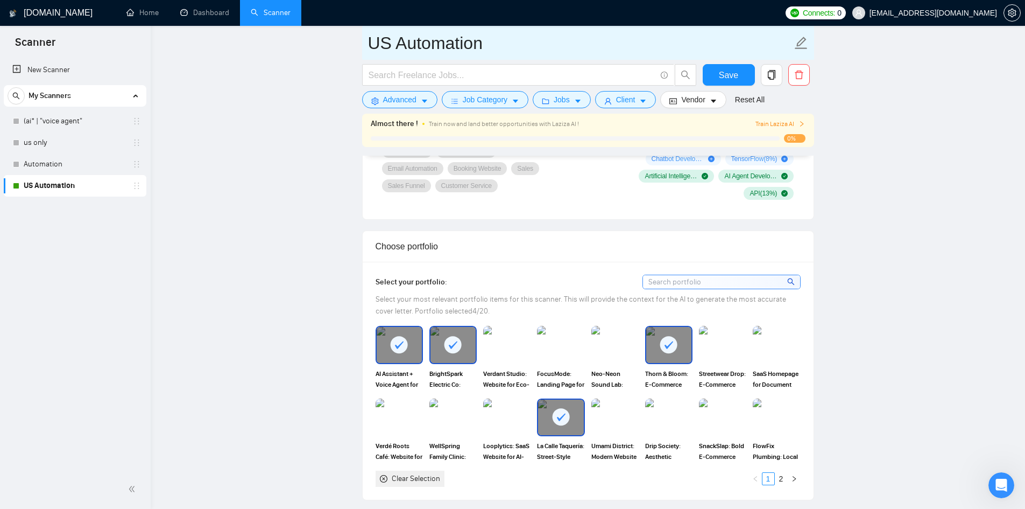
scroll to position [831, 0]
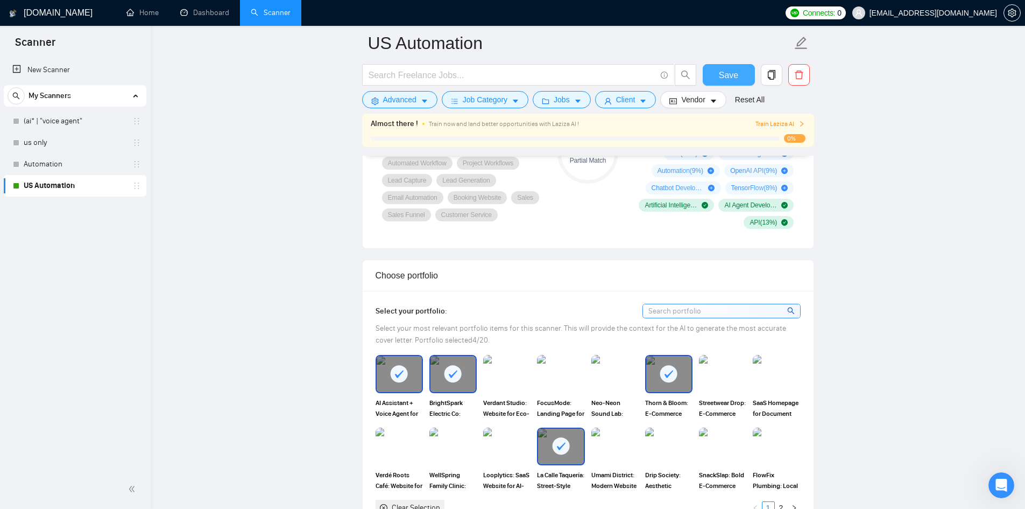
click at [735, 76] on span "Save" at bounding box center [728, 74] width 19 height 13
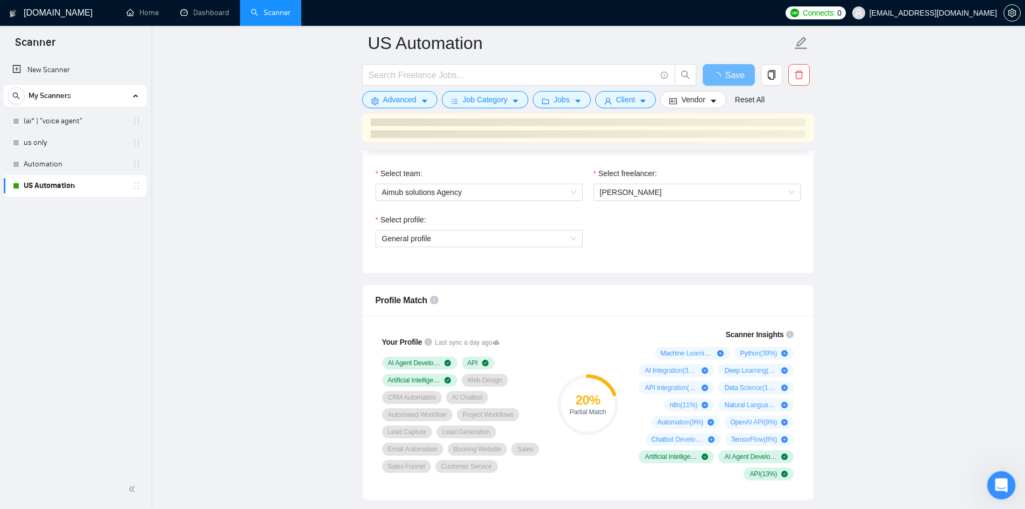
click at [997, 482] on icon "Open Intercom Messenger" at bounding box center [1001, 484] width 18 height 18
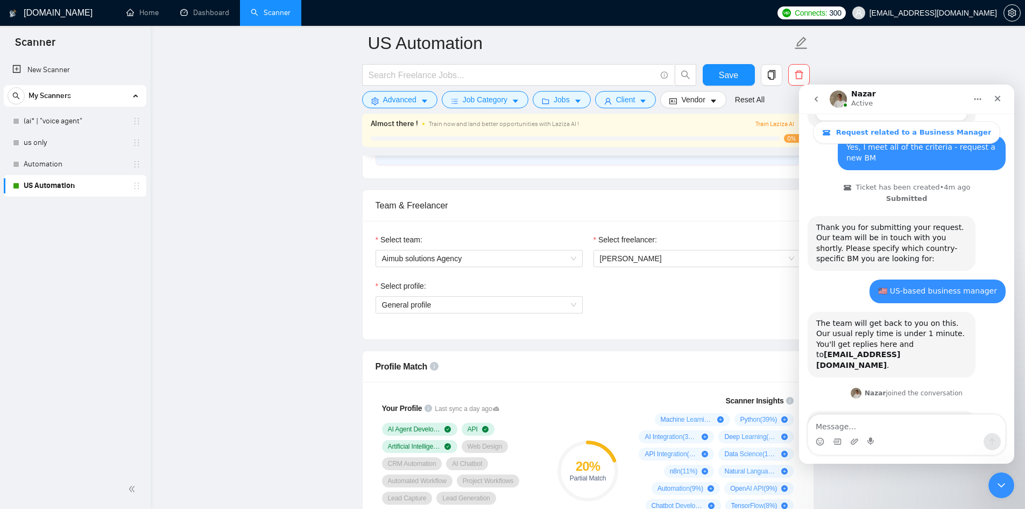
scroll to position [513, 0]
click at [731, 305] on div "Select profile: General profile" at bounding box center [588, 303] width 436 height 46
click at [643, 206] on div "Team & Freelancer" at bounding box center [588, 206] width 425 height 31
click at [190, 17] on link "Dashboard" at bounding box center [204, 12] width 49 height 9
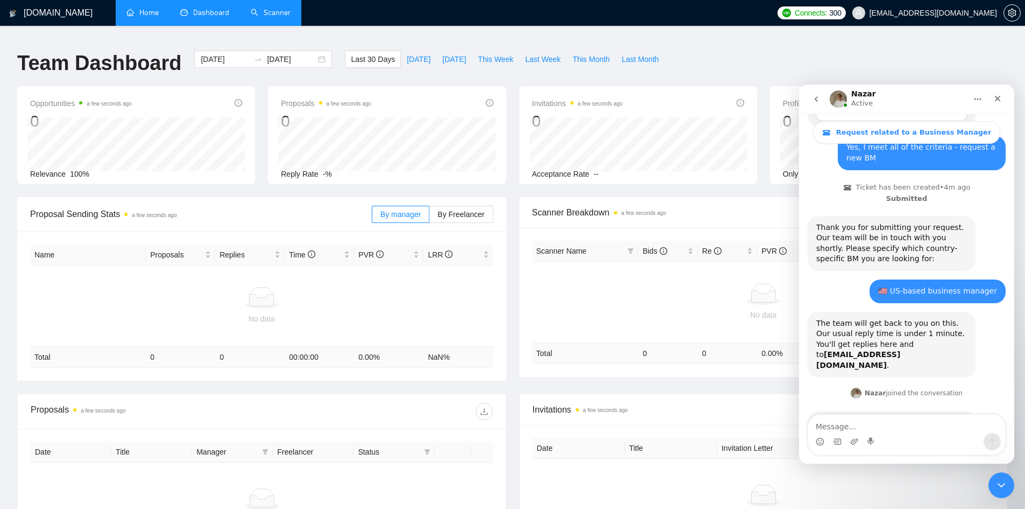
click at [140, 8] on link "Home" at bounding box center [142, 12] width 32 height 9
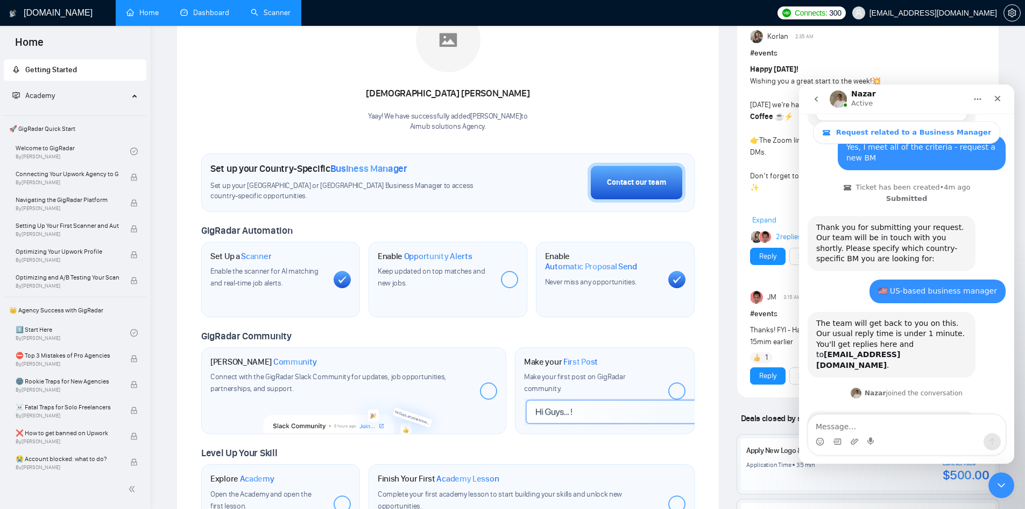
scroll to position [250, 0]
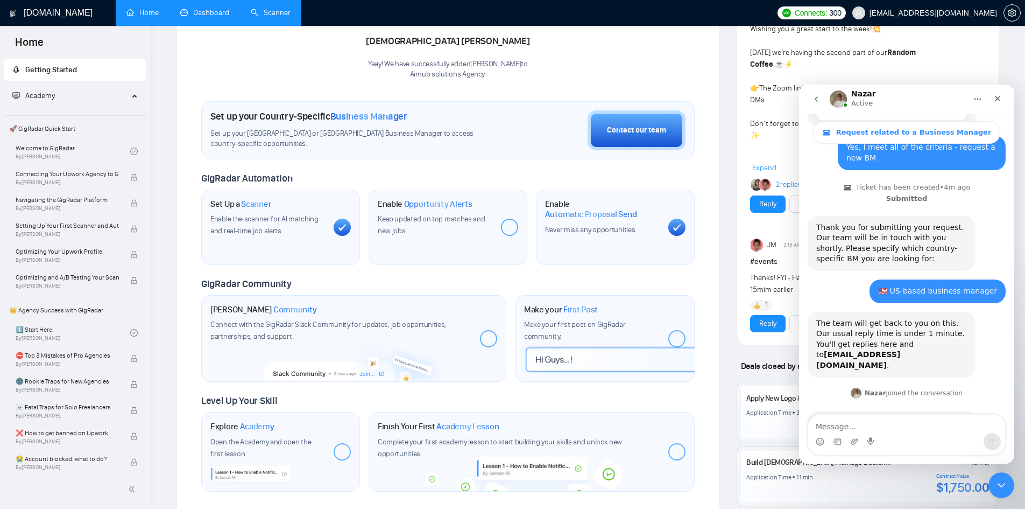
click at [506, 219] on div at bounding box center [509, 227] width 17 height 17
click at [427, 200] on span "Opportunity Alerts" at bounding box center [438, 204] width 68 height 11
click at [392, 216] on div "Keep updated on top matches and new jobs." at bounding box center [435, 225] width 115 height 24
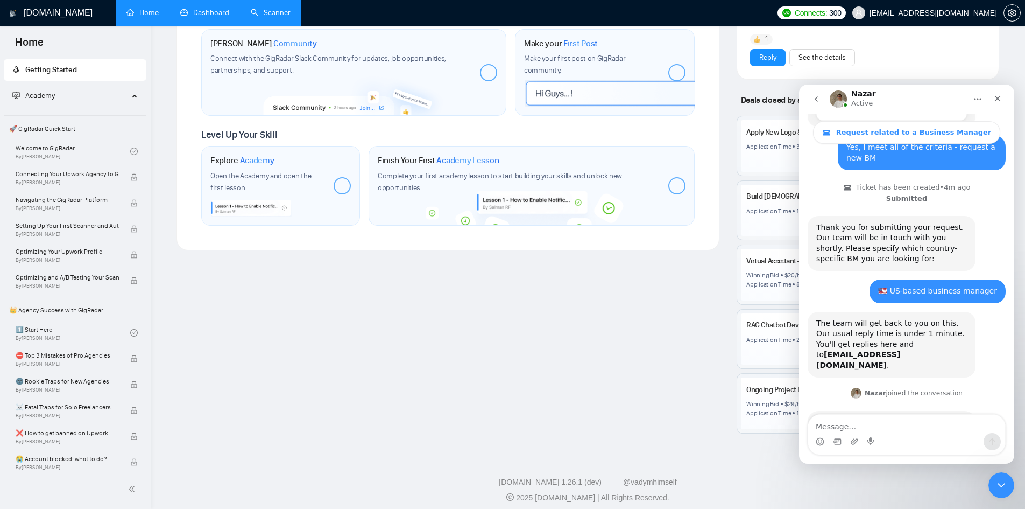
scroll to position [332, 0]
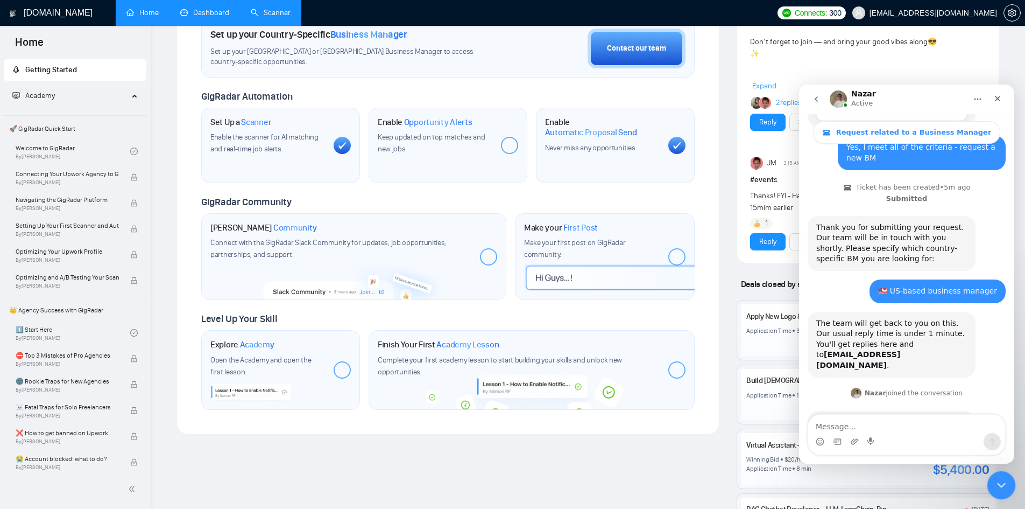
click at [995, 488] on icon "Close Intercom Messenger" at bounding box center [1000, 483] width 13 height 13
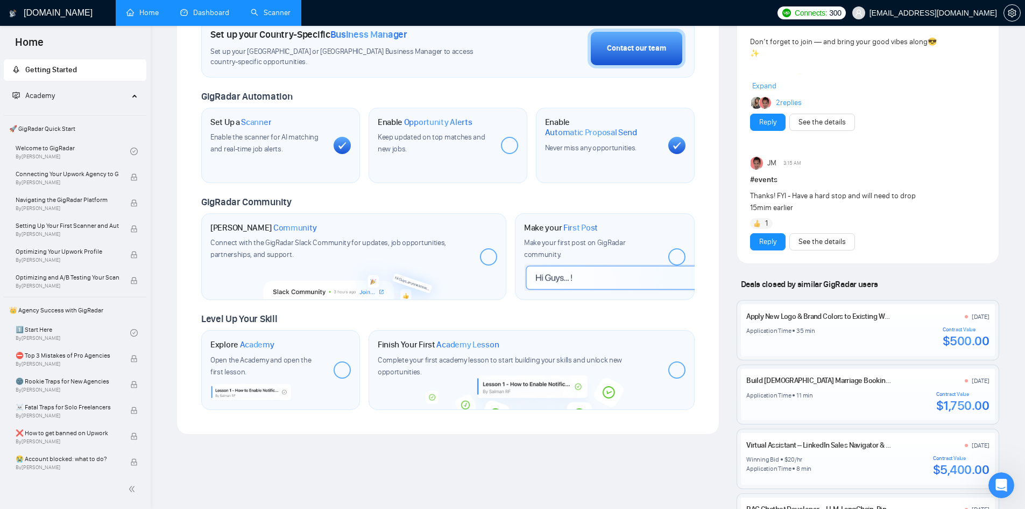
scroll to position [351, 0]
click at [266, 13] on link "Scanner" at bounding box center [271, 12] width 40 height 9
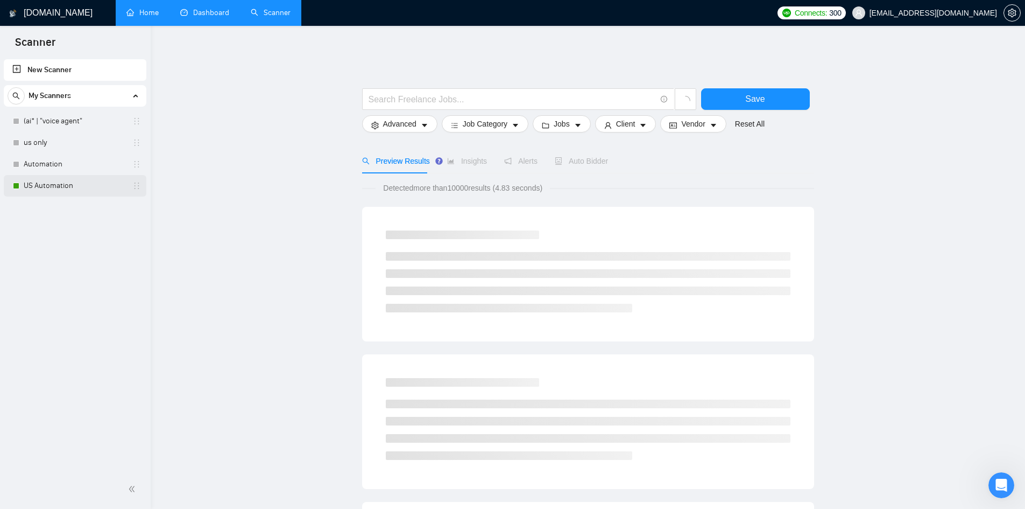
click at [75, 184] on link "US Automation" at bounding box center [75, 186] width 102 height 22
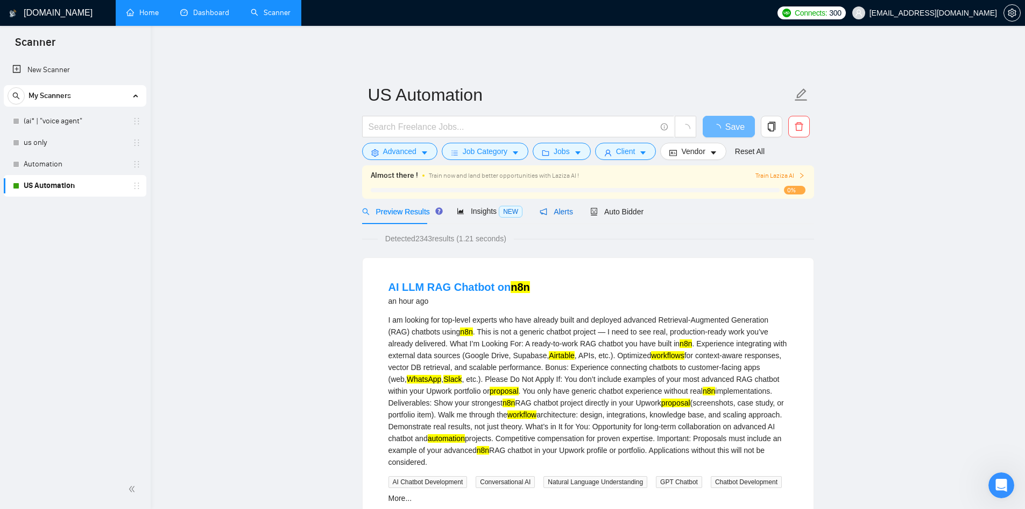
click at [540, 208] on icon "notification" at bounding box center [544, 212] width 8 height 8
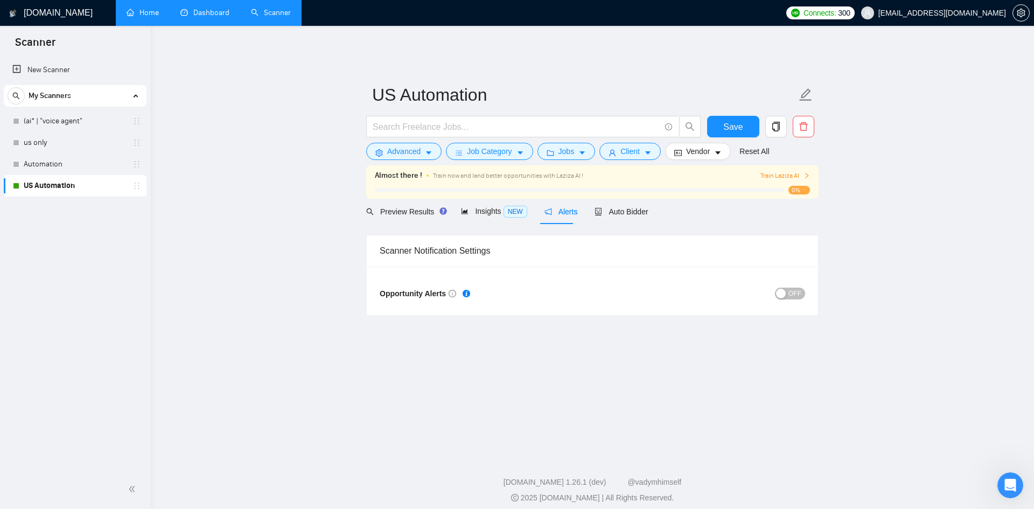
click at [792, 287] on span "OFF" at bounding box center [794, 293] width 13 height 12
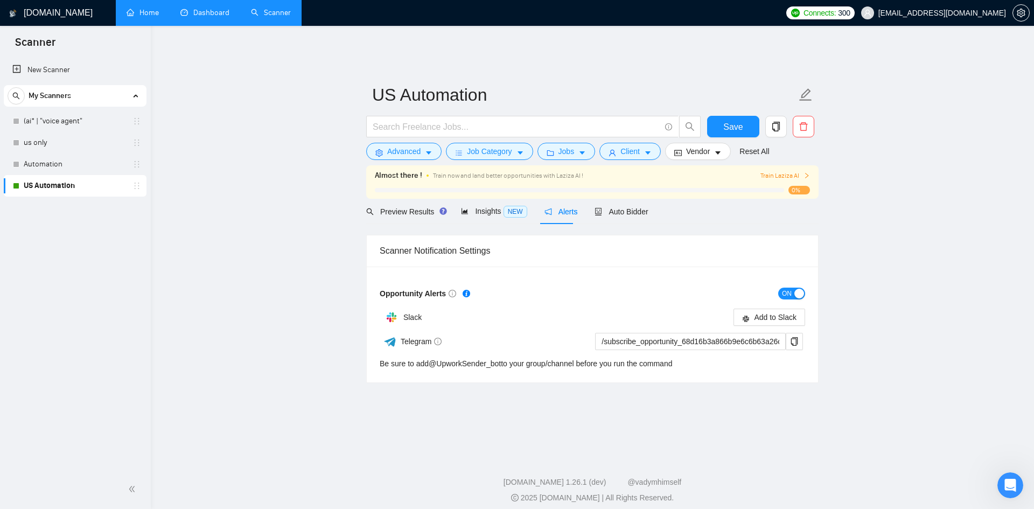
scroll to position [351, 0]
drag, startPoint x: 744, startPoint y: 301, endPoint x: 705, endPoint y: 281, distance: 44.3
click at [705, 285] on form "Opportunity Alerts ON Slack Add to Slack Telegram /subscribe_opportunity_68d16b…" at bounding box center [591, 327] width 425 height 85
click at [755, 311] on span "Add to Slack" at bounding box center [775, 317] width 43 height 12
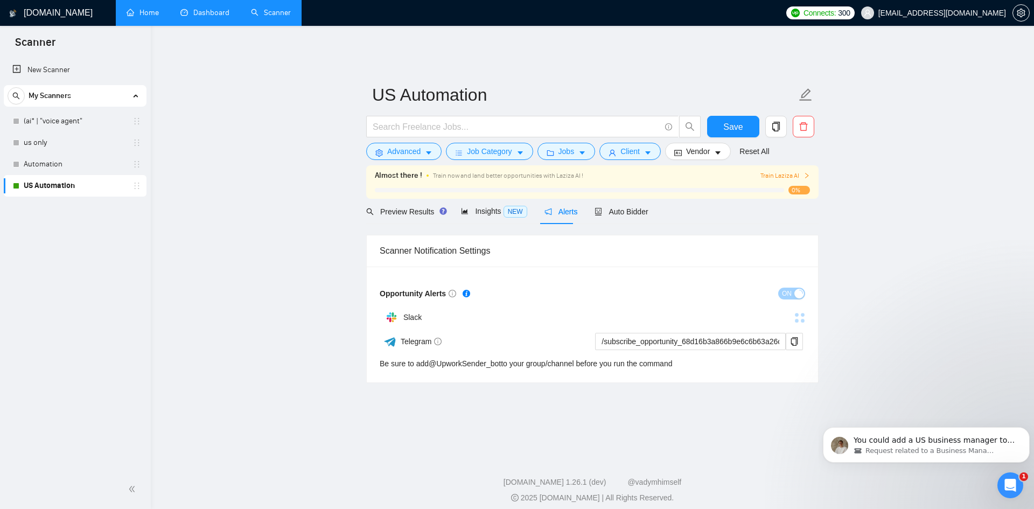
scroll to position [470, 0]
click at [1001, 486] on icon "Open Intercom Messenger" at bounding box center [1009, 484] width 18 height 18
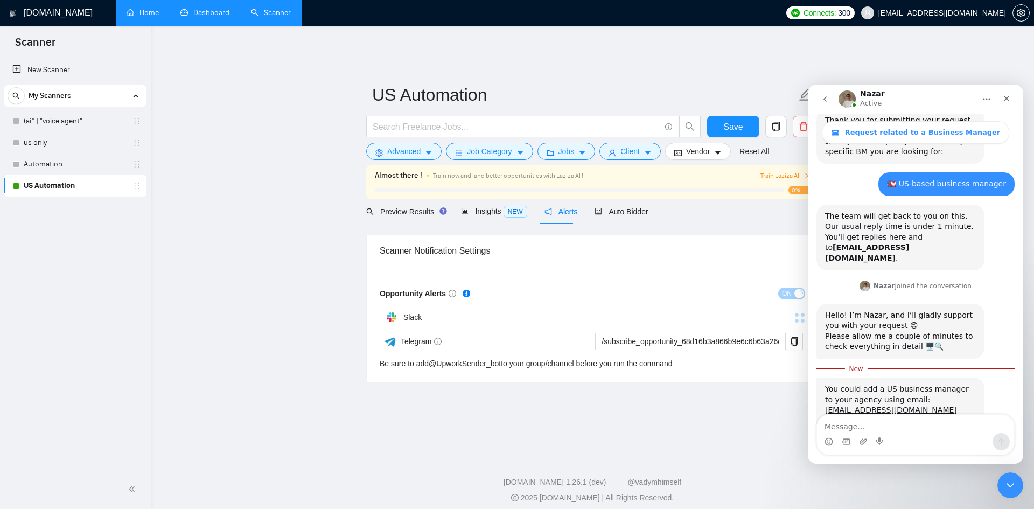
scroll to position [488, 0]
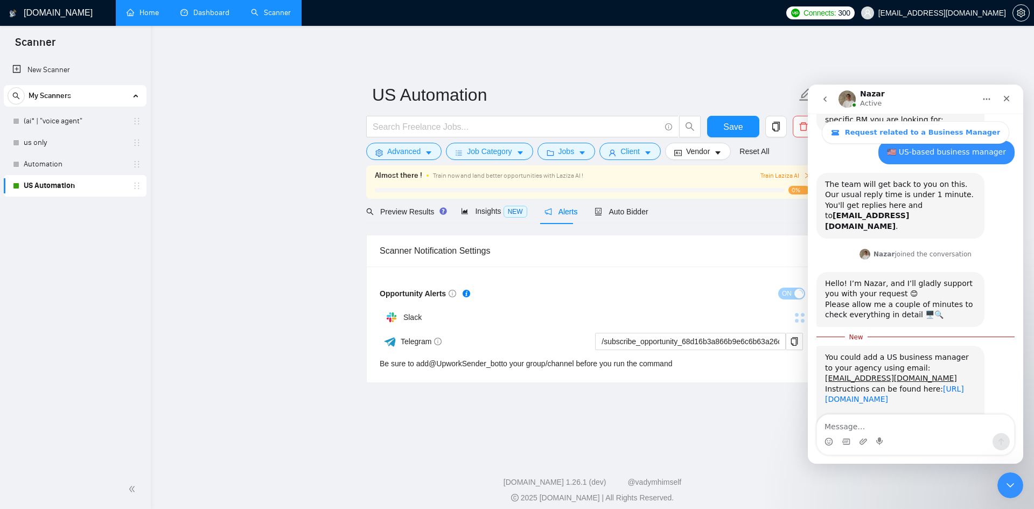
click at [902, 384] on link "https://help.gigradar.io/en/articles/6622579-how-to-connect-your-agency-to-gigr…" at bounding box center [894, 393] width 139 height 19
click at [912, 352] on div "You could add a US business manager to your agency using email: s.ashdown123@we…" at bounding box center [900, 368] width 151 height 32
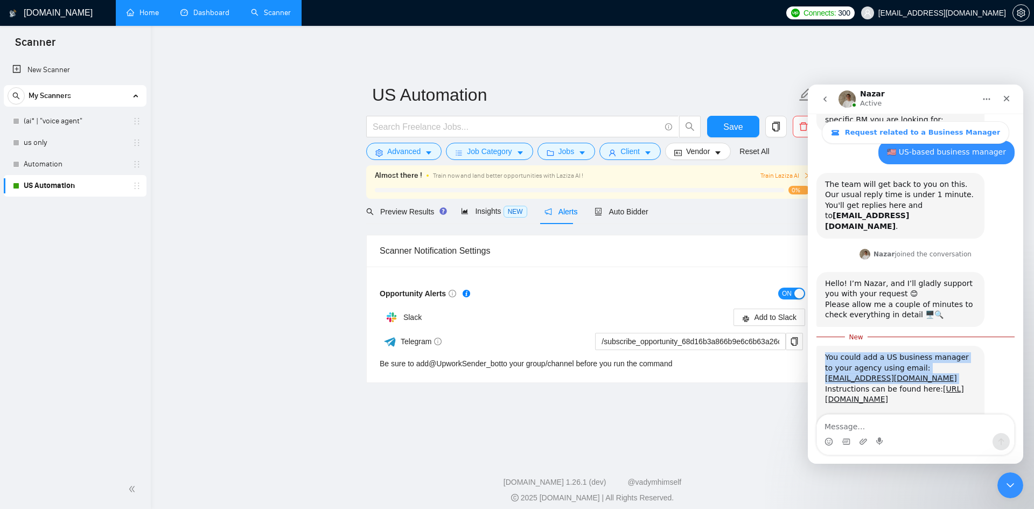
click at [912, 352] on div "You could add a US business manager to your agency using email: s.ashdown123@we…" at bounding box center [900, 368] width 151 height 32
copy div "You could add a US business manager to your agency using email: s.ashdown123@we…"
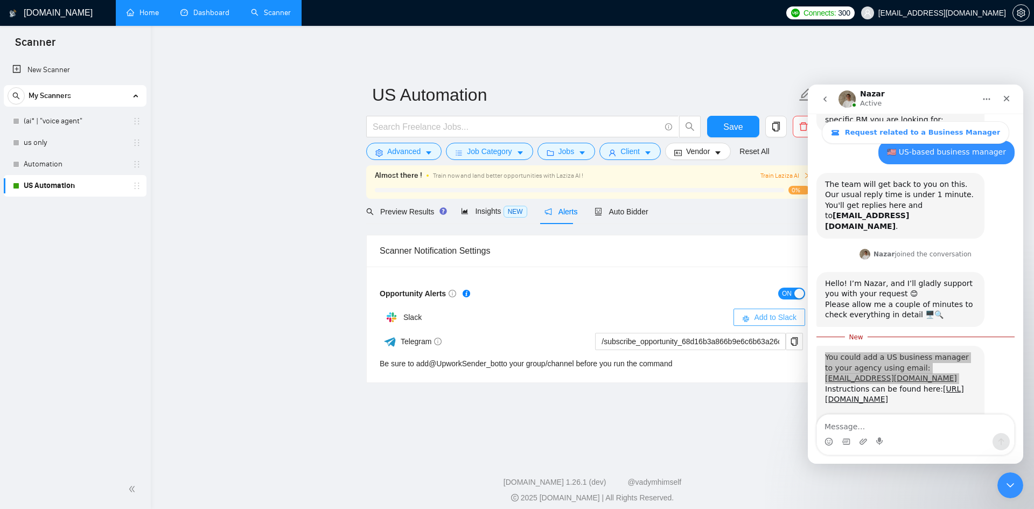
click at [758, 311] on span "Add to Slack" at bounding box center [775, 317] width 43 height 12
click at [709, 285] on div "ON" at bounding box center [698, 293] width 213 height 17
click at [233, 181] on main "US Automation Save Advanced Job Category Jobs Client Vendor Reset All Almost th…" at bounding box center [592, 242] width 848 height 383
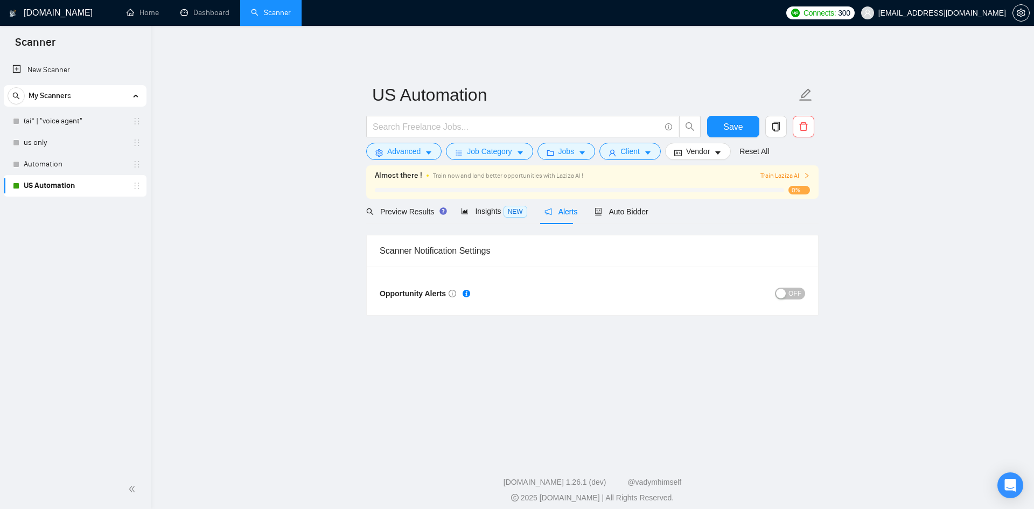
click at [789, 287] on button "OFF" at bounding box center [790, 293] width 30 height 12
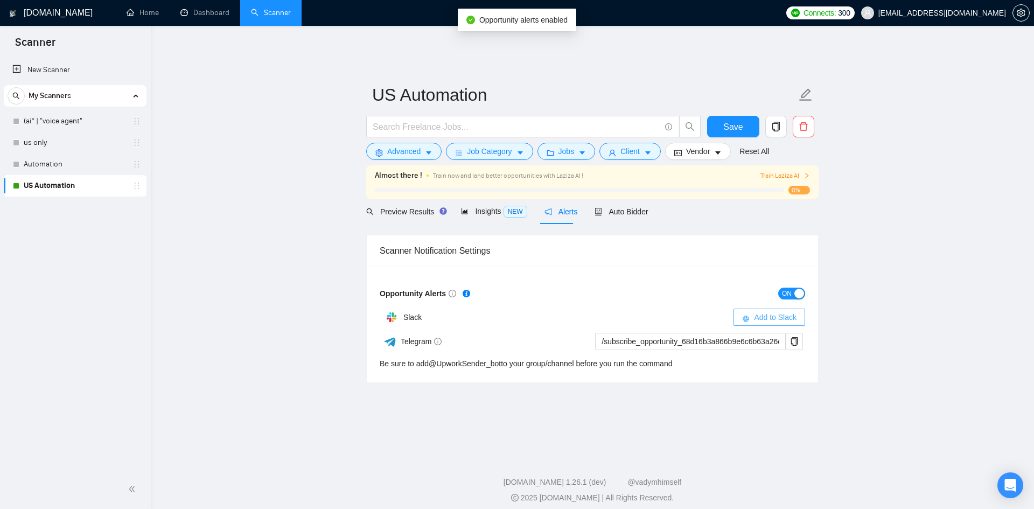
click at [789, 311] on span "Add to Slack" at bounding box center [775, 317] width 43 height 12
